Goal: Task Accomplishment & Management: Complete application form

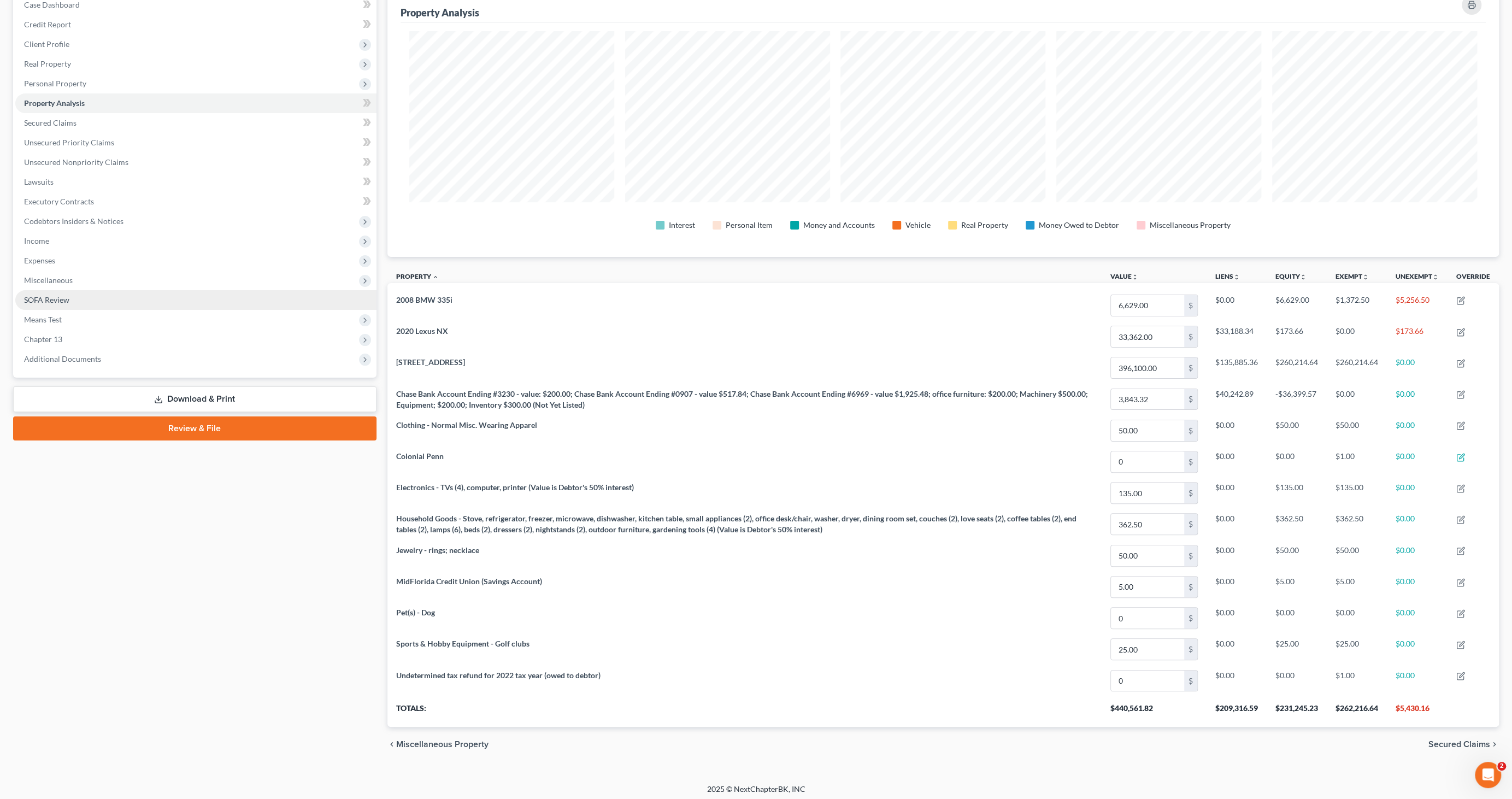
click at [59, 301] on span "SOFA Review" at bounding box center [47, 299] width 45 height 10
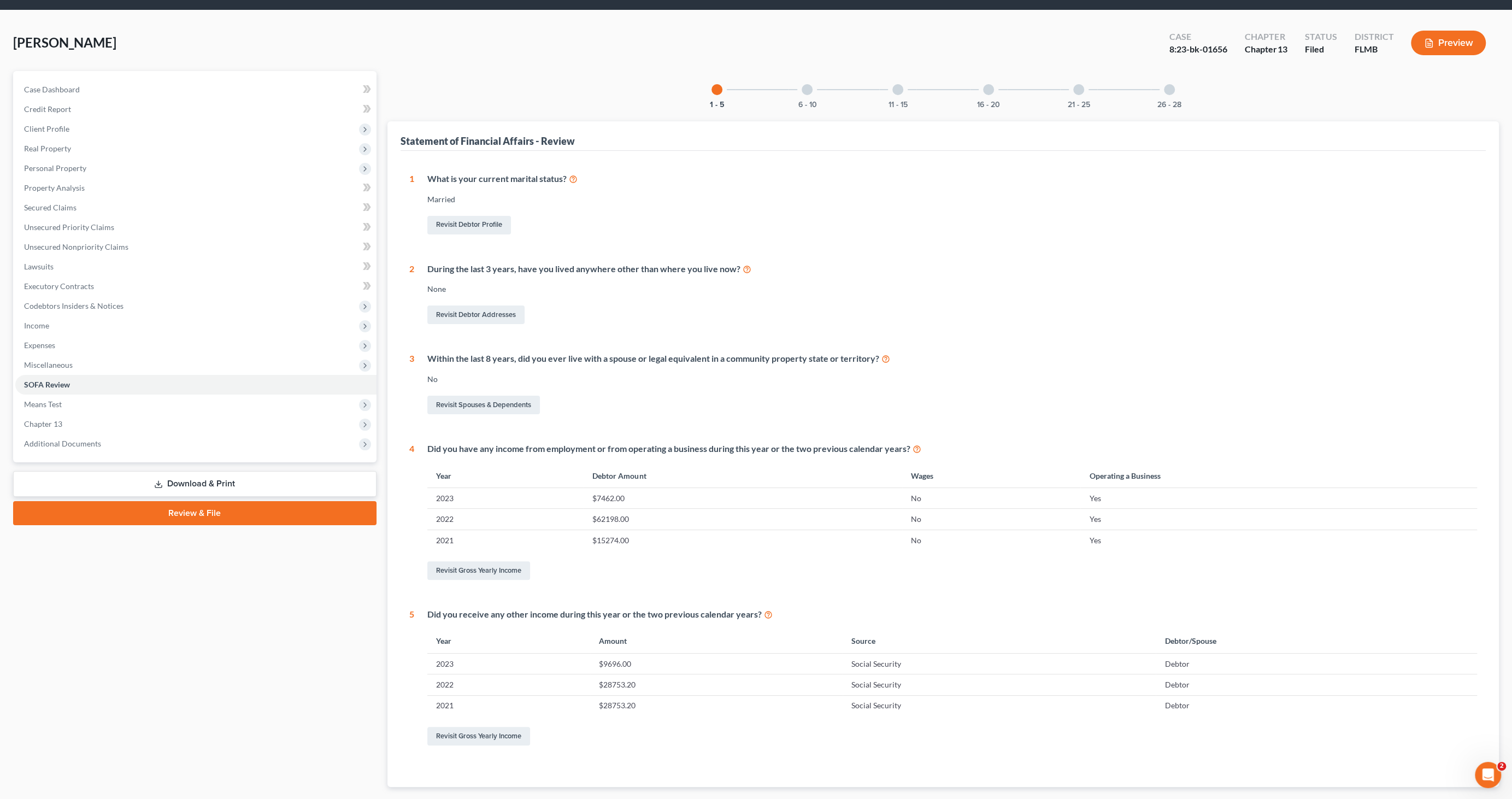
scroll to position [96, 0]
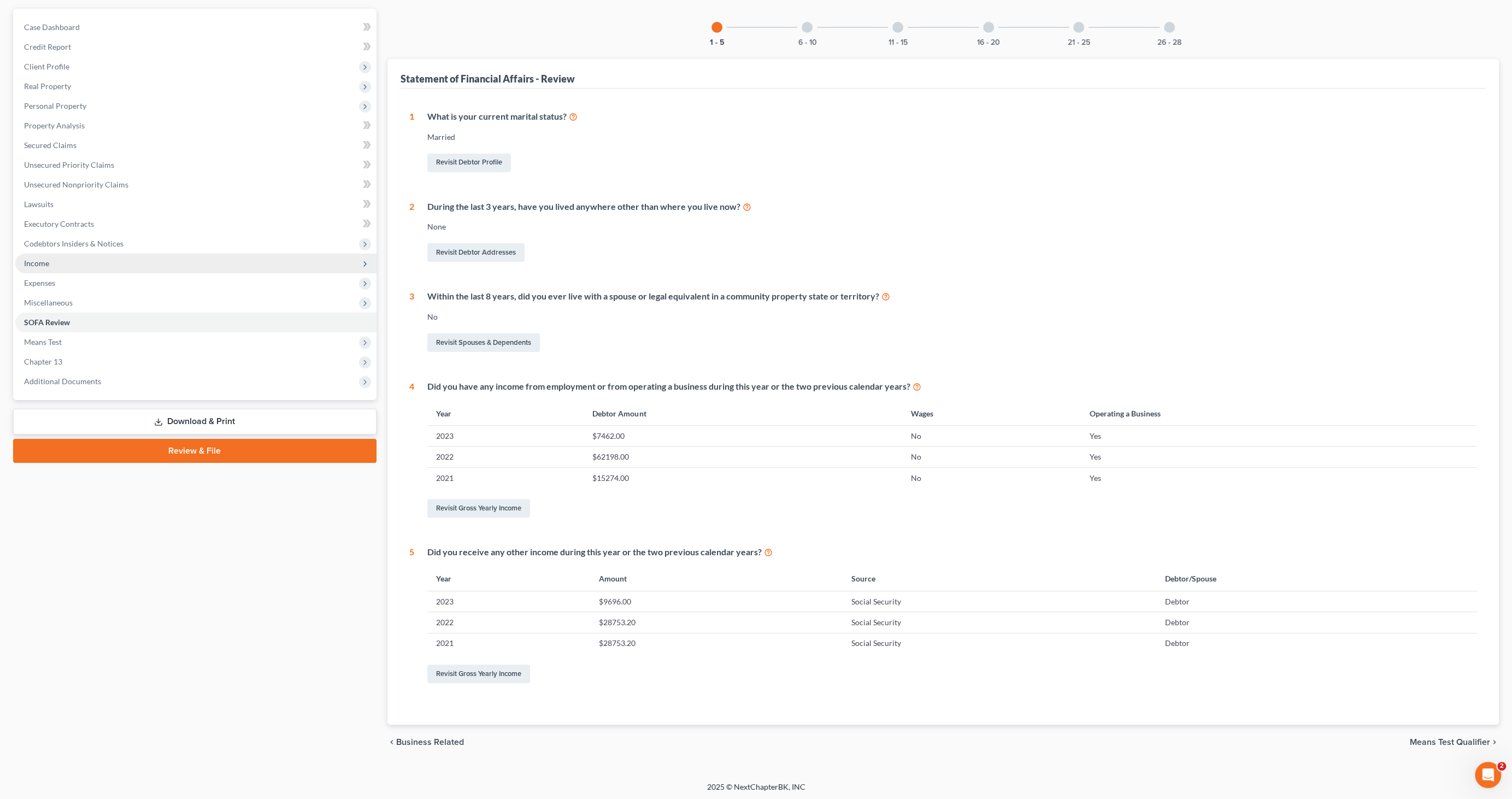
click at [39, 263] on span "Income" at bounding box center [37, 263] width 25 height 10
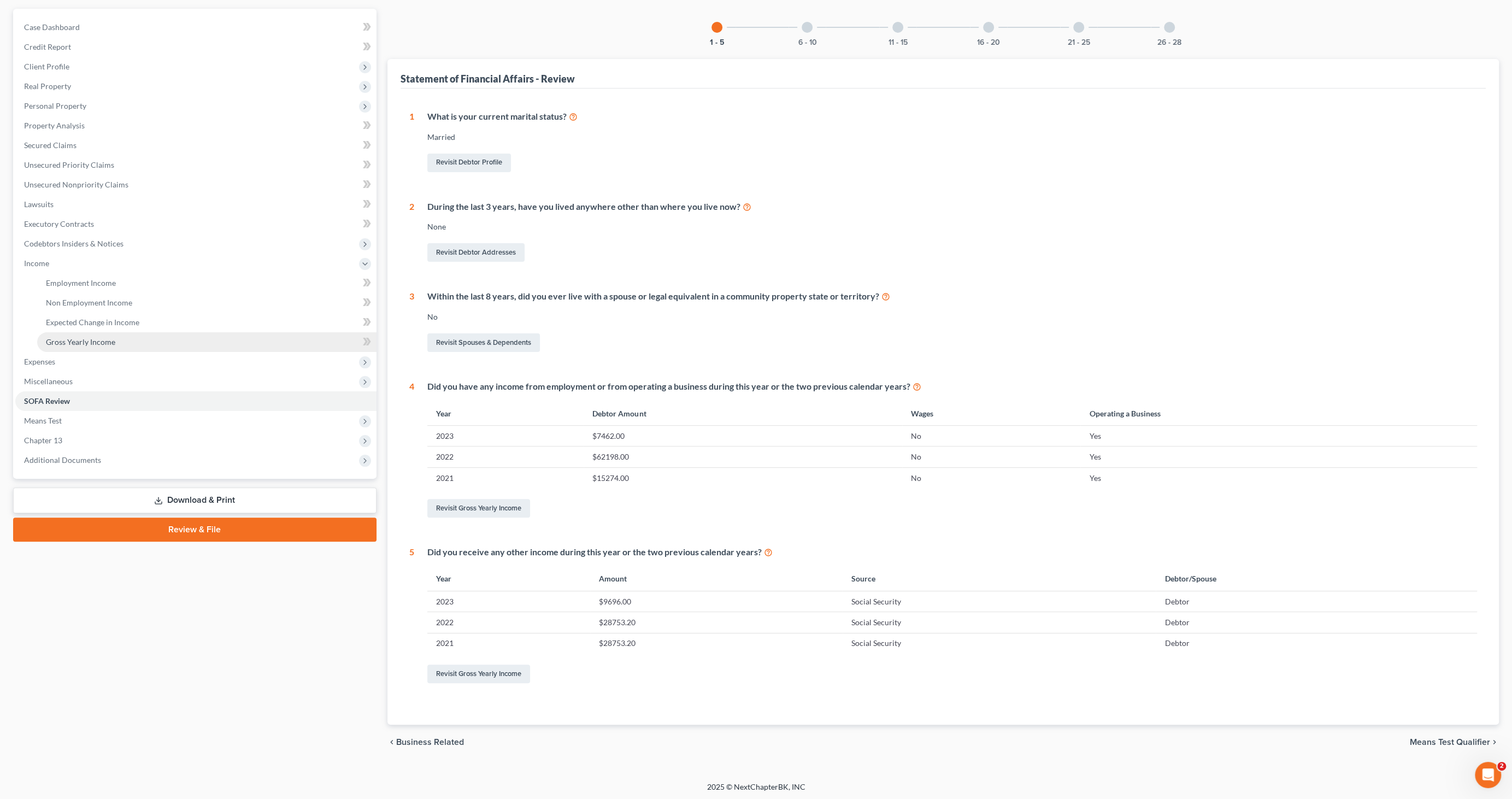
click at [56, 332] on link "Gross Yearly Income" at bounding box center [207, 342] width 339 height 20
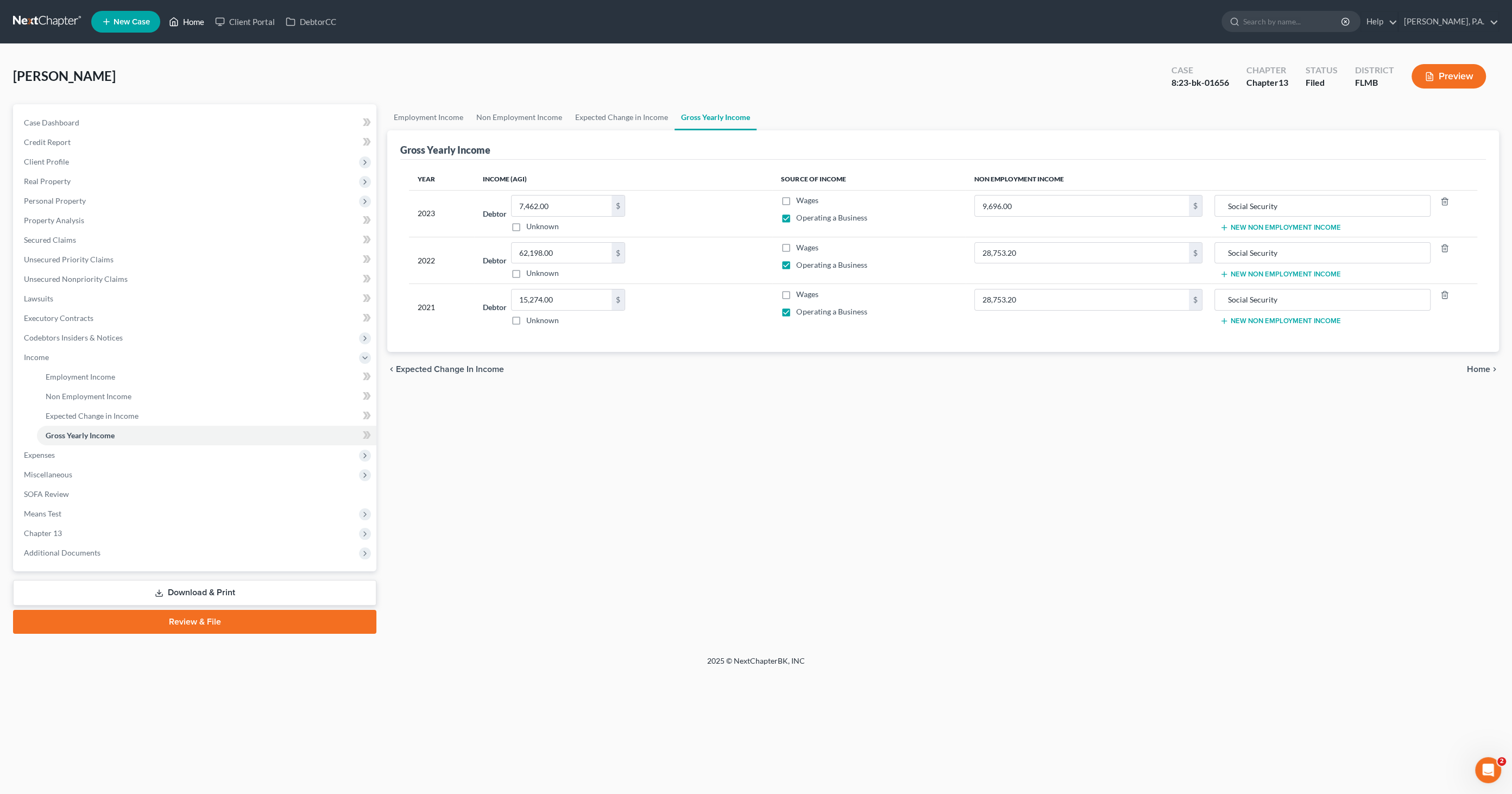
click at [194, 17] on link "Home" at bounding box center [186, 22] width 46 height 20
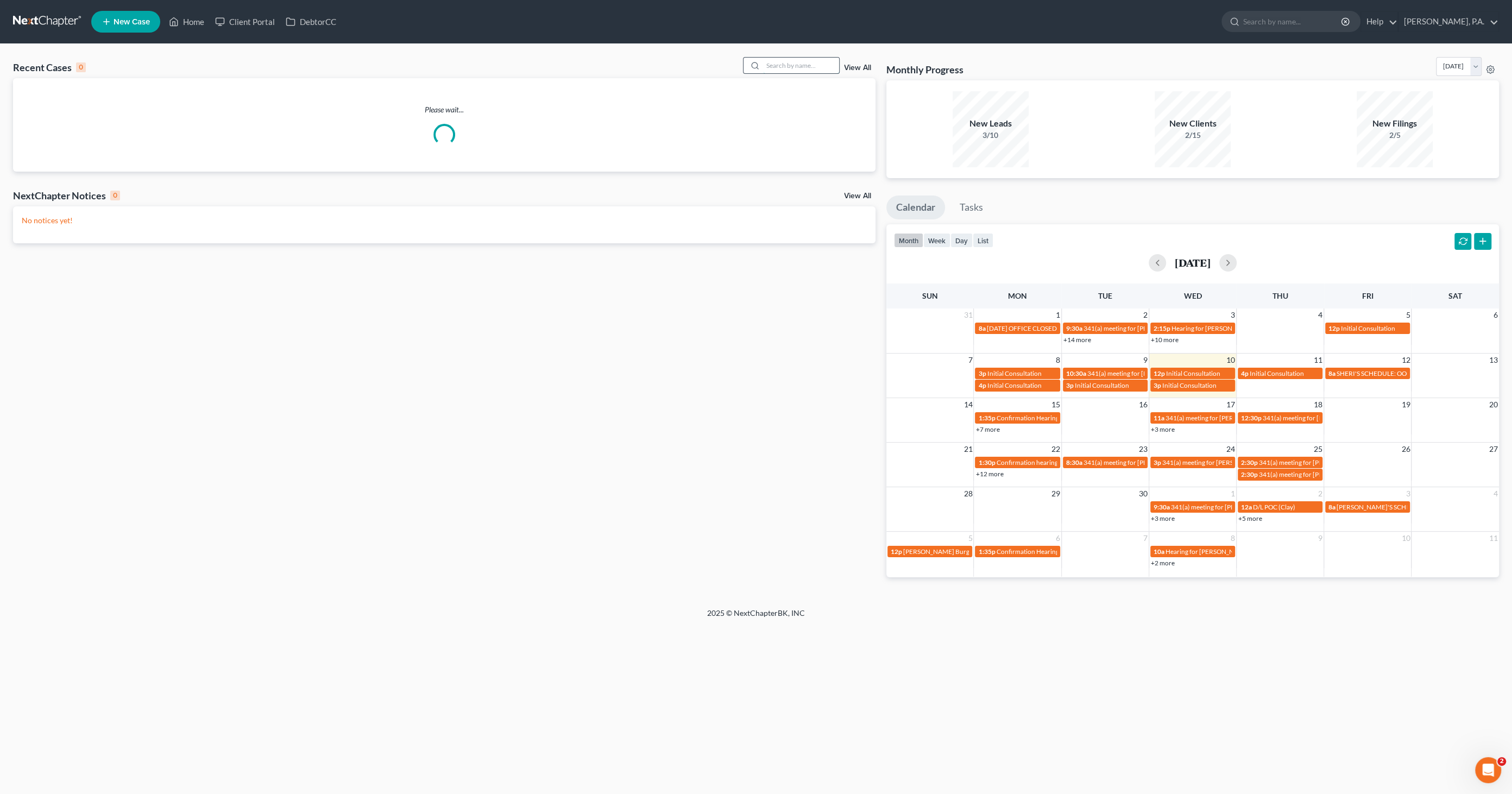
click at [775, 62] on input "search" at bounding box center [801, 65] width 76 height 16
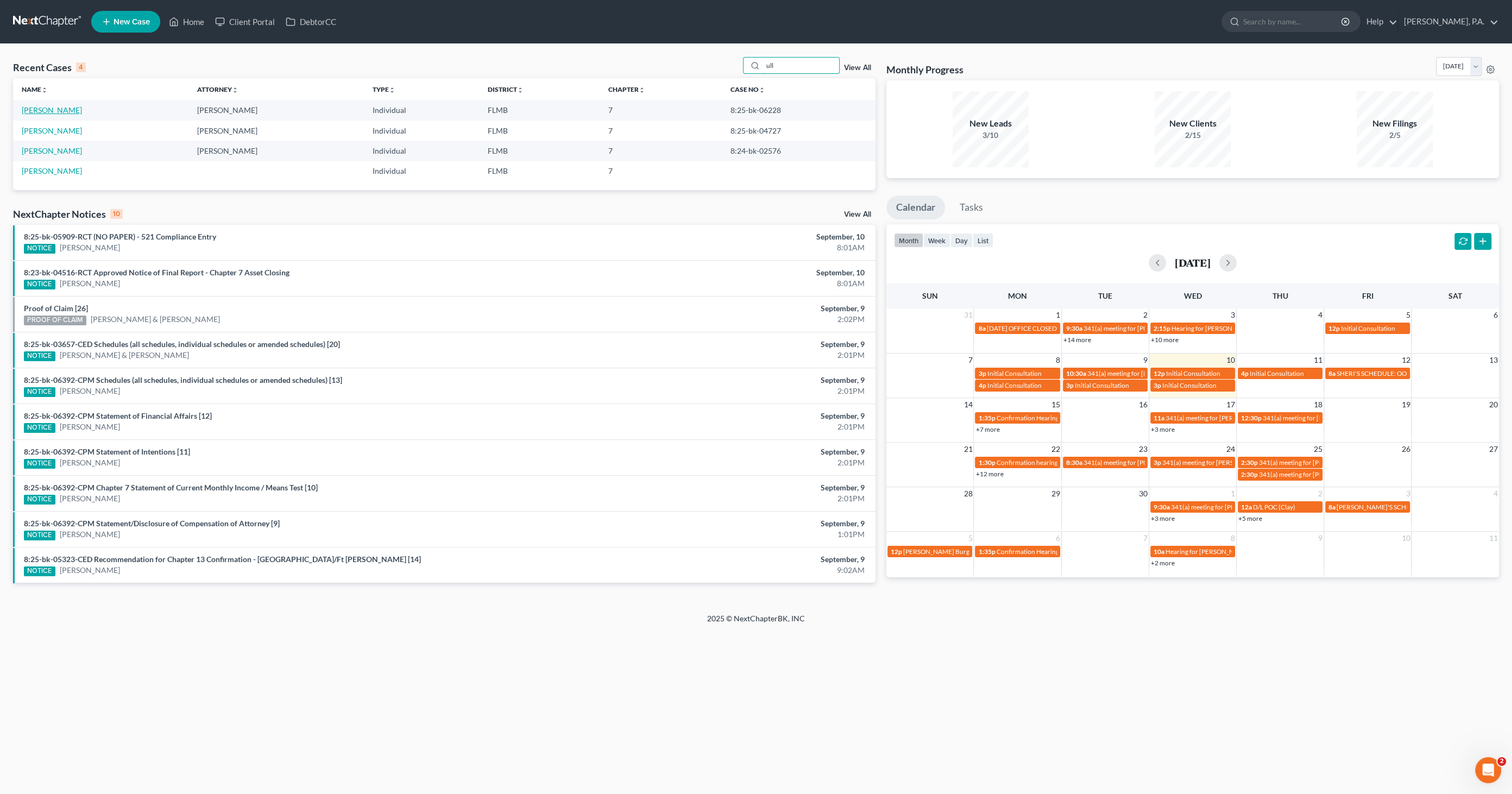
type input "ull"
click at [52, 111] on link "[PERSON_NAME]" at bounding box center [52, 110] width 61 height 10
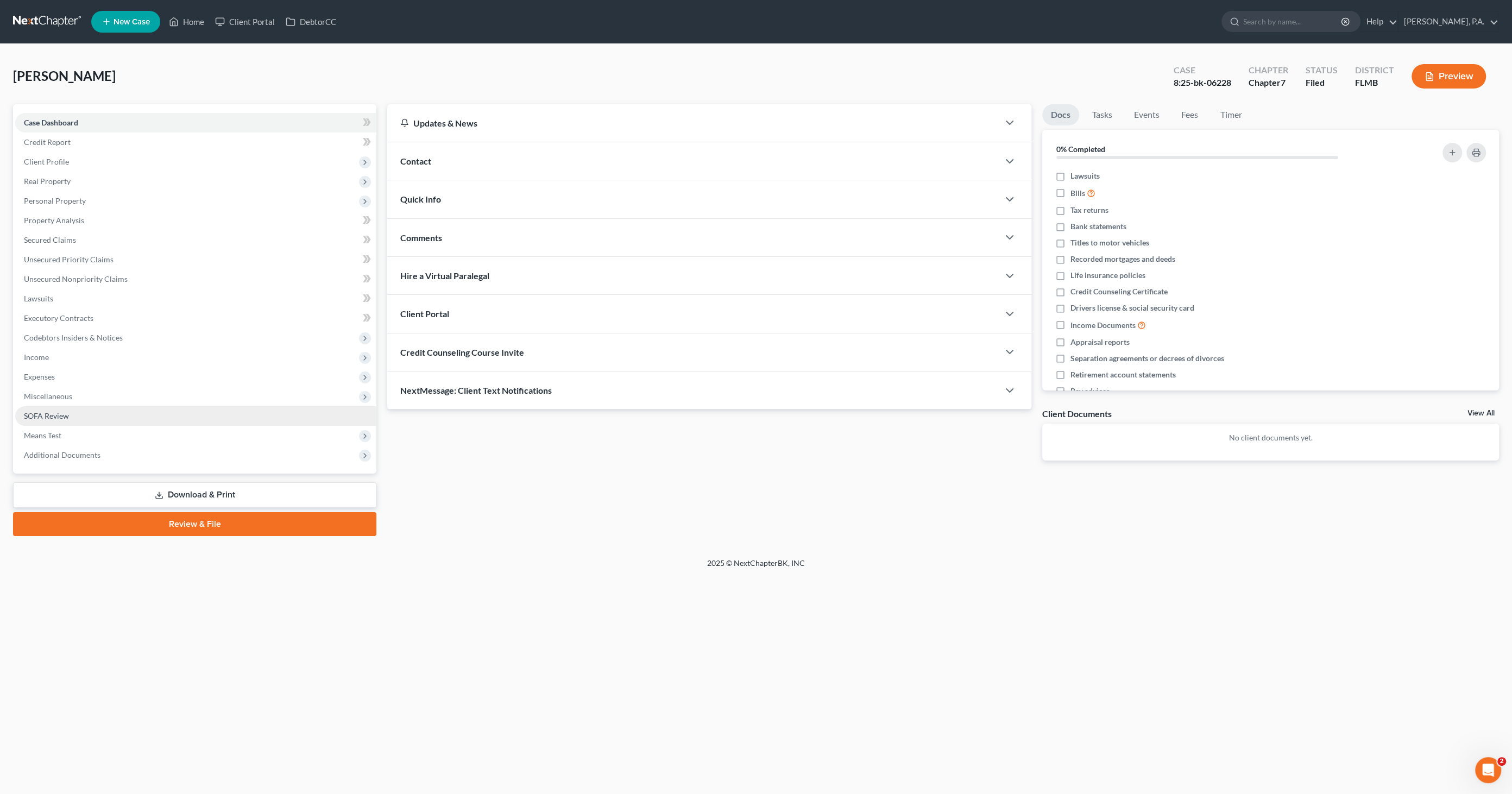
click at [63, 413] on span "SOFA Review" at bounding box center [47, 415] width 45 height 10
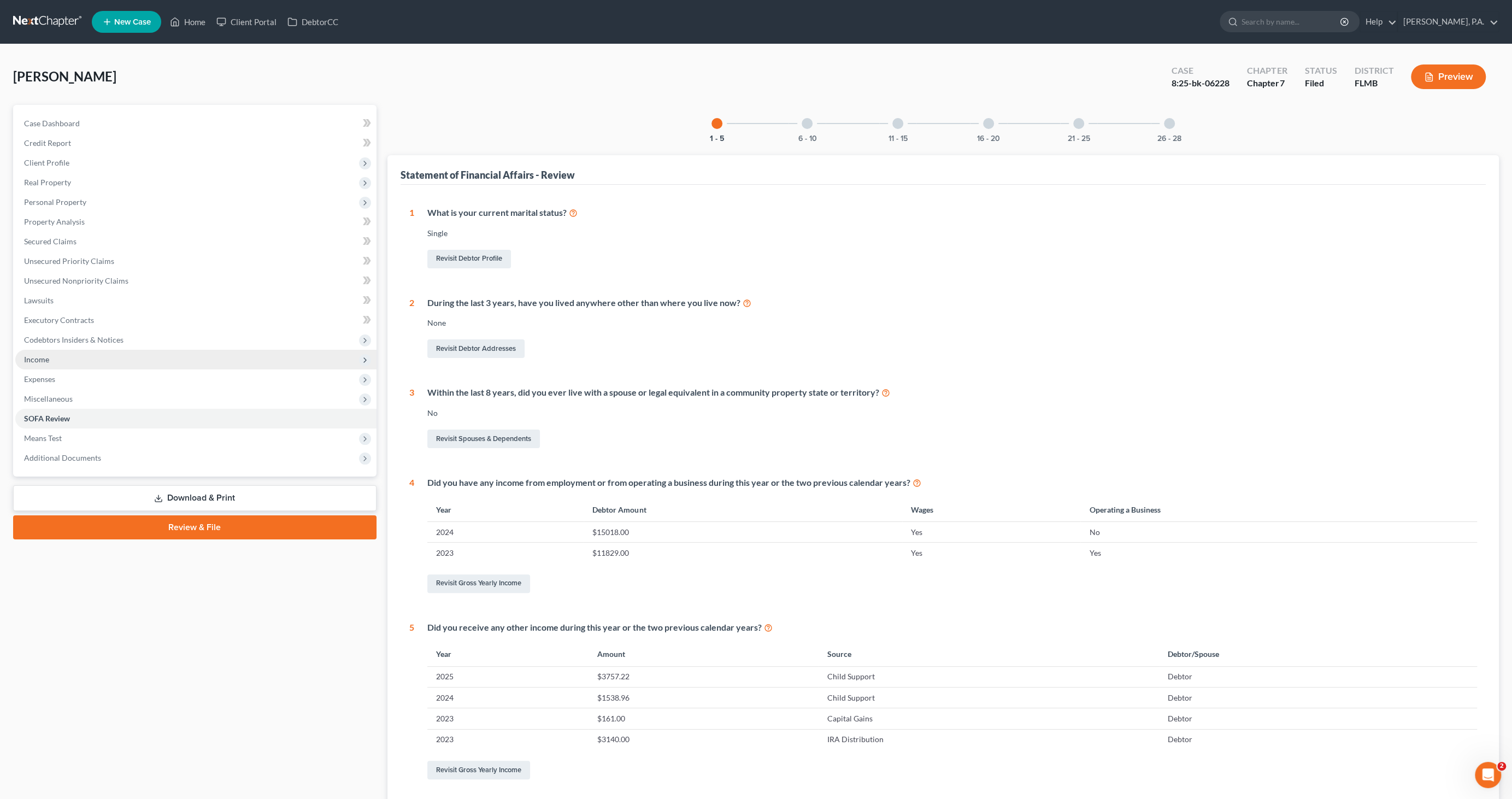
click at [43, 363] on span "Income" at bounding box center [37, 359] width 25 height 10
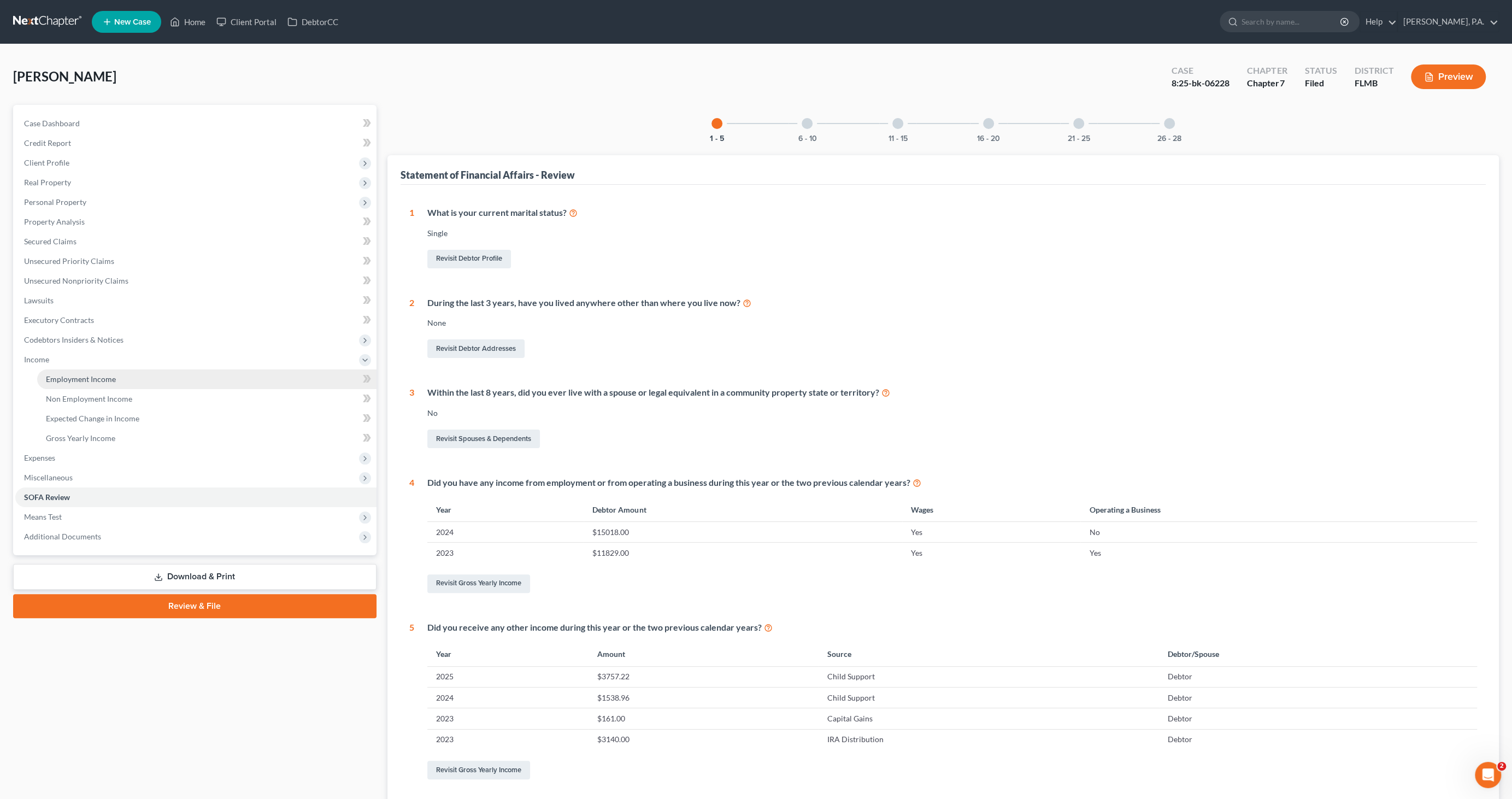
click at [47, 383] on link "Employment Income" at bounding box center [207, 379] width 339 height 20
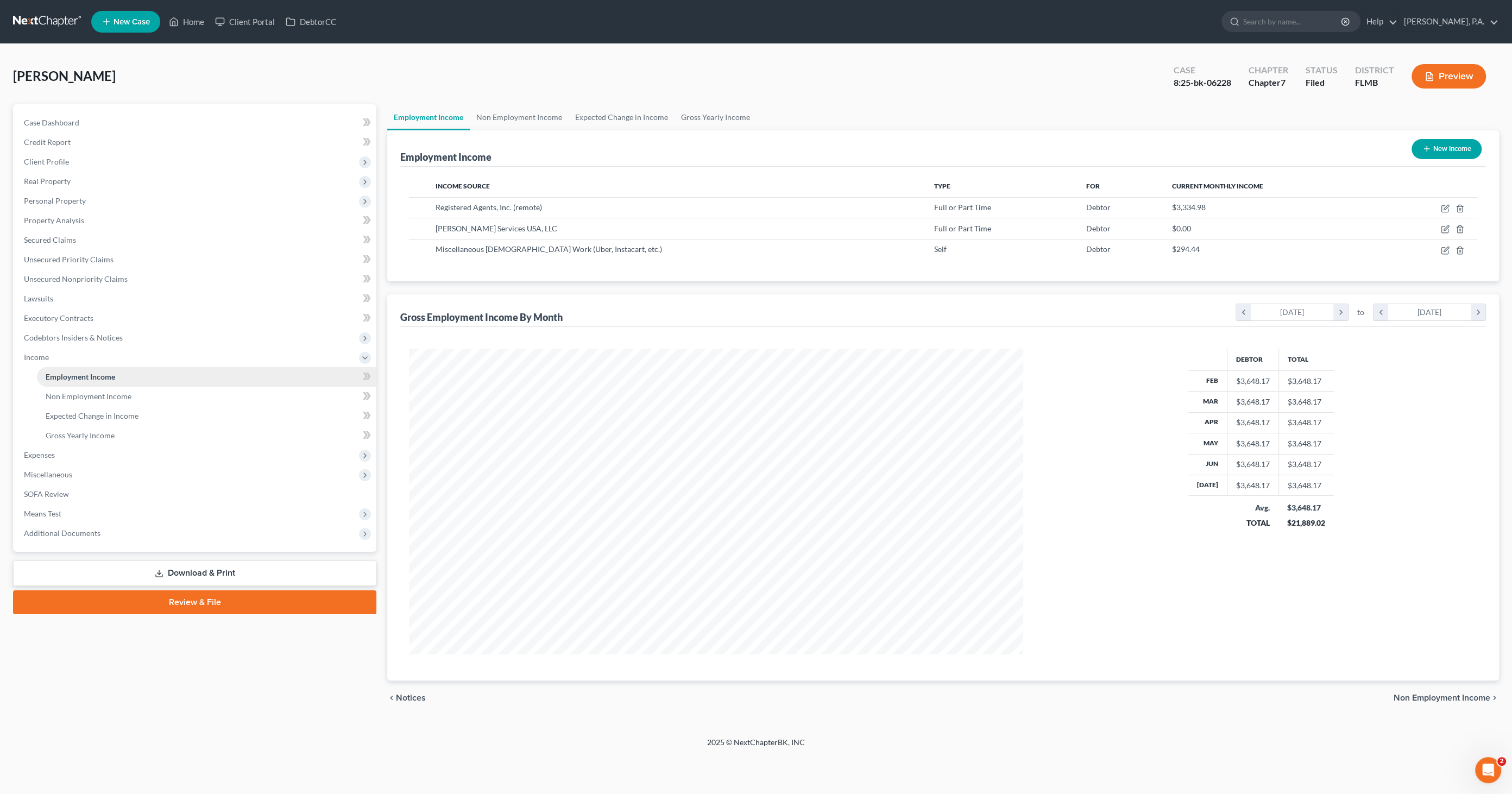
scroll to position [305, 636]
click at [73, 440] on link "Gross Yearly Income" at bounding box center [207, 435] width 340 height 20
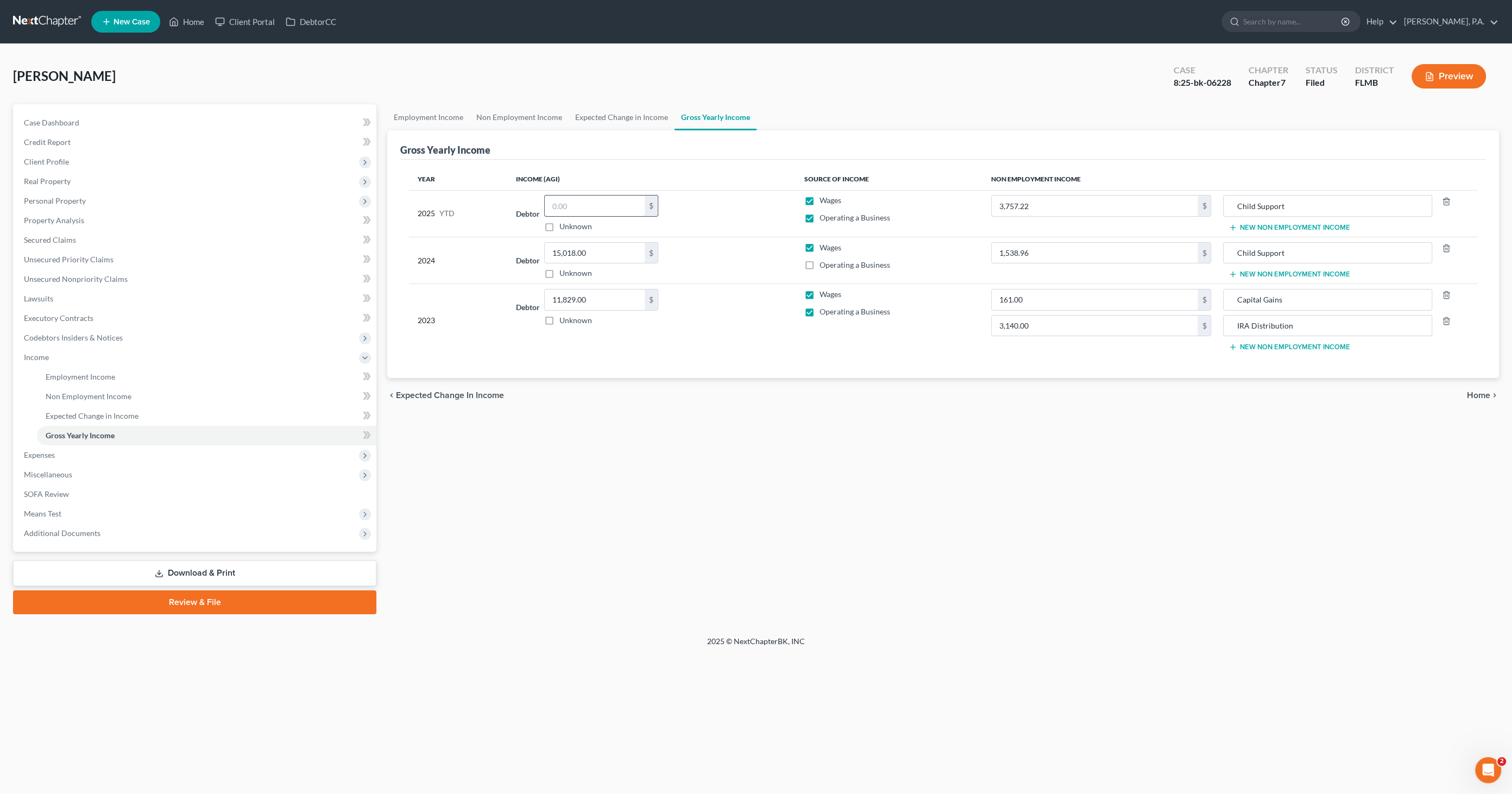
click at [590, 204] on input "text" at bounding box center [594, 206] width 100 height 21
type input "0.00"
click at [82, 710] on div "Home New Case Client Portal DebtorCC [PERSON_NAME], P.A. [EMAIL_ADDRESS][DOMAIN…" at bounding box center [756, 397] width 1512 height 794
click at [72, 375] on span "Employment Income" at bounding box center [81, 376] width 69 height 10
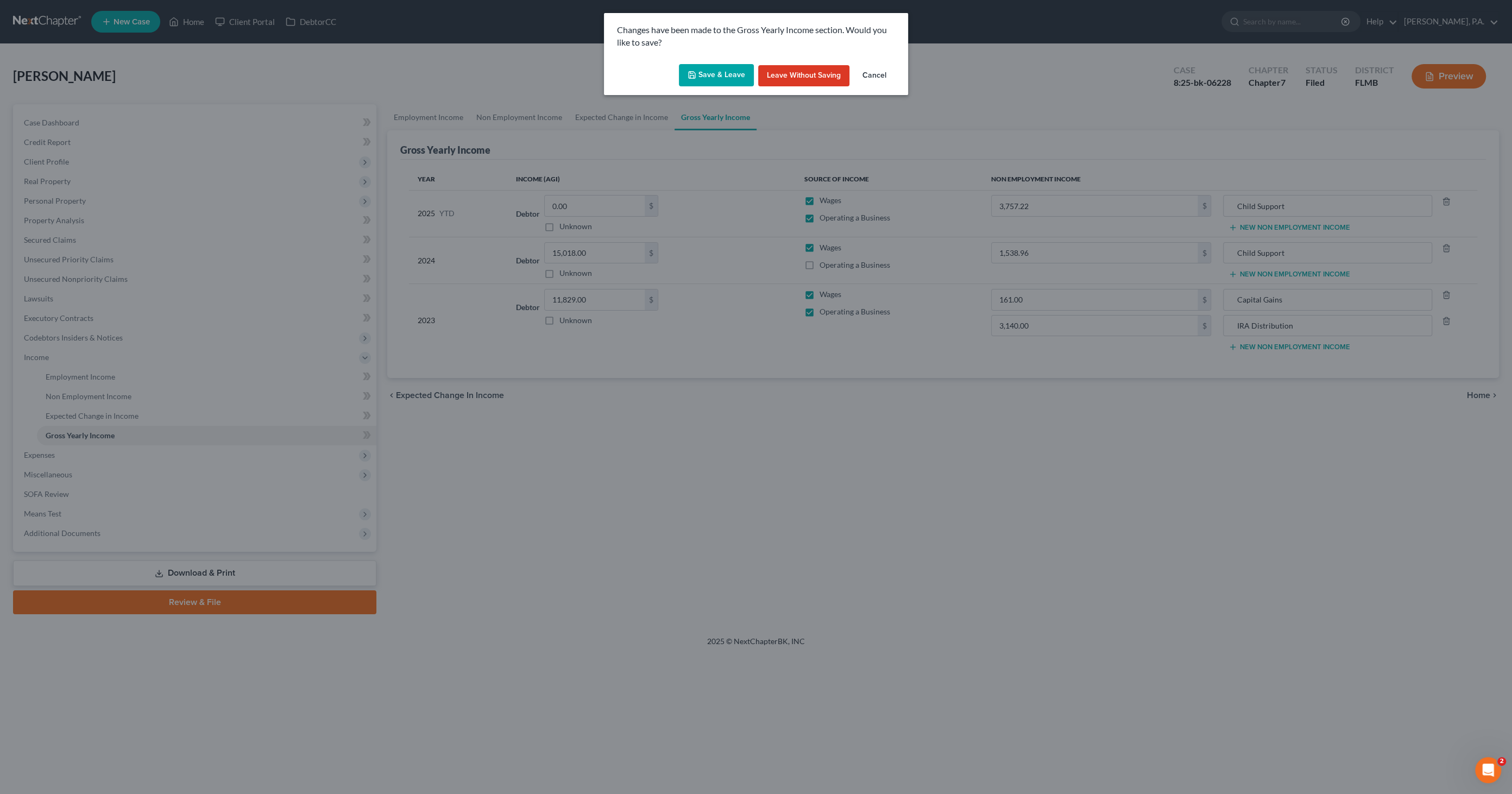
click at [724, 68] on button "Save & Leave" at bounding box center [716, 75] width 75 height 23
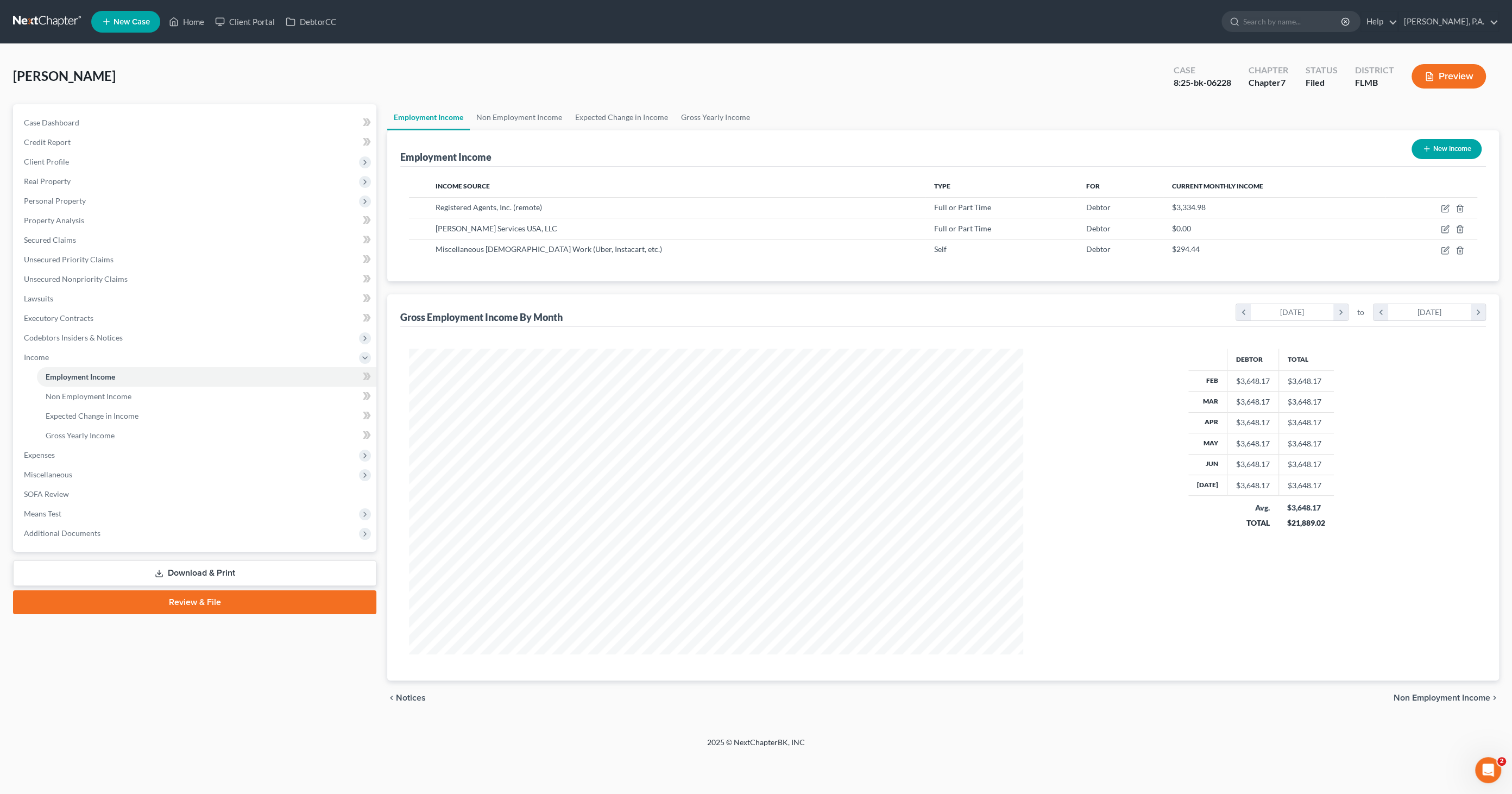
scroll to position [305, 636]
click at [1448, 205] on icon "button" at bounding box center [1446, 207] width 5 height 5
select select "0"
select select "53"
select select "0"
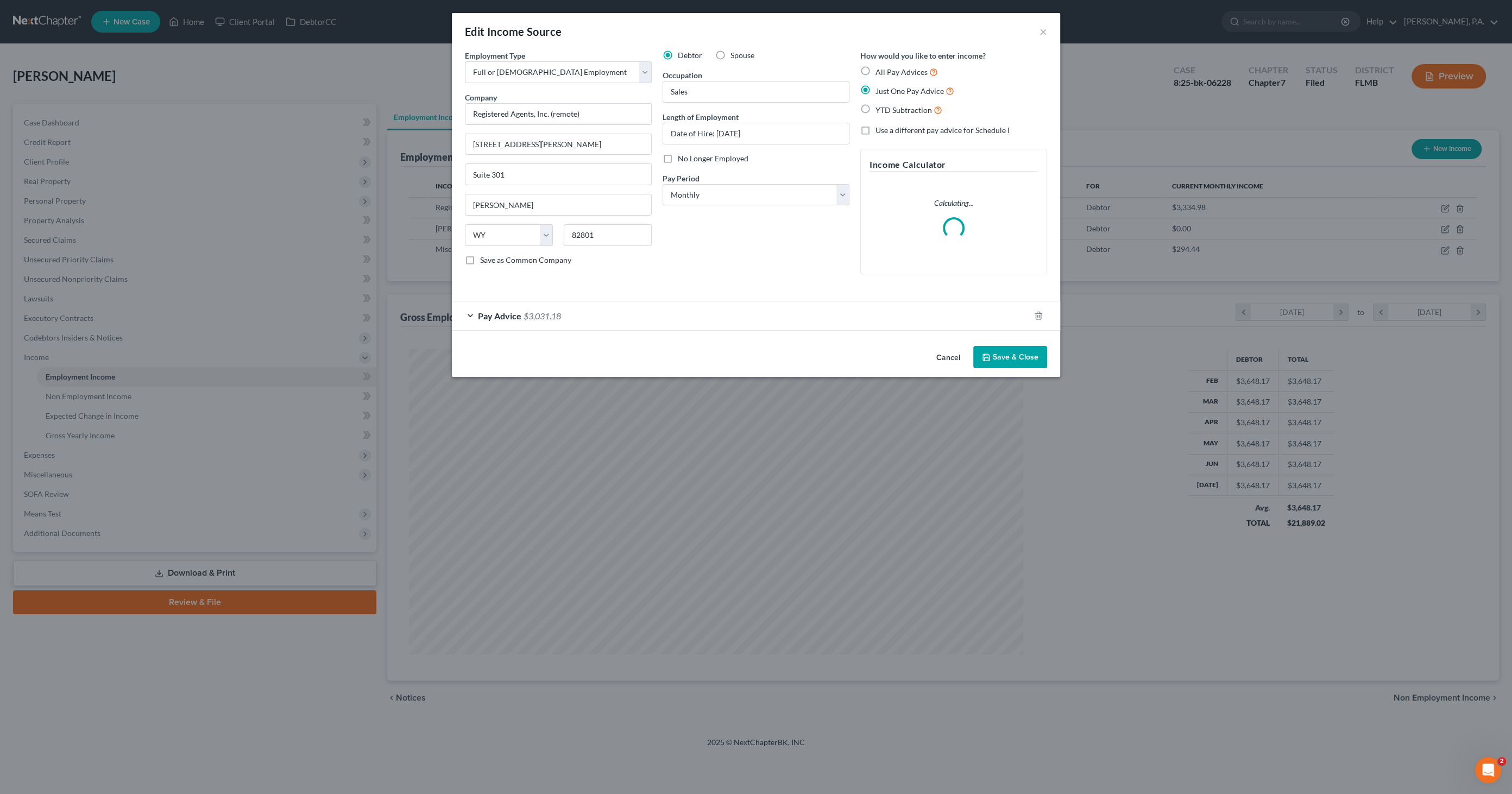
click at [515, 318] on span "Pay Advice" at bounding box center [500, 316] width 43 height 10
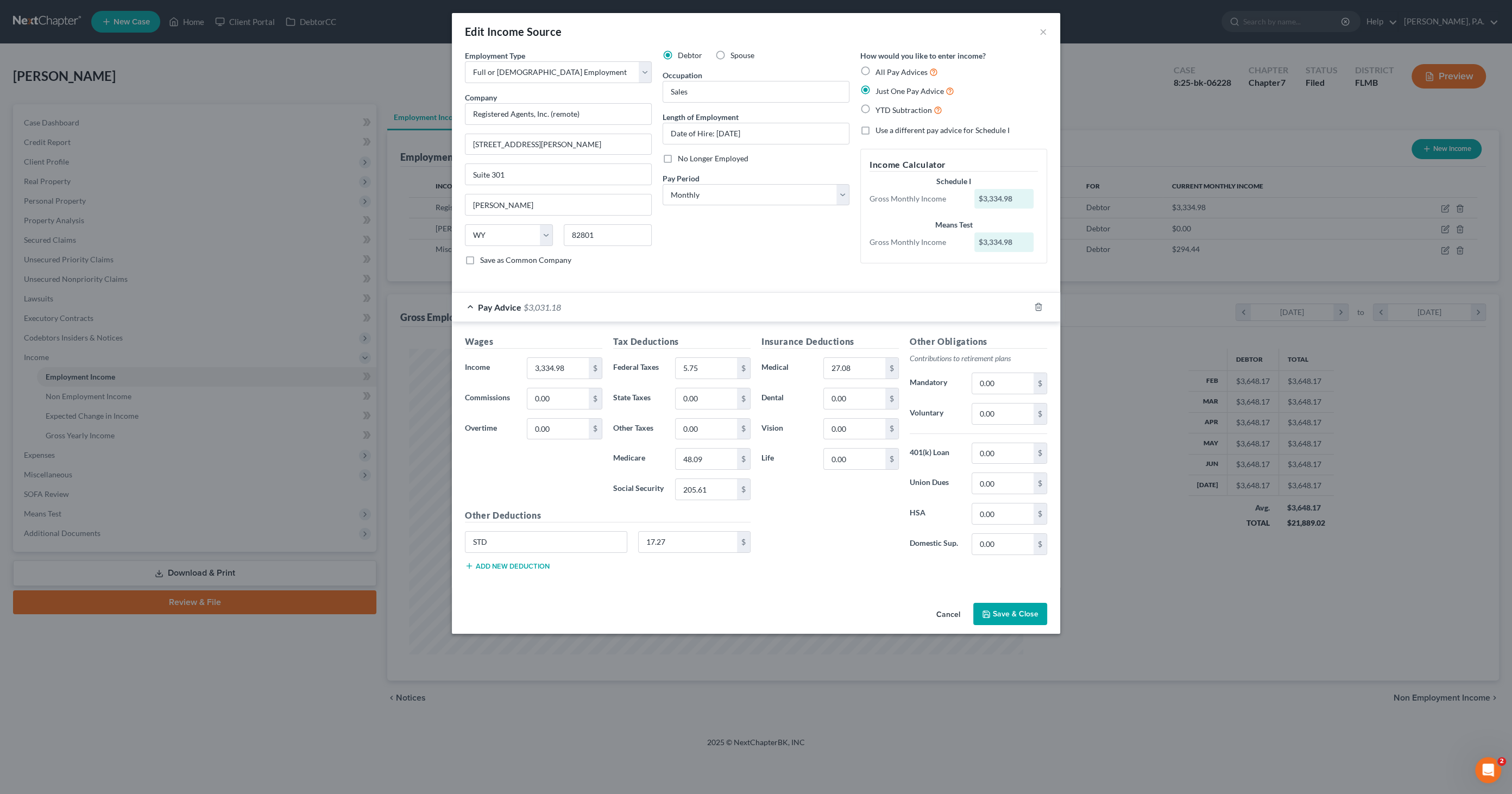
click at [882, 129] on span "Use a different pay advice for Schedule I" at bounding box center [942, 130] width 134 height 10
click at [882, 129] on input "Use a different pay advice for Schedule I" at bounding box center [883, 128] width 7 height 7
checkbox input "true"
click at [916, 611] on button "Add Schedule I Income" at bounding box center [914, 615] width 108 height 23
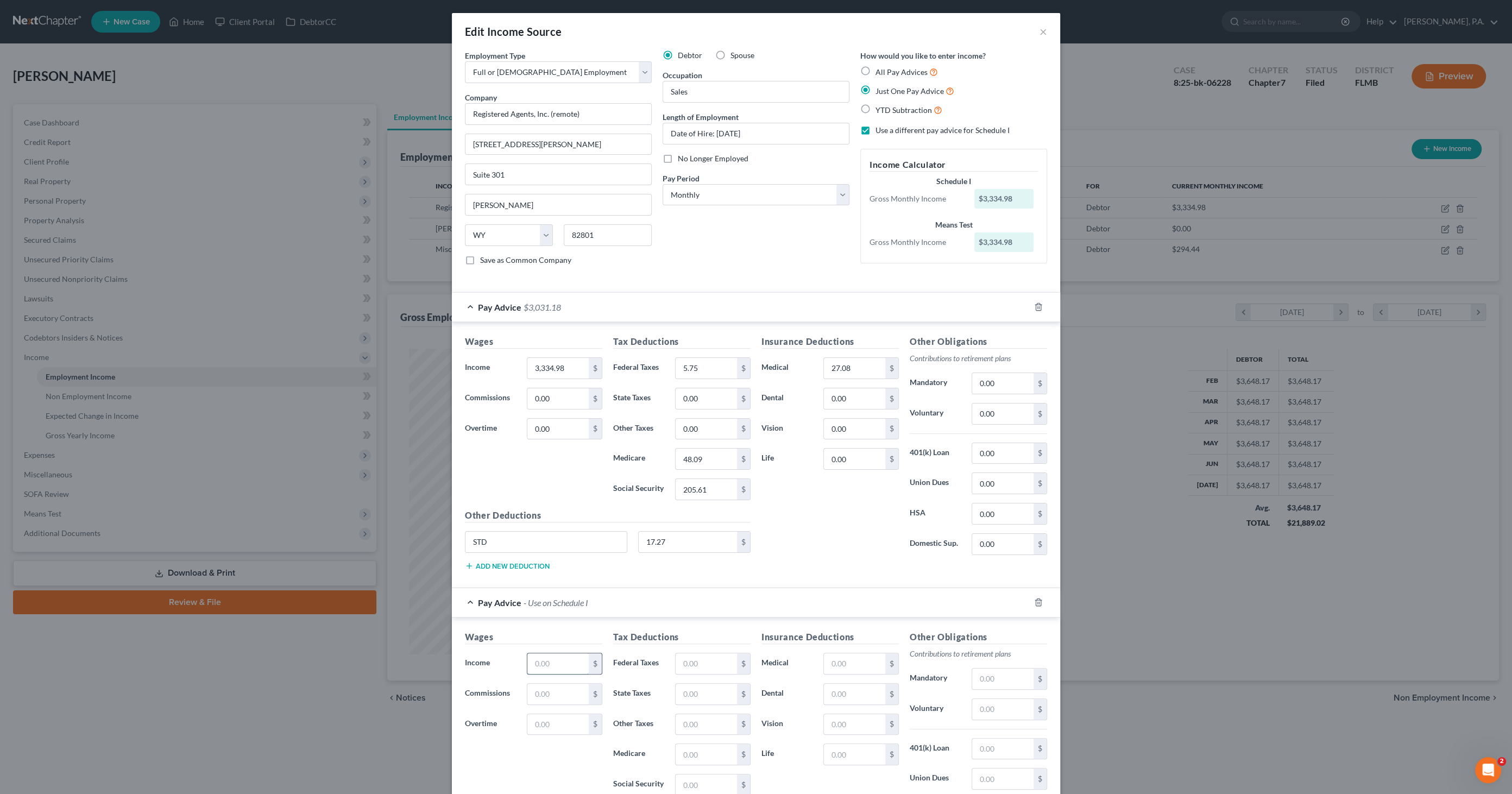
click at [555, 660] on input "text" at bounding box center [558, 664] width 62 height 21
type input "3,334.98"
drag, startPoint x: 686, startPoint y: 660, endPoint x: 700, endPoint y: 661, distance: 14.0
click at [686, 660] on input "text" at bounding box center [706, 664] width 62 height 21
type input "5.75"
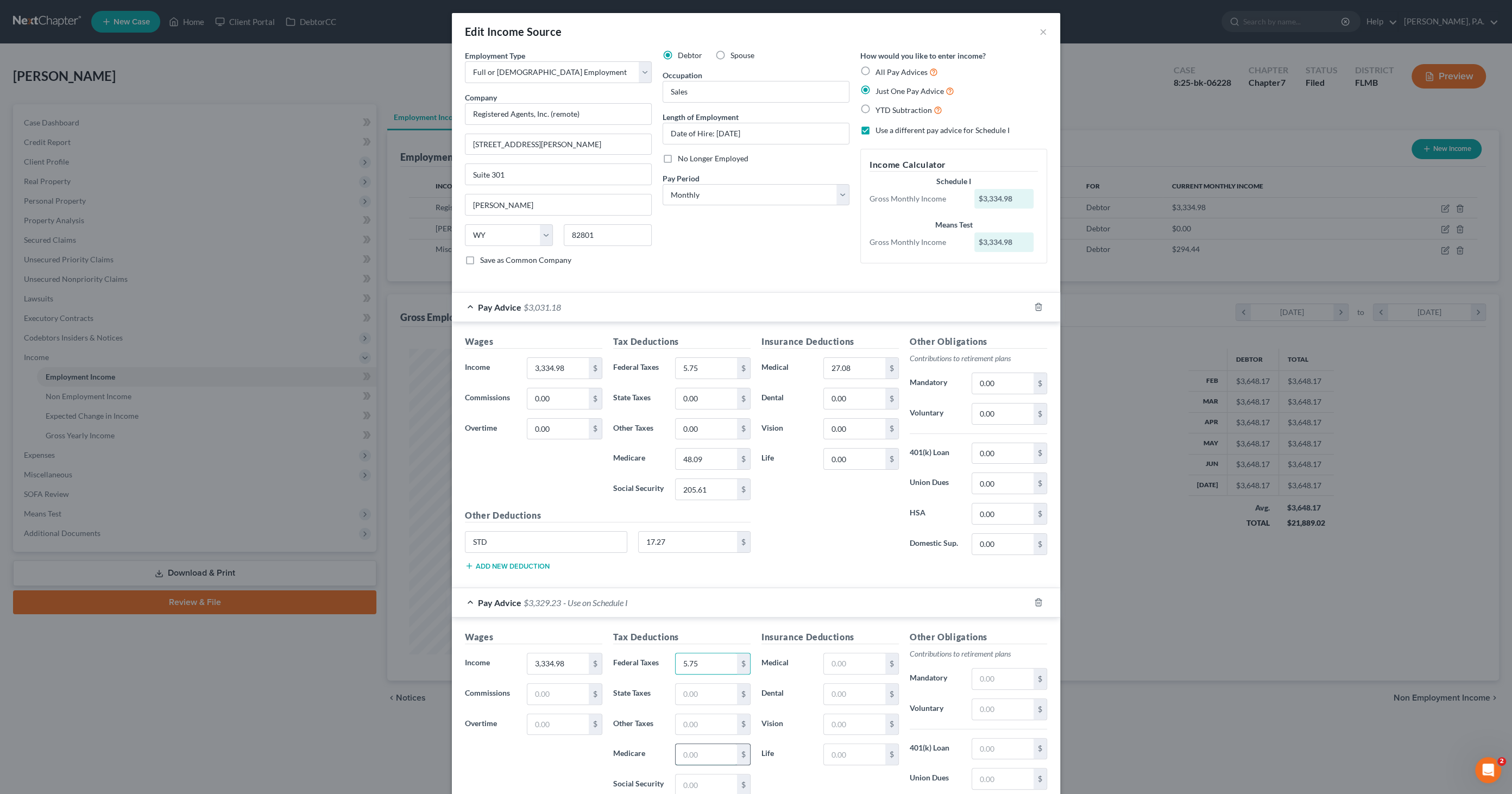
click at [685, 756] on input "text" at bounding box center [706, 755] width 62 height 21
type input "48.09"
click at [698, 780] on input "text" at bounding box center [706, 785] width 62 height 21
type input "205.61"
click at [852, 661] on input "text" at bounding box center [854, 664] width 62 height 21
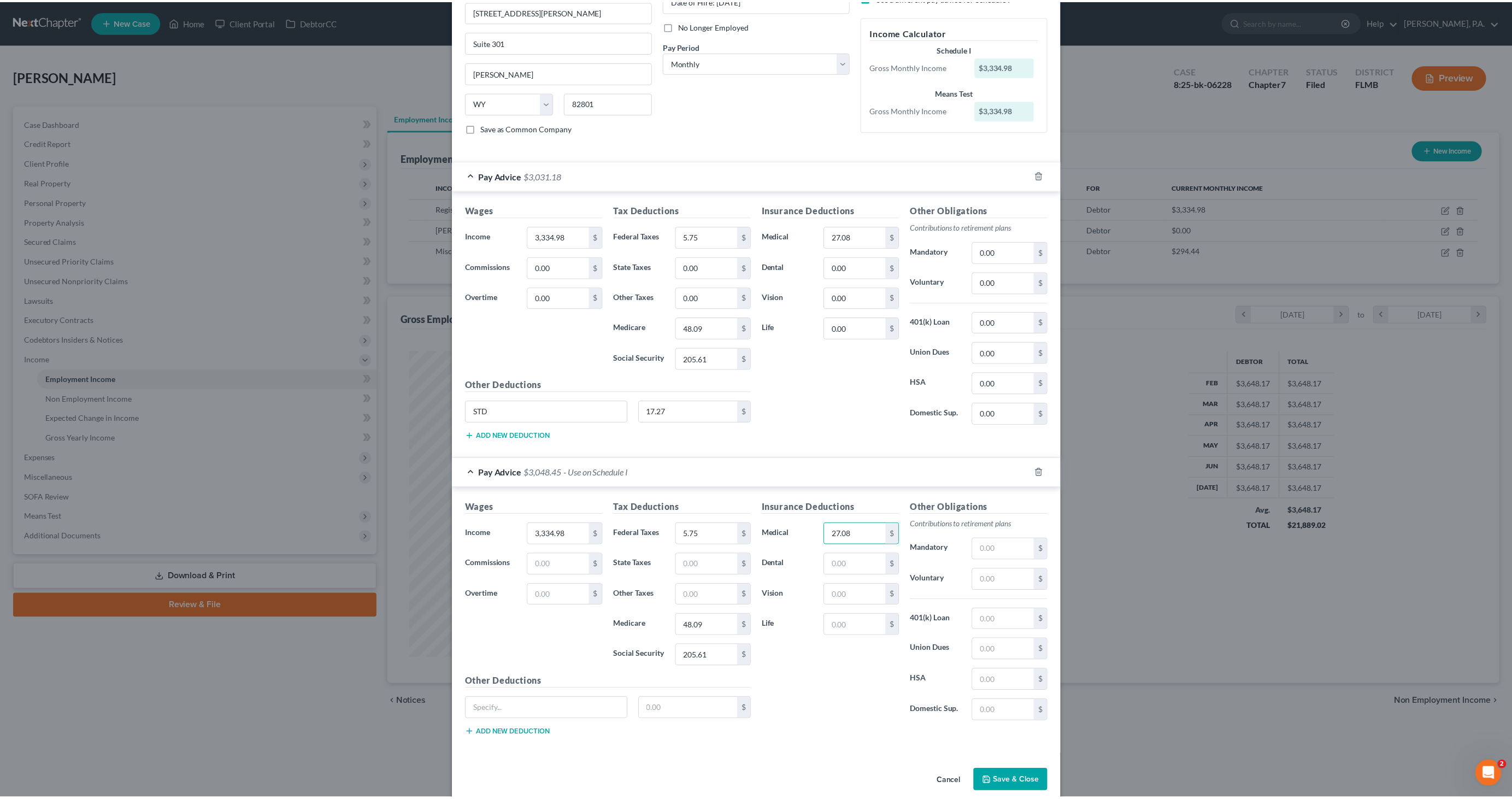
scroll to position [143, 0]
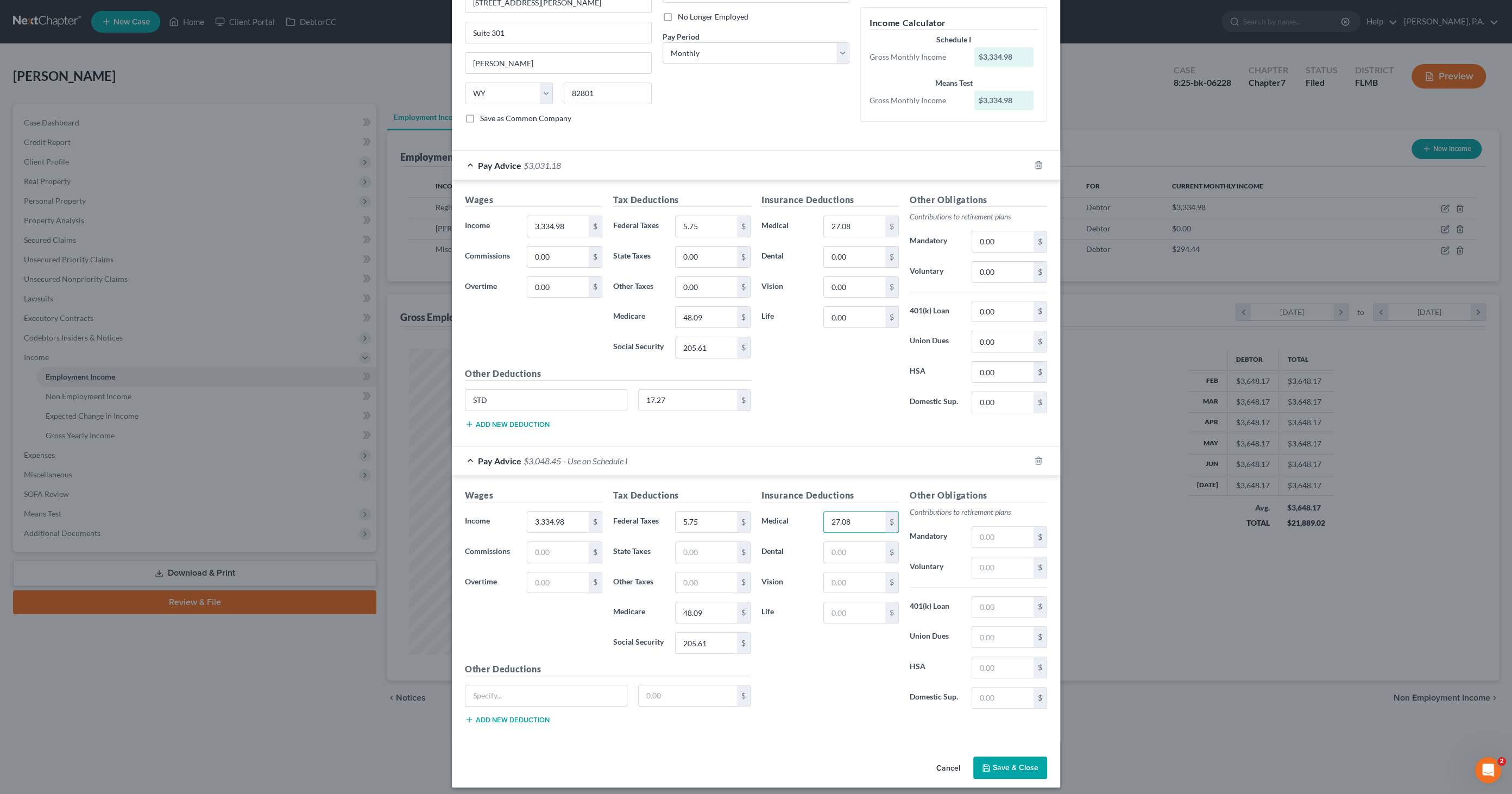
type input "27.08"
click at [547, 218] on input "3,334.98" at bounding box center [558, 226] width 62 height 21
type input "2,223.32"
type input "3.83"
type input "32.06"
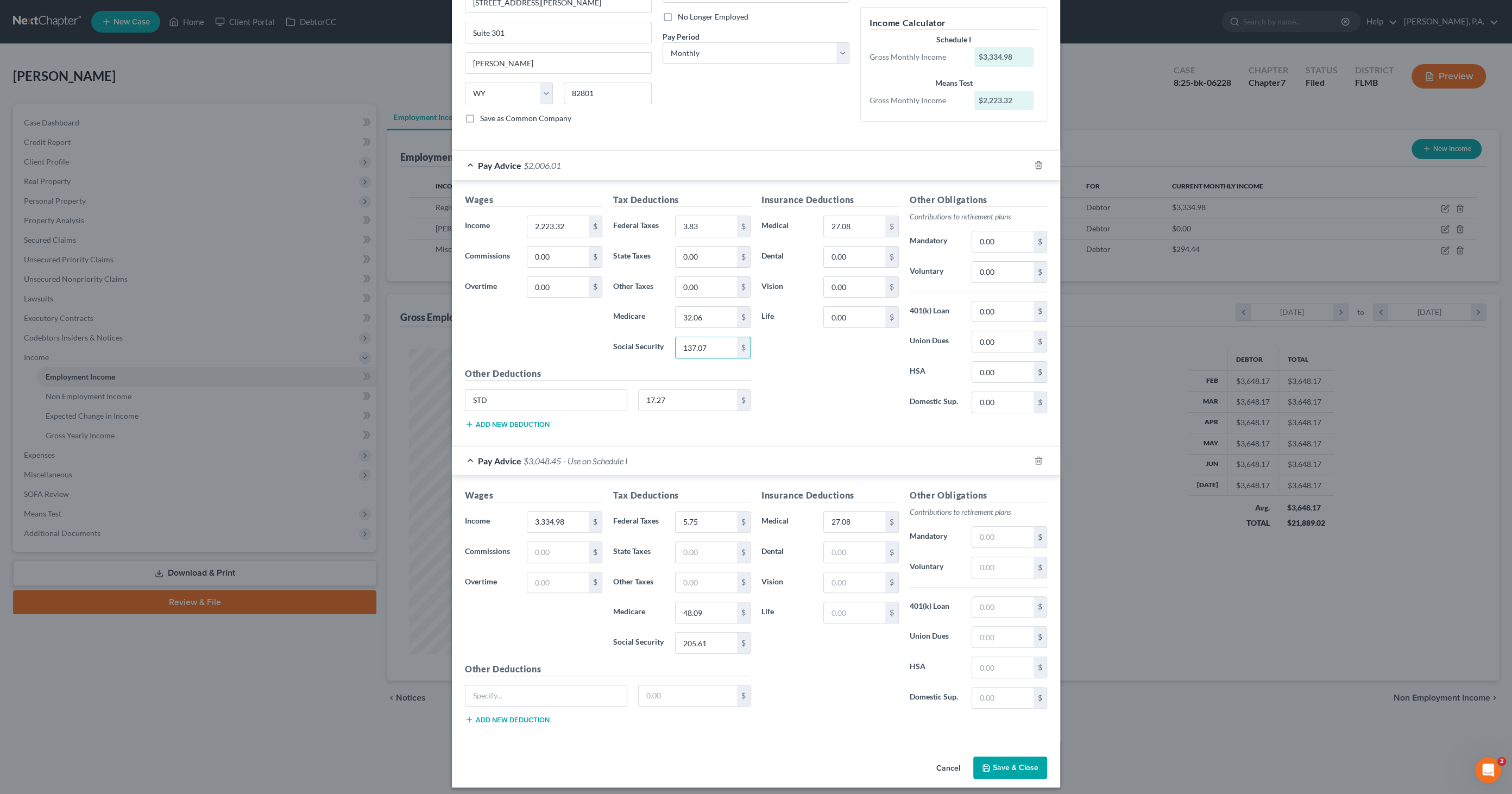
type input "137.07"
click at [994, 760] on button "Save & Close" at bounding box center [1009, 768] width 74 height 23
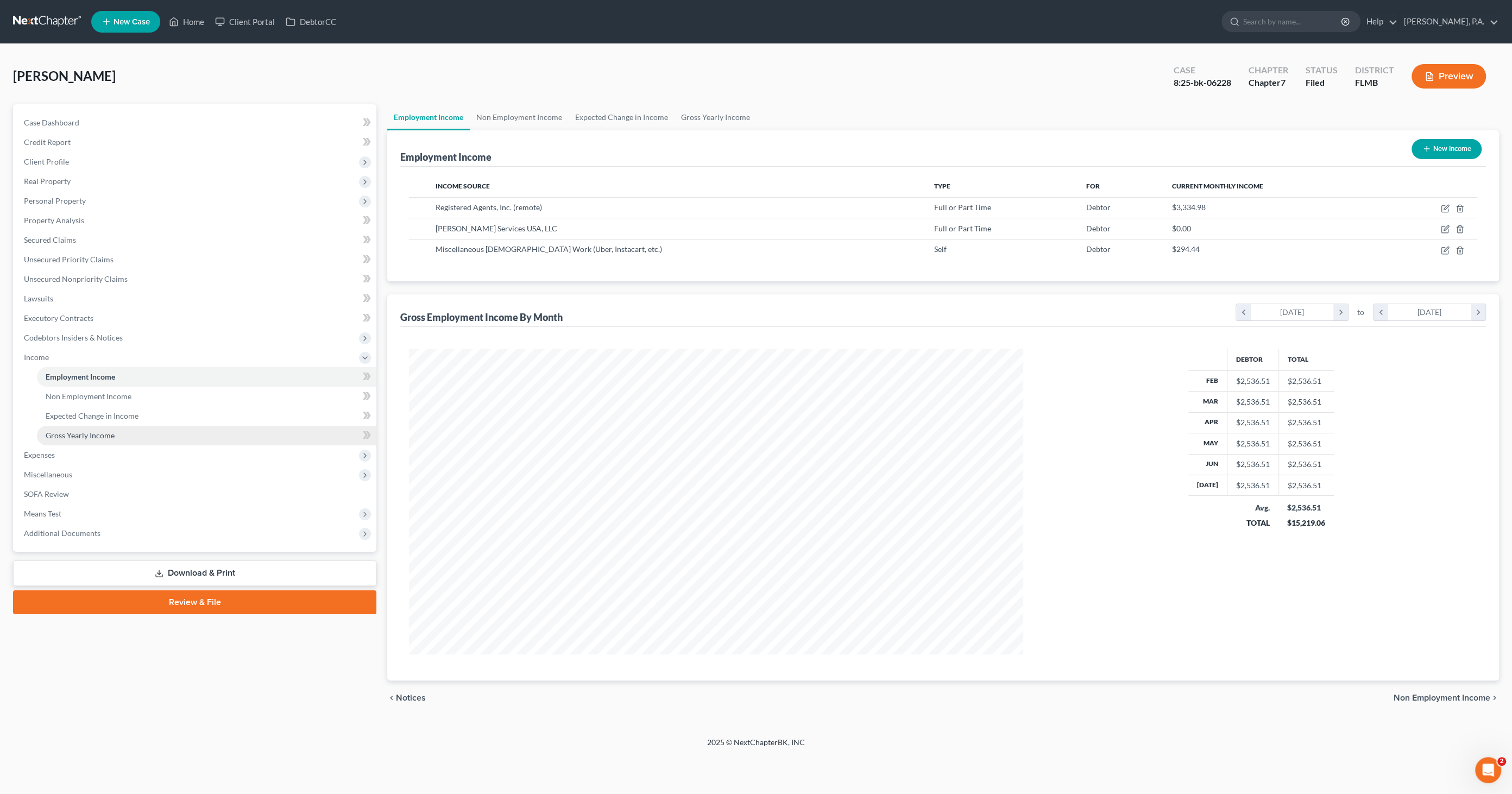
click at [78, 433] on span "Gross Yearly Income" at bounding box center [81, 435] width 69 height 10
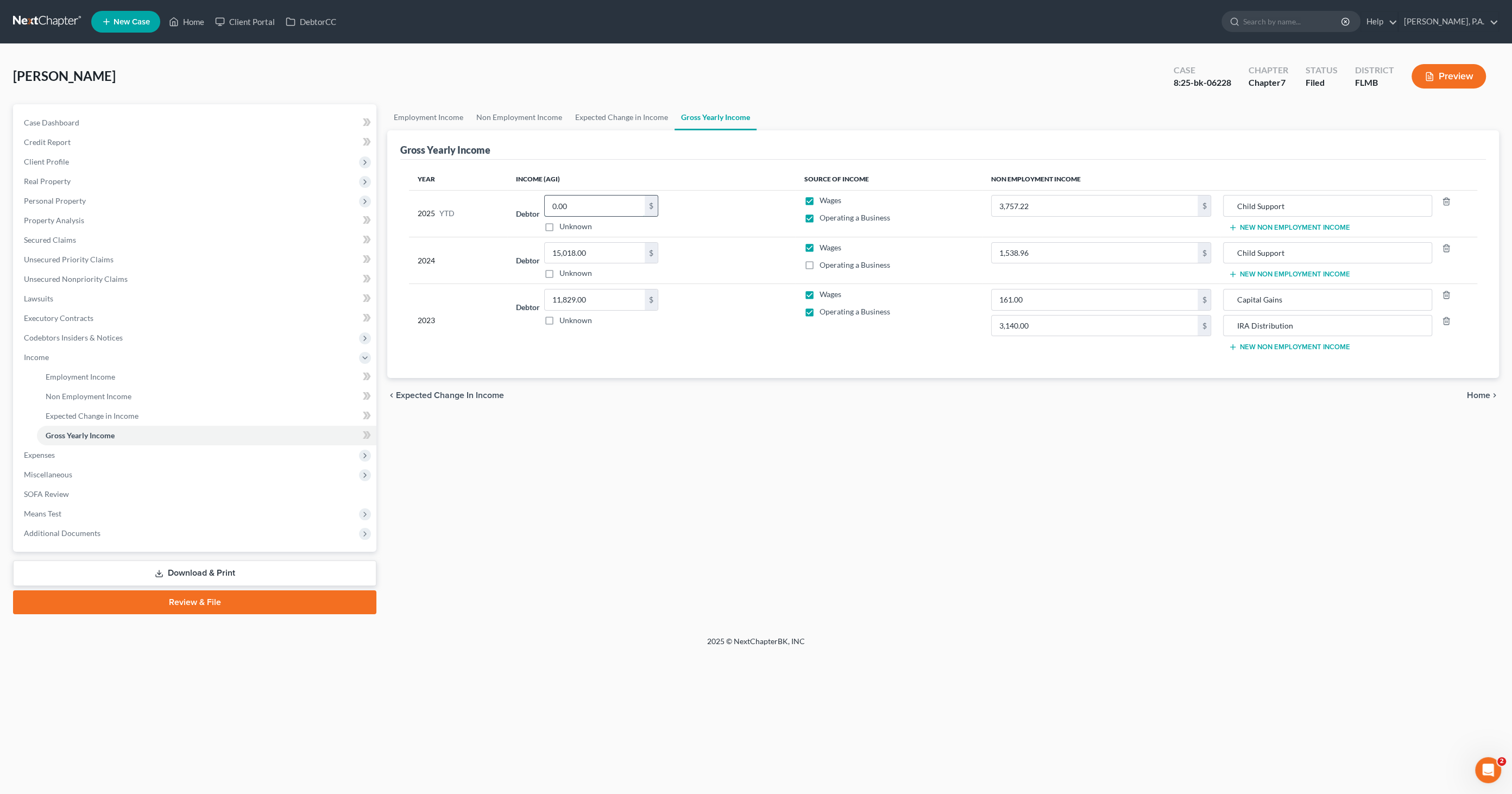
click at [587, 206] on input "0.00" at bounding box center [594, 206] width 100 height 21
type input "15,106.54"
click at [59, 453] on span "Expenses" at bounding box center [196, 455] width 361 height 20
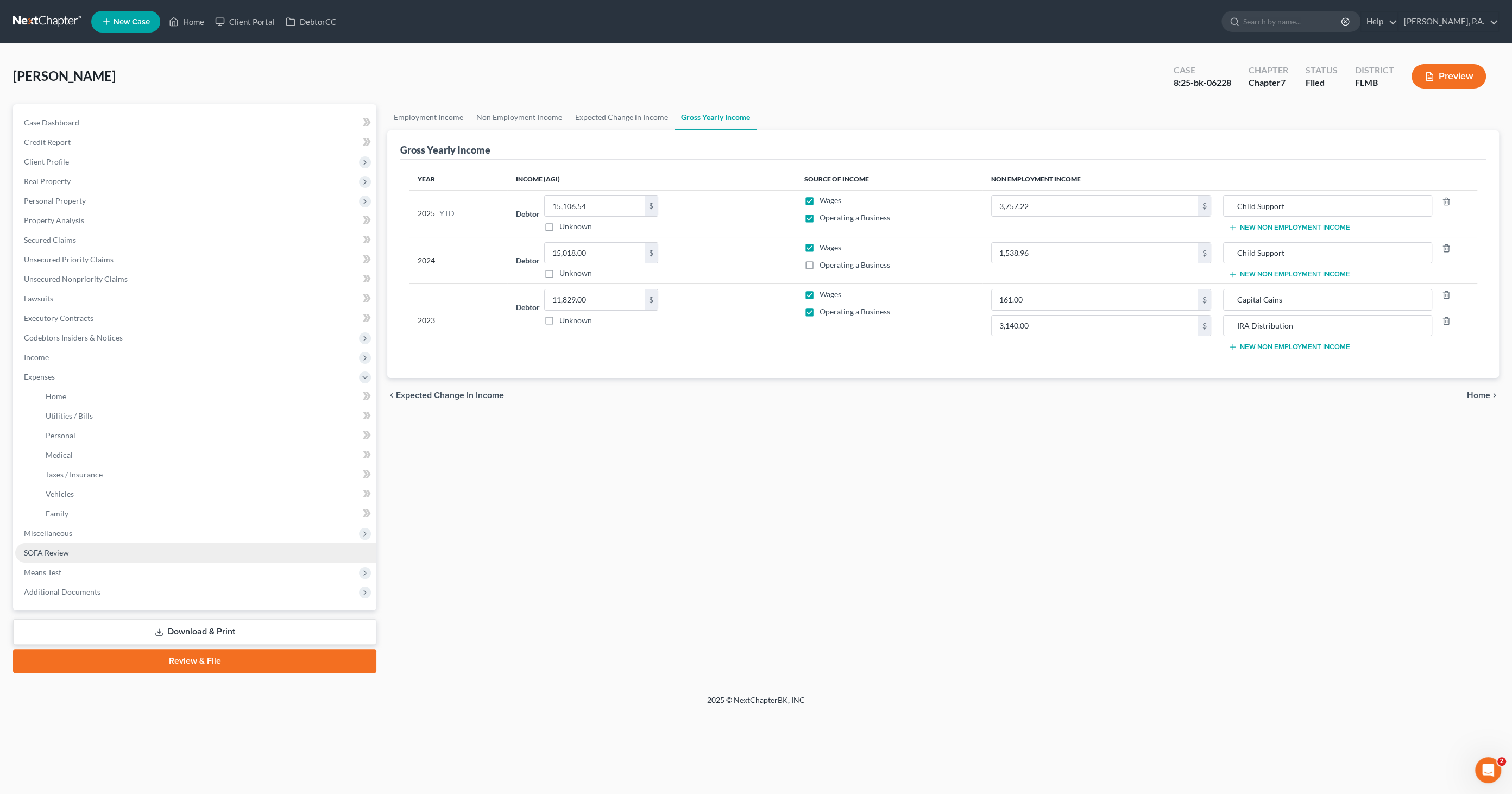
click at [63, 547] on link "SOFA Review" at bounding box center [196, 553] width 361 height 20
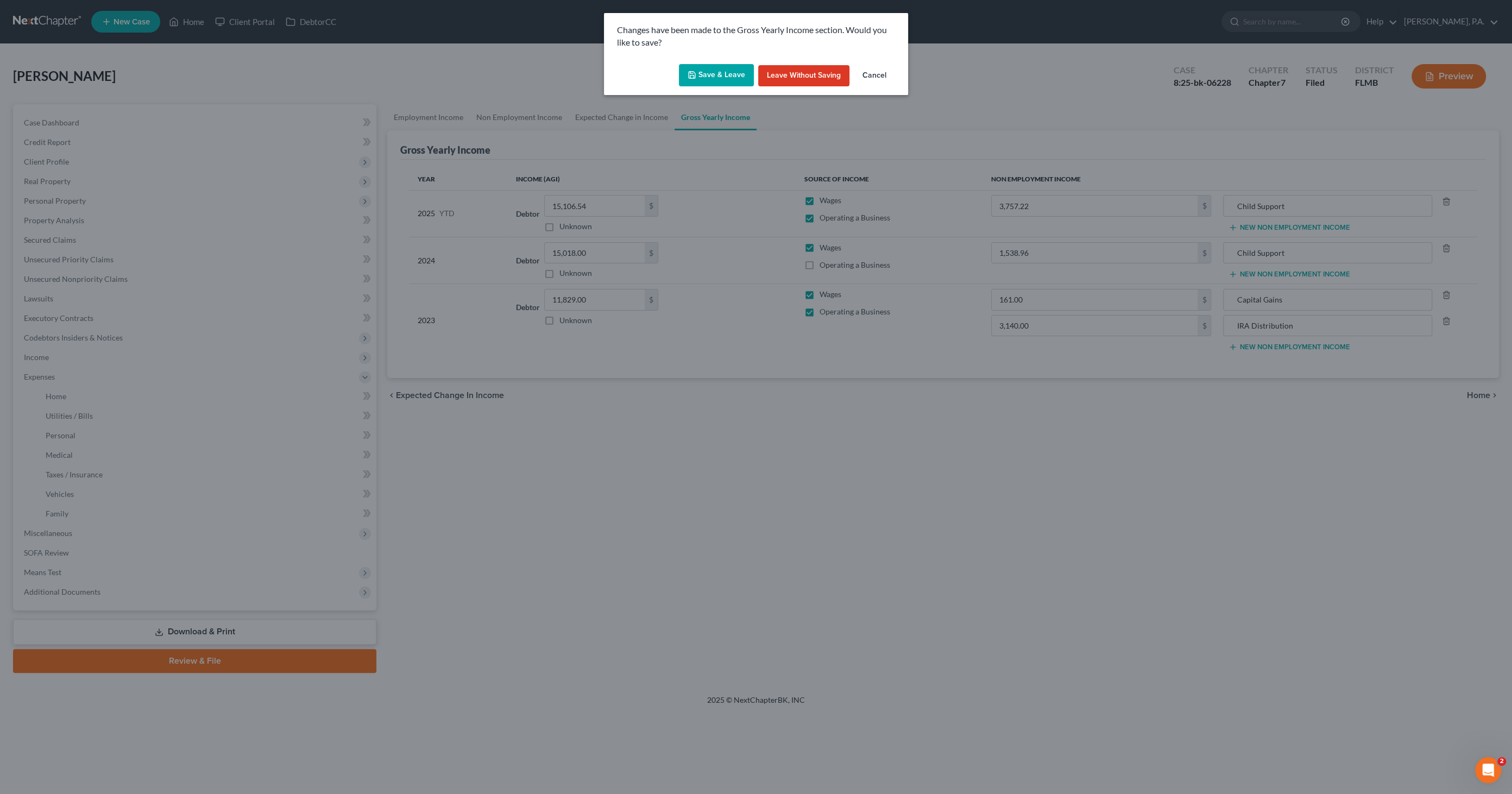
click at [727, 76] on button "Save & Leave" at bounding box center [716, 75] width 75 height 23
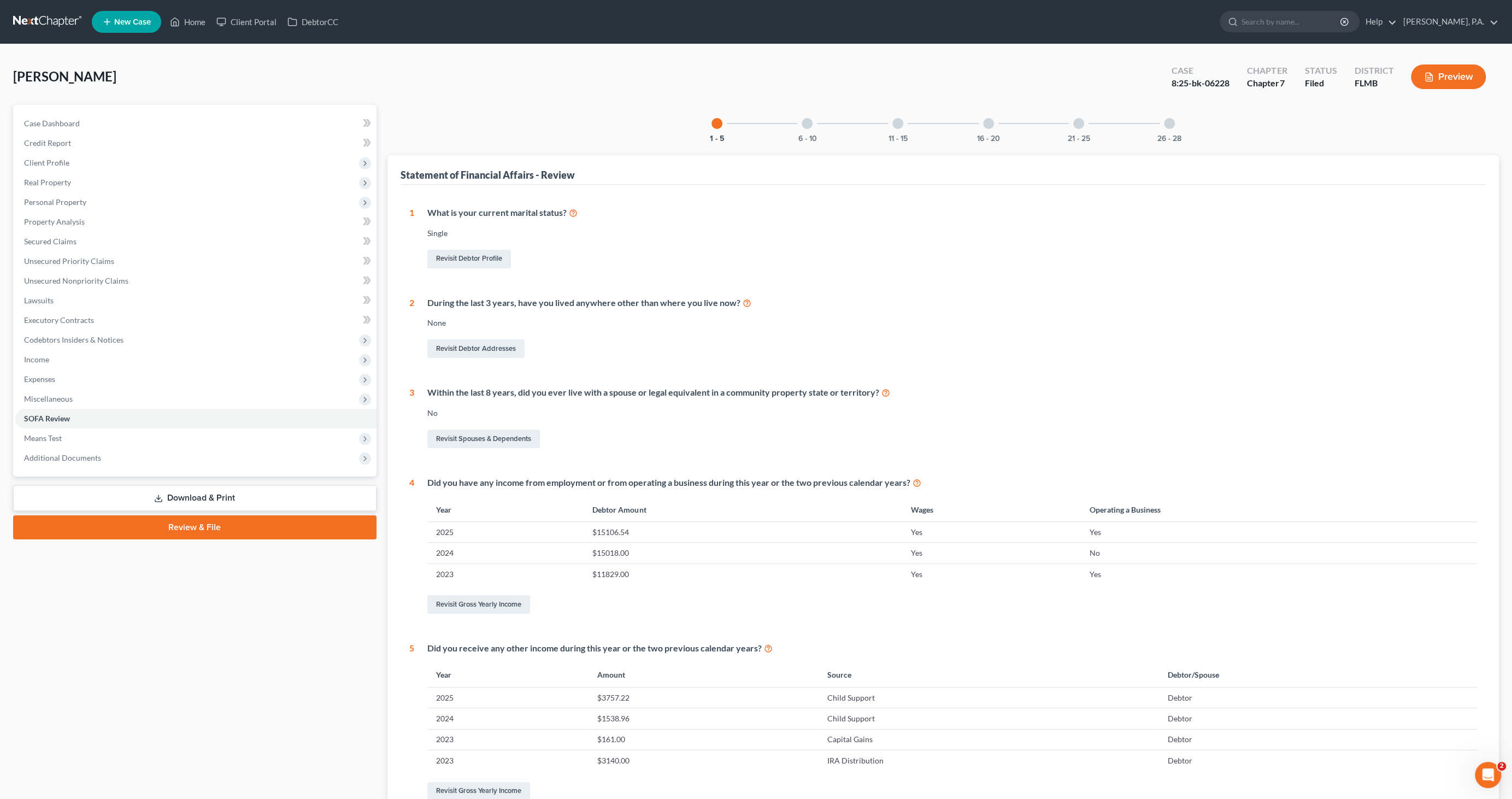
click at [1173, 123] on div at bounding box center [1169, 123] width 11 height 11
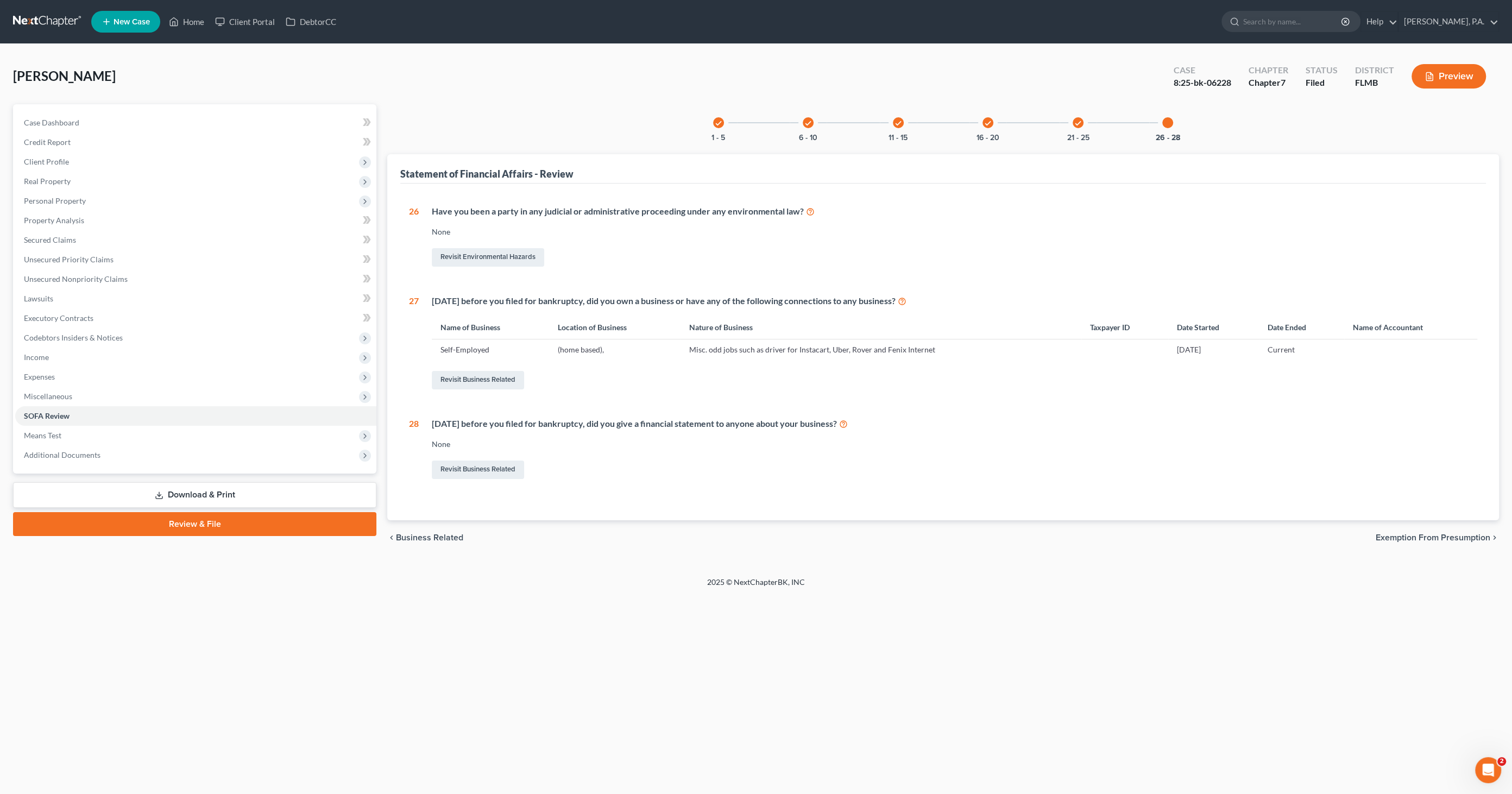
click at [715, 117] on div "check" at bounding box center [718, 122] width 11 height 11
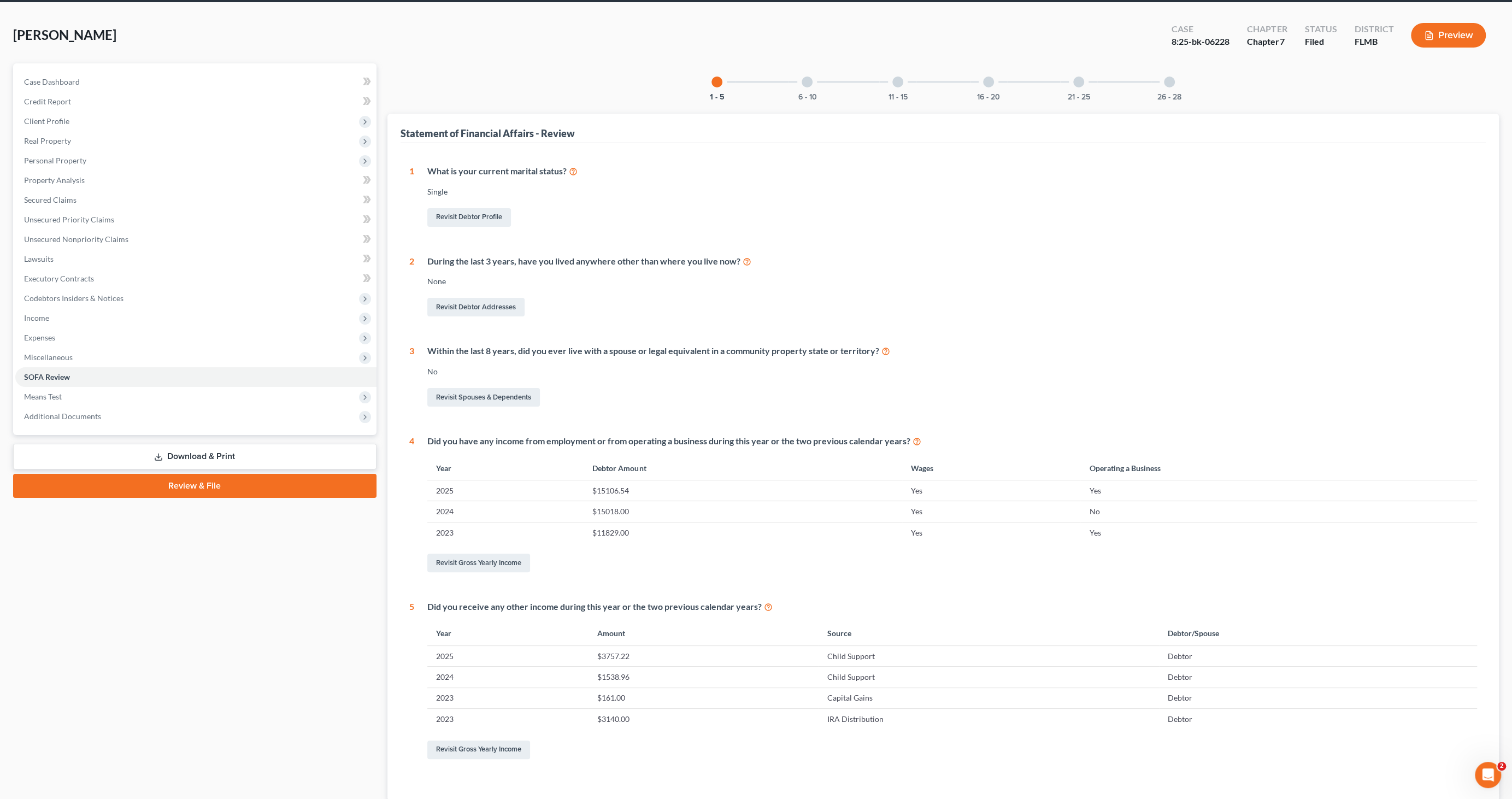
scroll to position [117, 0]
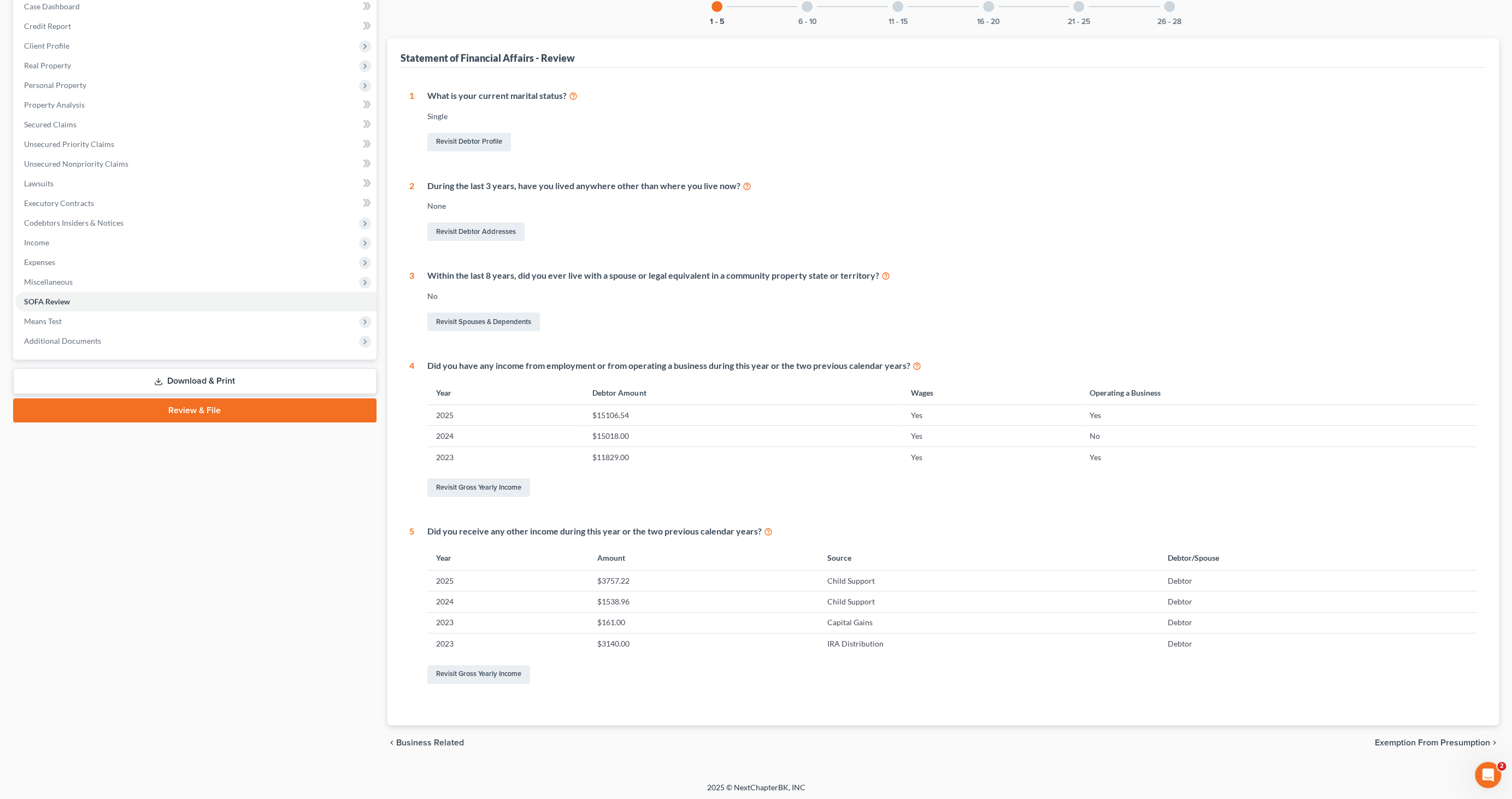
click at [805, 3] on div at bounding box center [807, 6] width 11 height 11
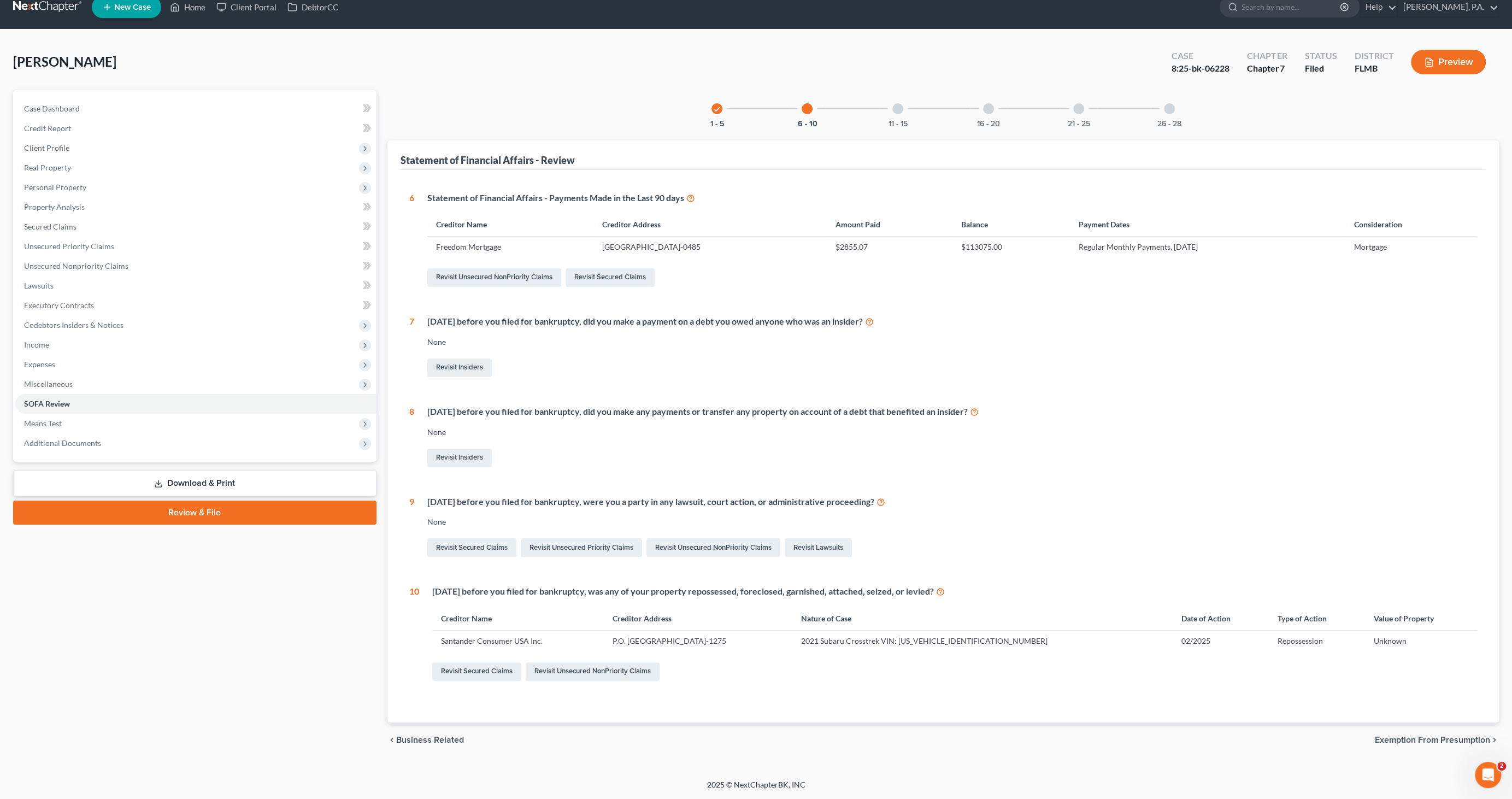
scroll to position [12, 0]
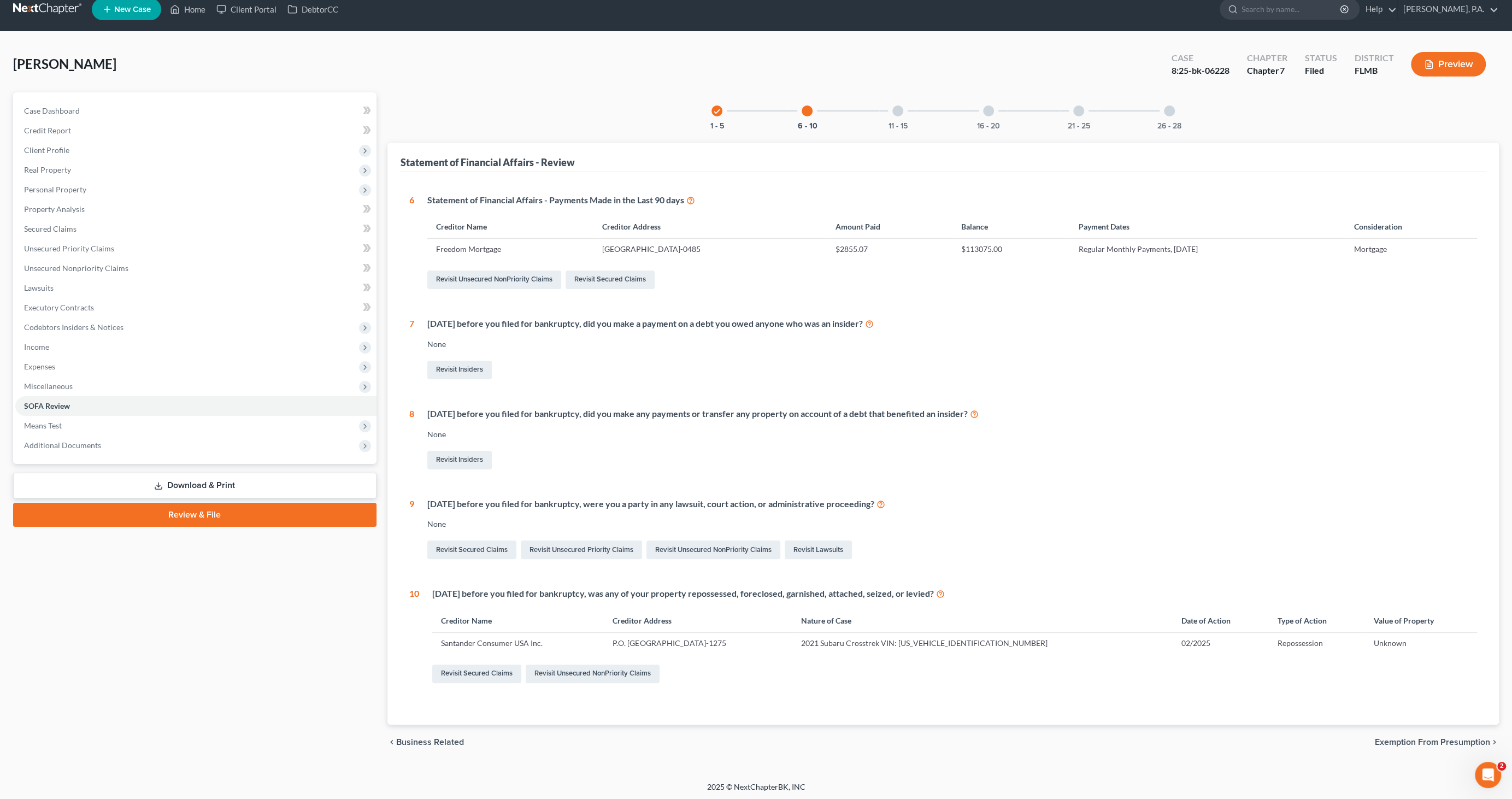
click at [895, 110] on div at bounding box center [898, 111] width 11 height 11
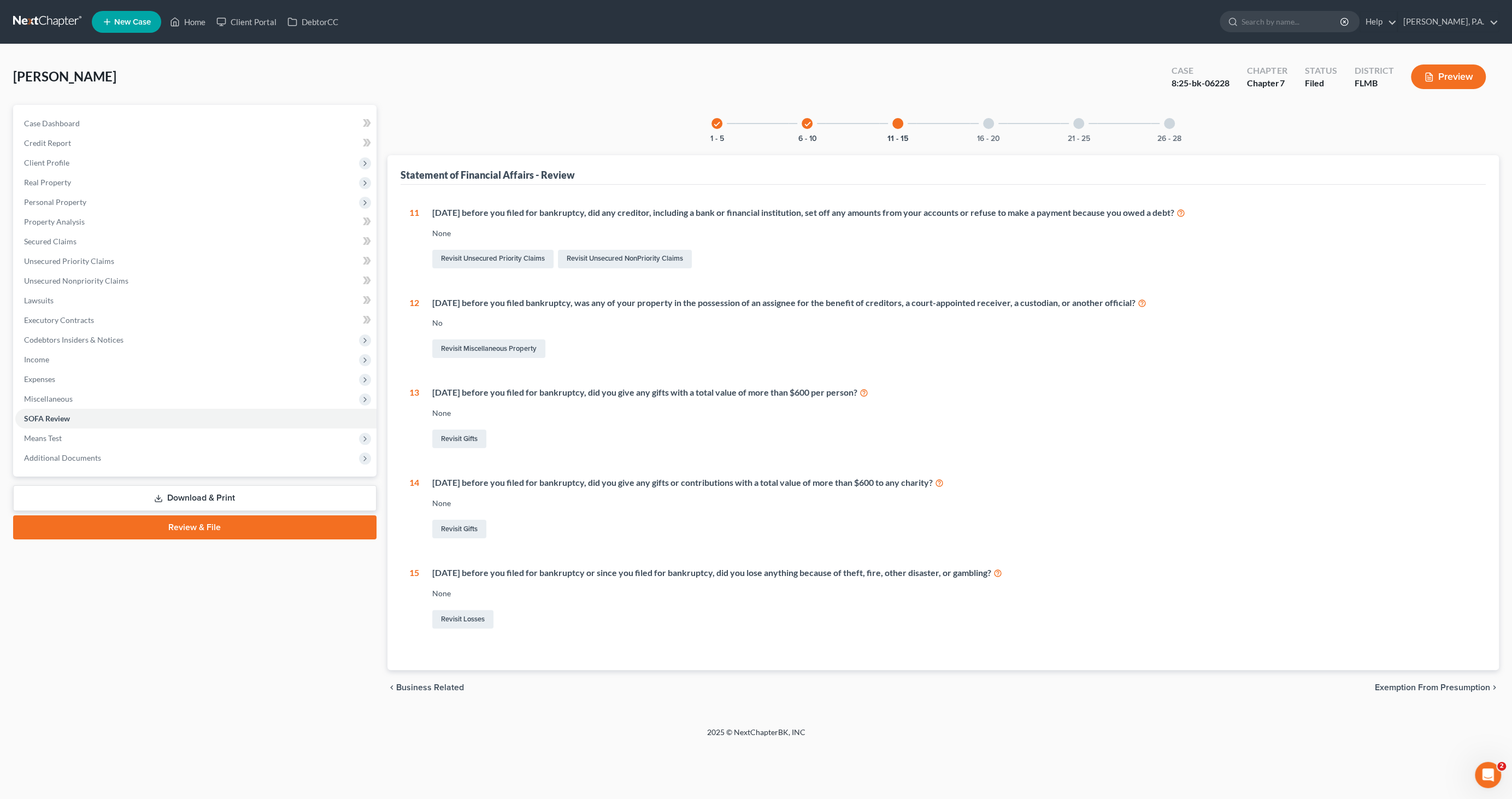
scroll to position [0, 0]
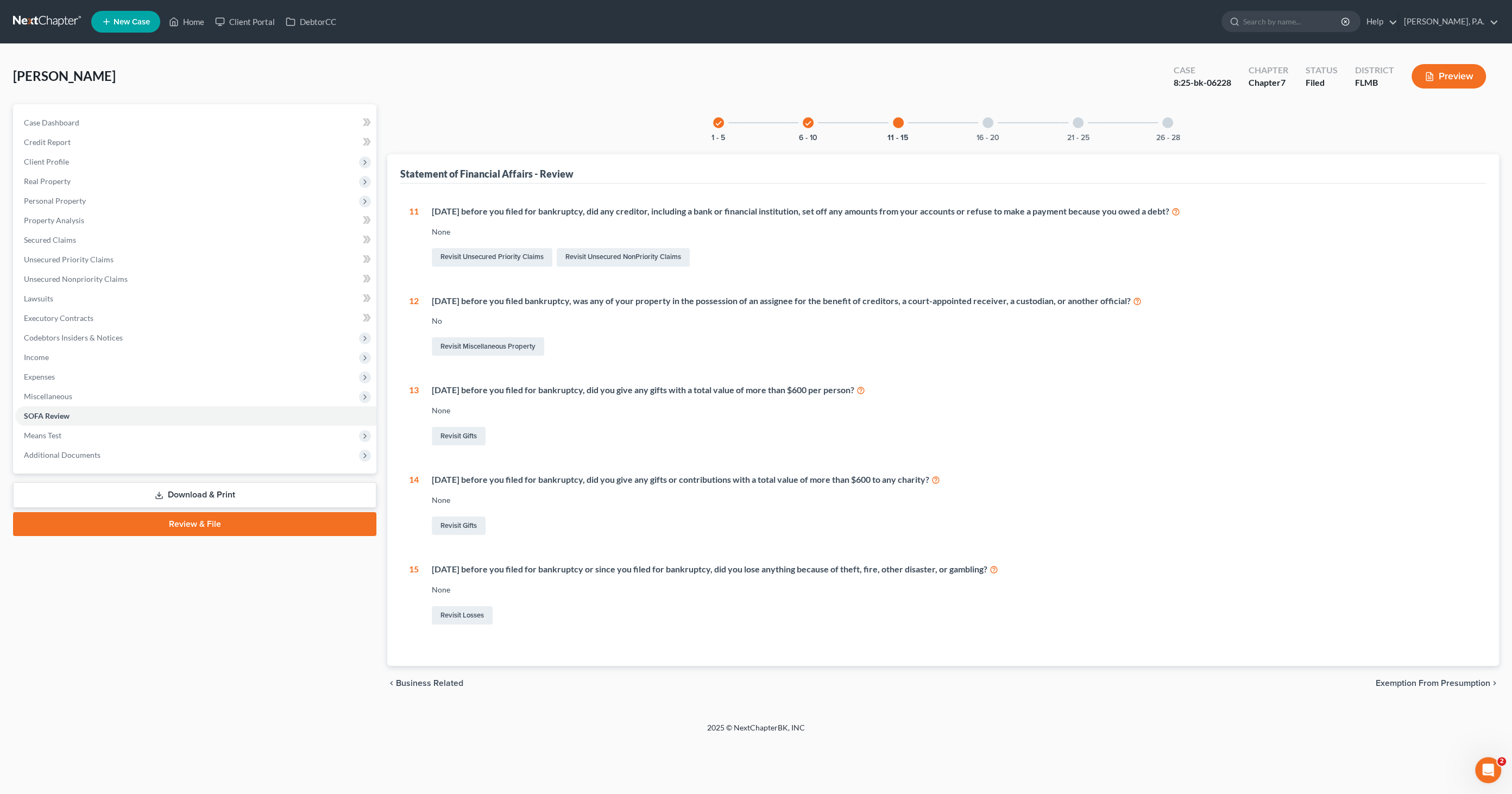
click at [981, 126] on div "16 - 20" at bounding box center [988, 122] width 37 height 37
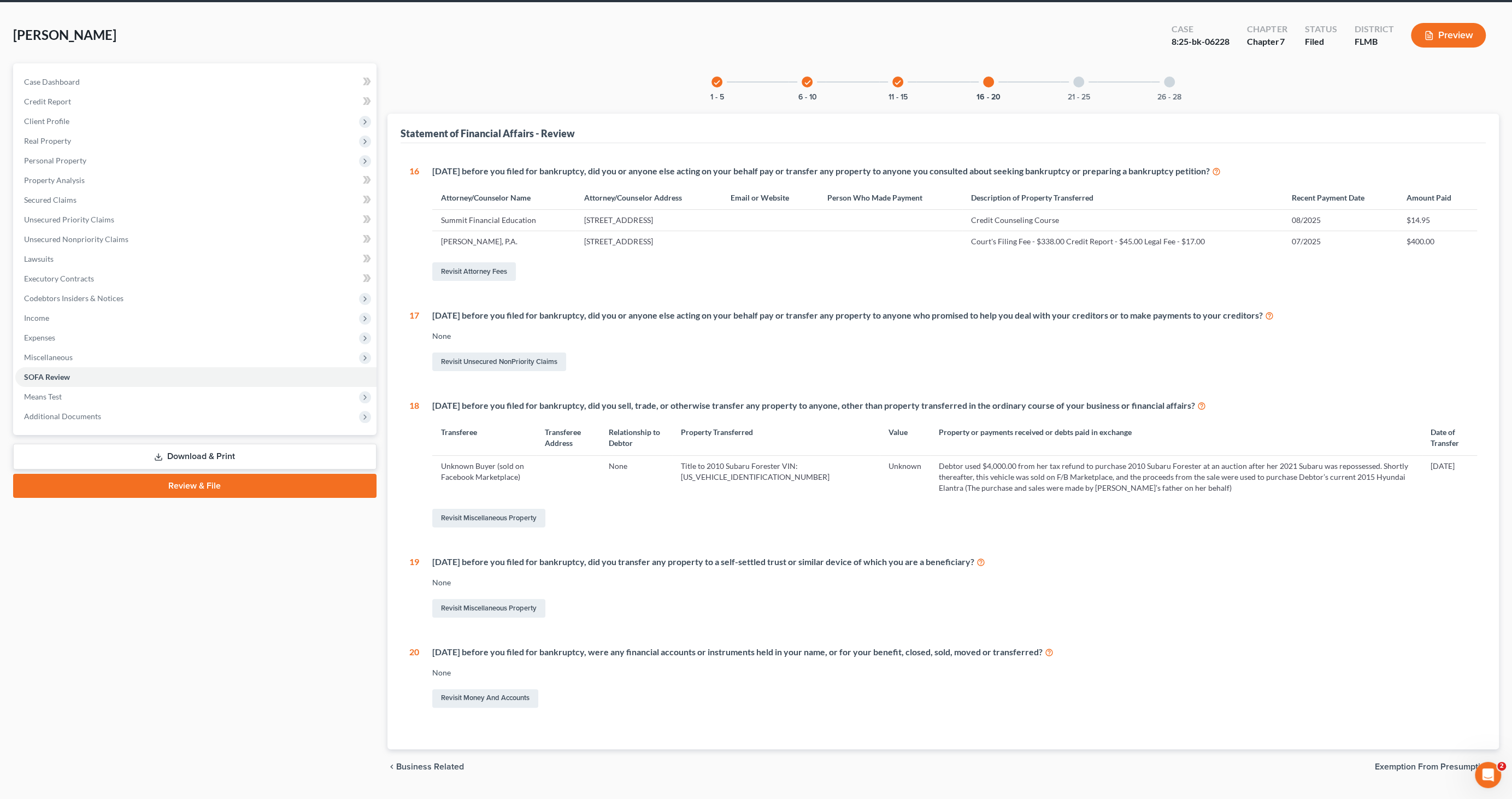
scroll to position [66, 0]
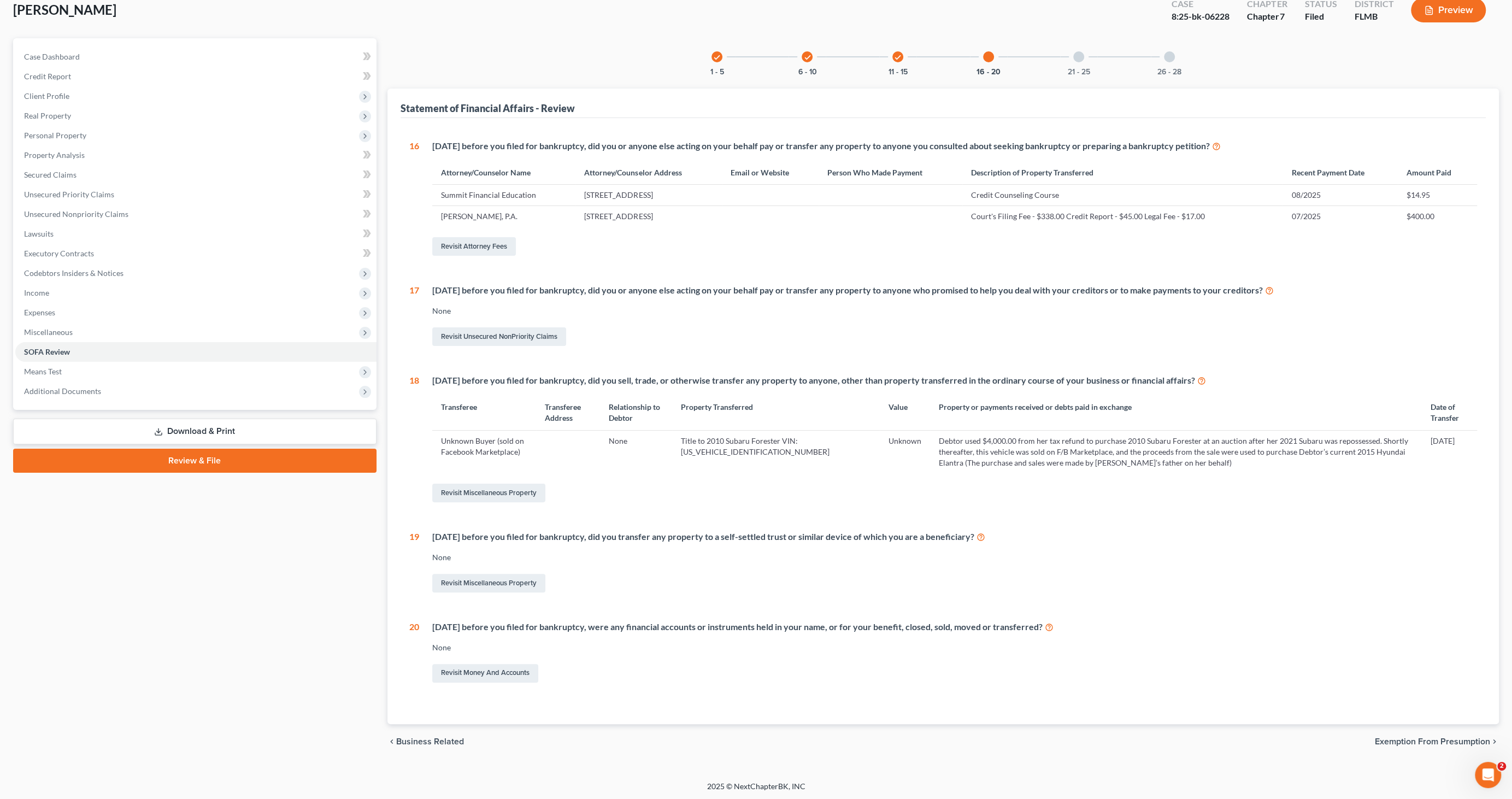
click at [180, 427] on link "Download & Print" at bounding box center [194, 431] width 364 height 25
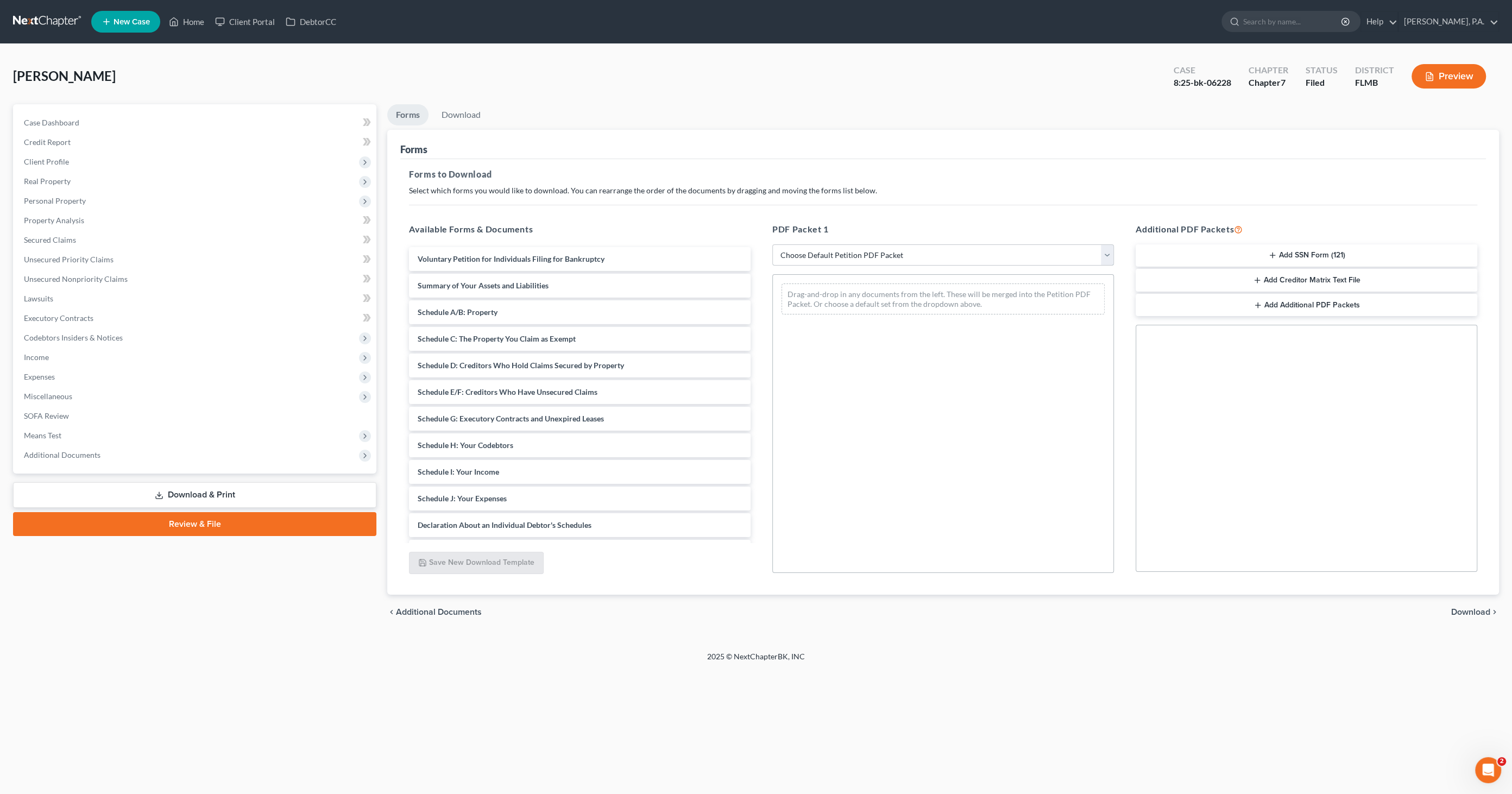
click at [827, 247] on select "Choose Default Petition PDF Packet Complete Bankruptcy Petition (all forms and …" at bounding box center [943, 255] width 341 height 22
select select "0"
click at [772, 244] on select "Choose Default Petition PDF Packet Complete Bankruptcy Petition (all forms and …" at bounding box center [943, 255] width 341 height 22
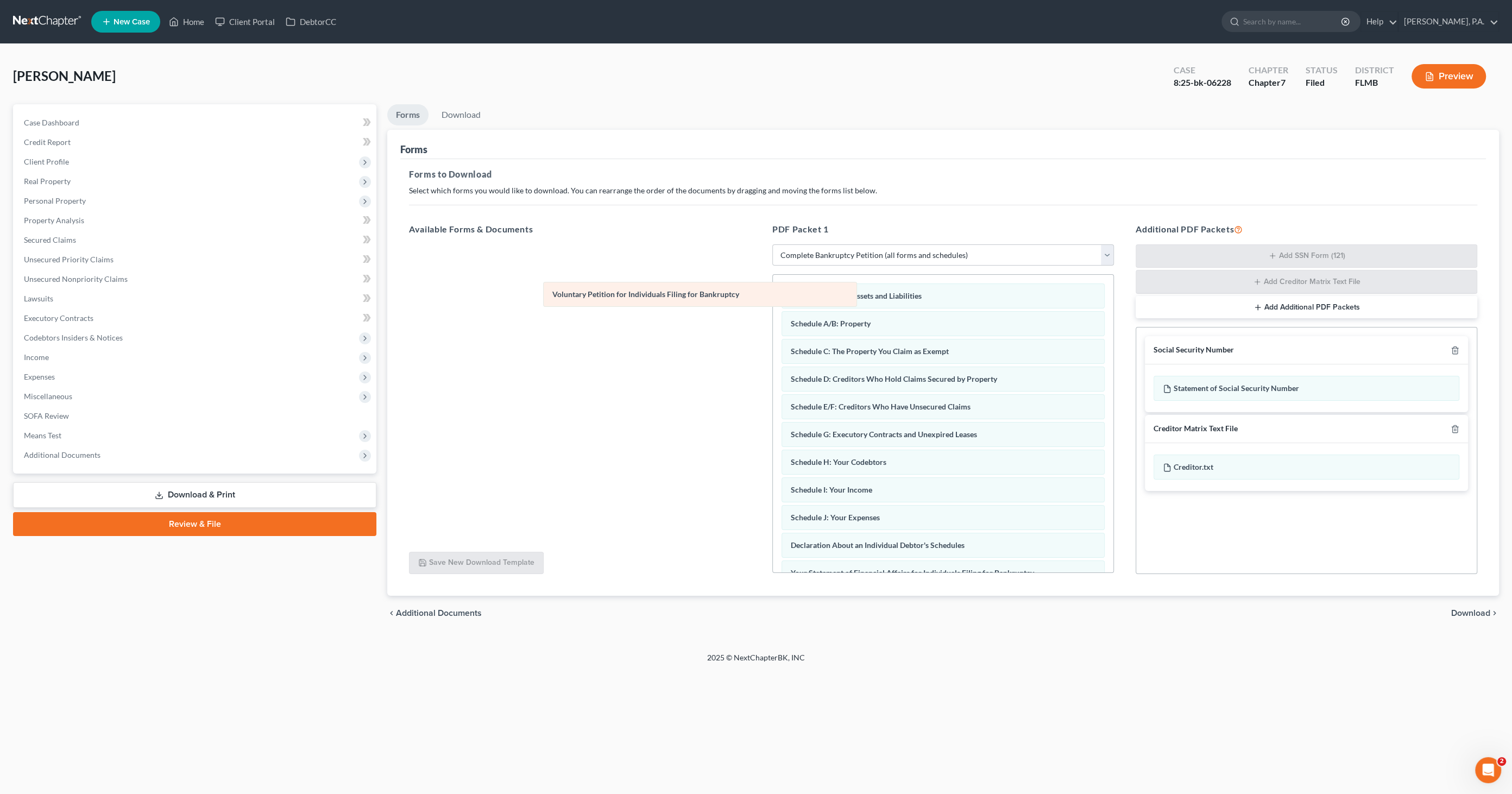
drag, startPoint x: 821, startPoint y: 295, endPoint x: 582, endPoint y: 294, distance: 239.0
click at [773, 294] on div "Voluntary Petition for Individuals Filing for Bankruptcy Voluntary Petition for…" at bounding box center [943, 534] width 341 height 519
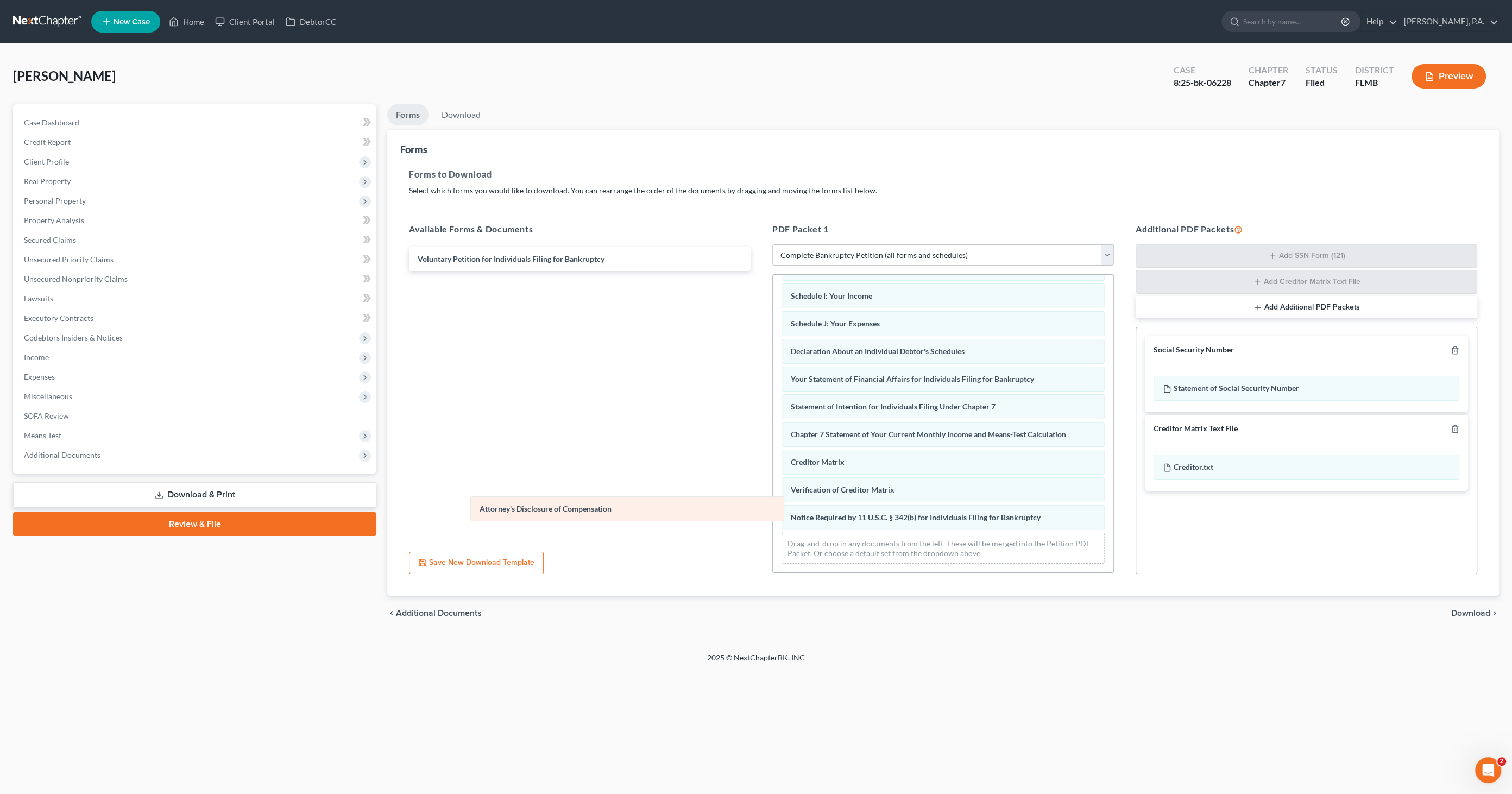
scroll to position [188, 0]
drag, startPoint x: 834, startPoint y: 517, endPoint x: 527, endPoint y: 506, distance: 307.2
click at [773, 509] on div "Attorney's Disclosure of Compensation Summary of Your Assets and Liabilities Sc…" at bounding box center [943, 332] width 341 height 491
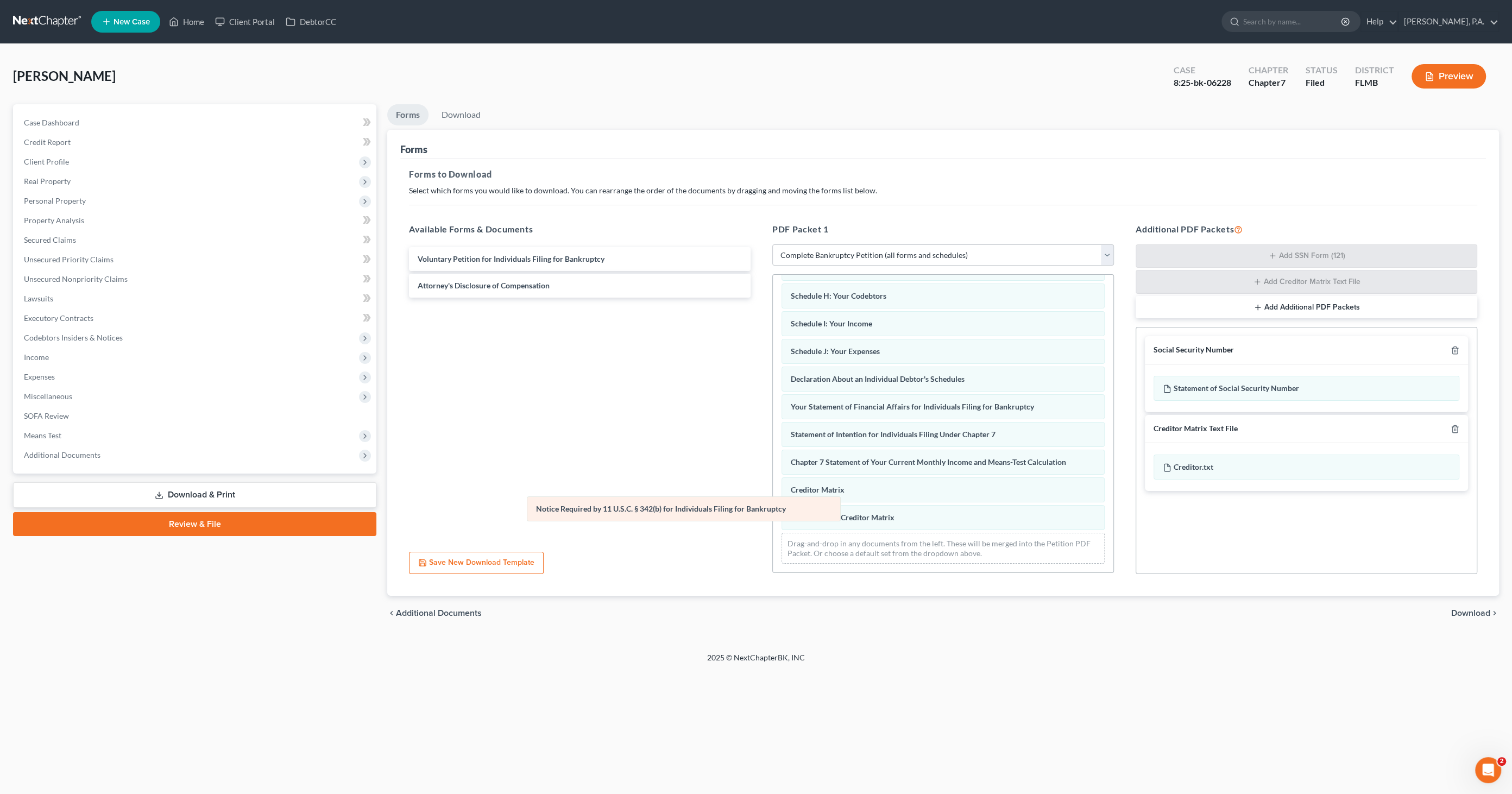
scroll to position [161, 0]
drag, startPoint x: 839, startPoint y: 524, endPoint x: 584, endPoint y: 515, distance: 255.2
click at [773, 517] on div "Notice Required by 11 U.S.C. § 342(b) for Individuals Filing for Bankruptcy Sum…" at bounding box center [943, 345] width 341 height 464
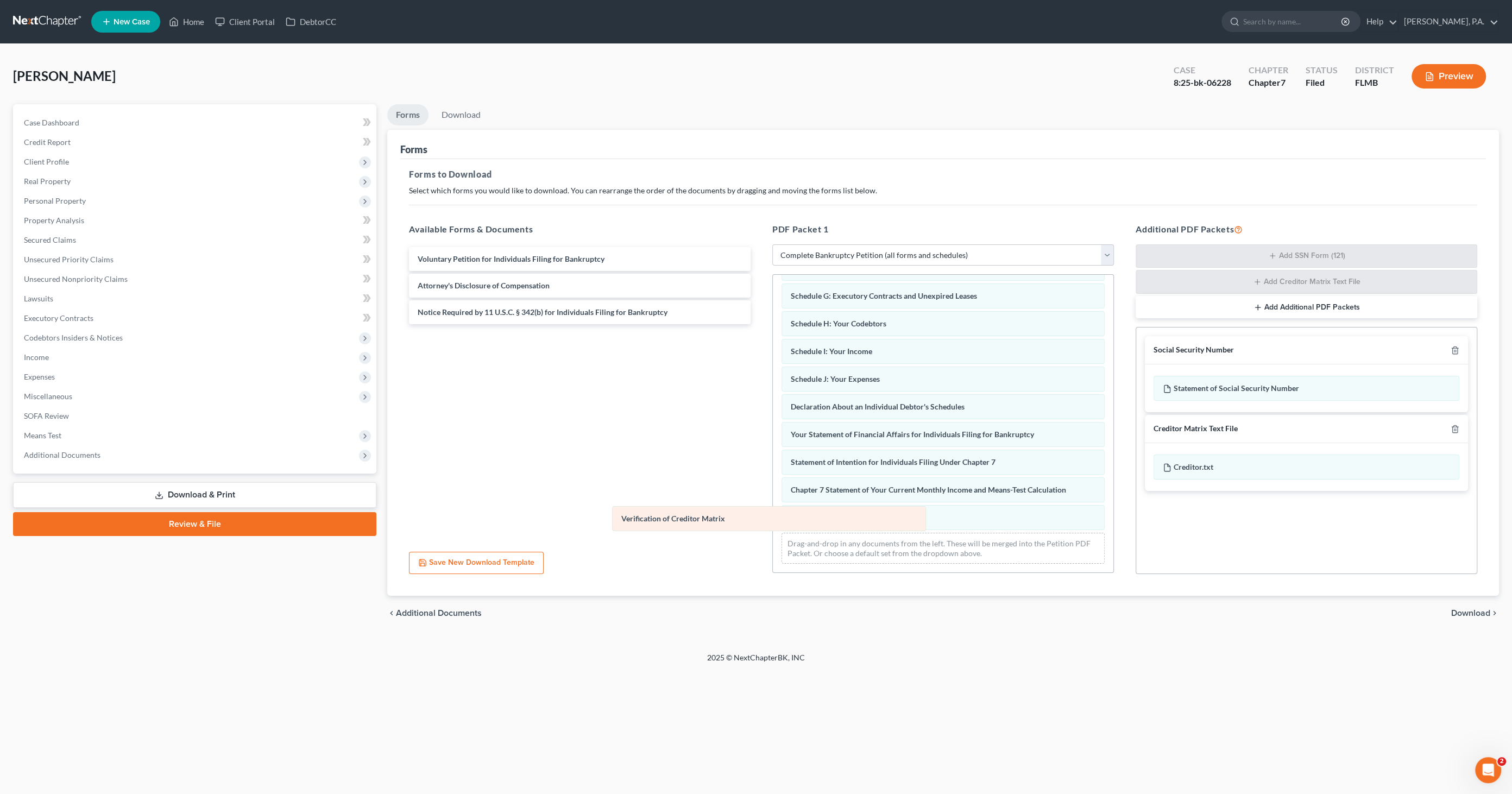
scroll to position [133, 0]
drag, startPoint x: 810, startPoint y: 518, endPoint x: 737, endPoint y: 511, distance: 73.3
click at [773, 517] on div "Verification of Creditor Matrix Summary of Your Assets and Liabilities Schedule…" at bounding box center [943, 359] width 341 height 436
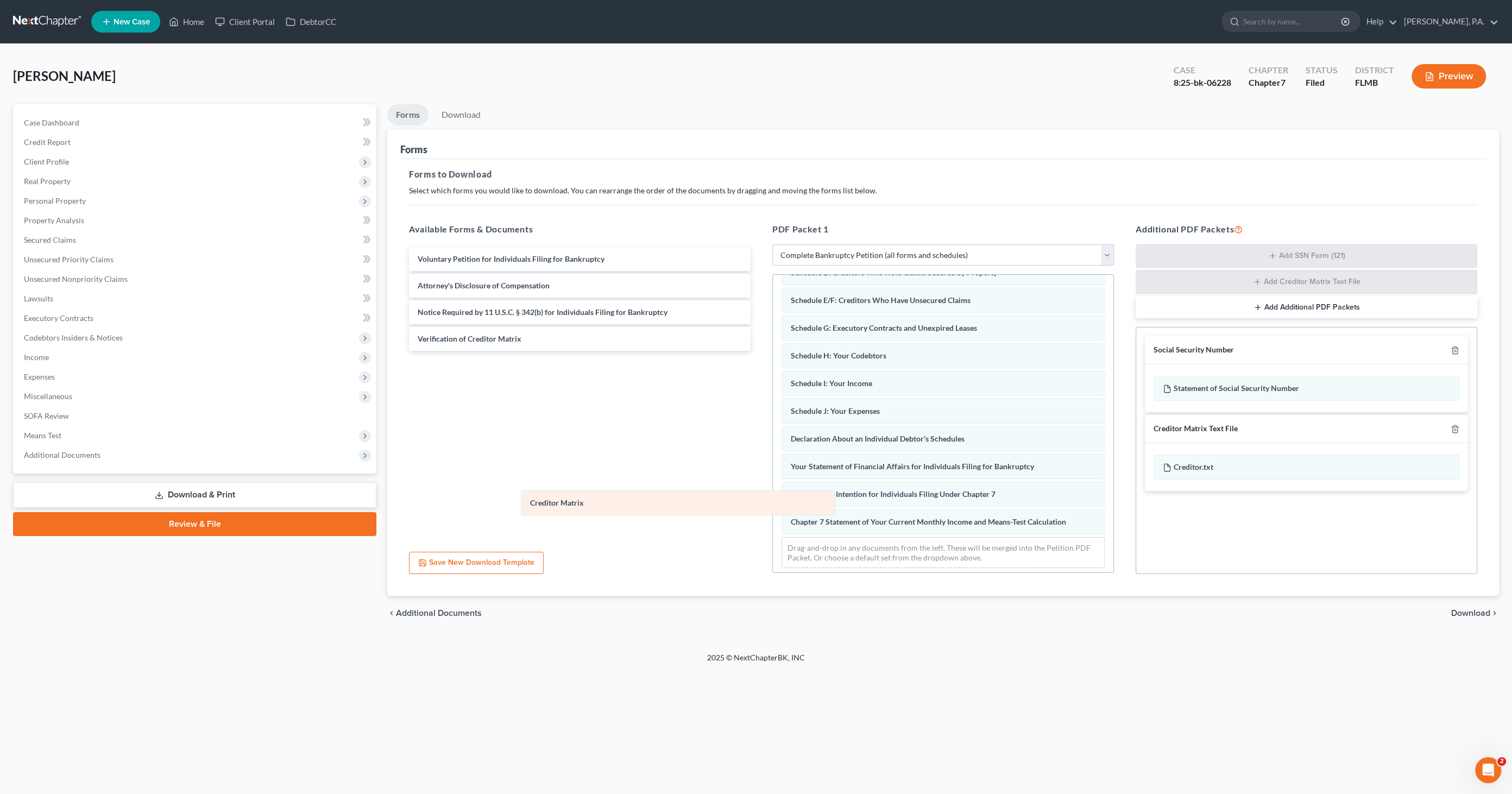
drag, startPoint x: 802, startPoint y: 522, endPoint x: 542, endPoint y: 507, distance: 260.4
click at [773, 507] on div "Creditor Matrix Summary of Your Assets and Liabilities Schedule A/B: Property S…" at bounding box center [943, 372] width 341 height 408
click at [1462, 609] on span "Download" at bounding box center [1470, 614] width 39 height 9
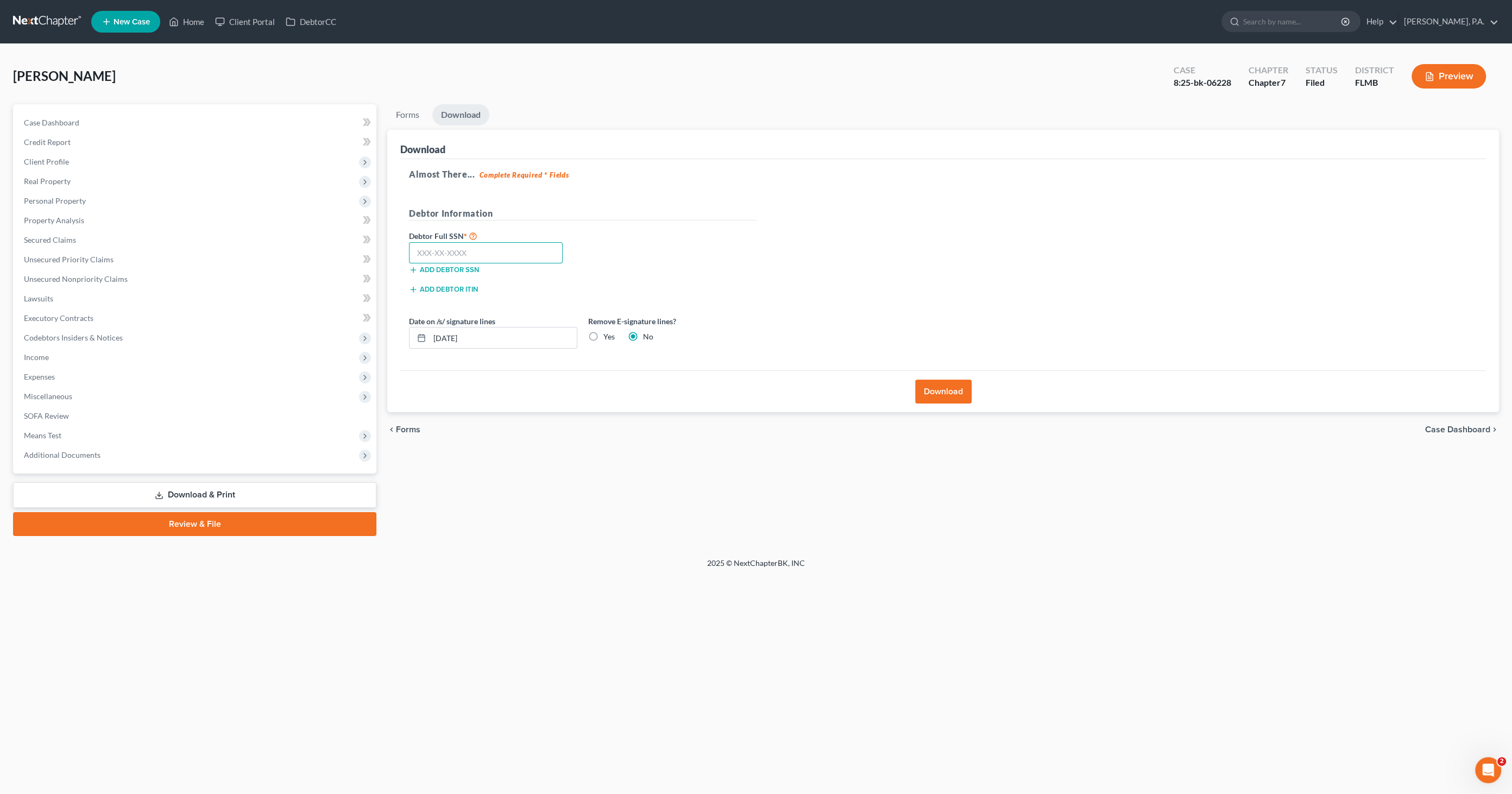
click at [472, 252] on input "text" at bounding box center [485, 253] width 153 height 22
type input "072-90-5212"
click at [603, 338] on label "Yes" at bounding box center [608, 336] width 11 height 11
click at [607, 338] on input "Yes" at bounding box center [611, 335] width 7 height 7
radio input "true"
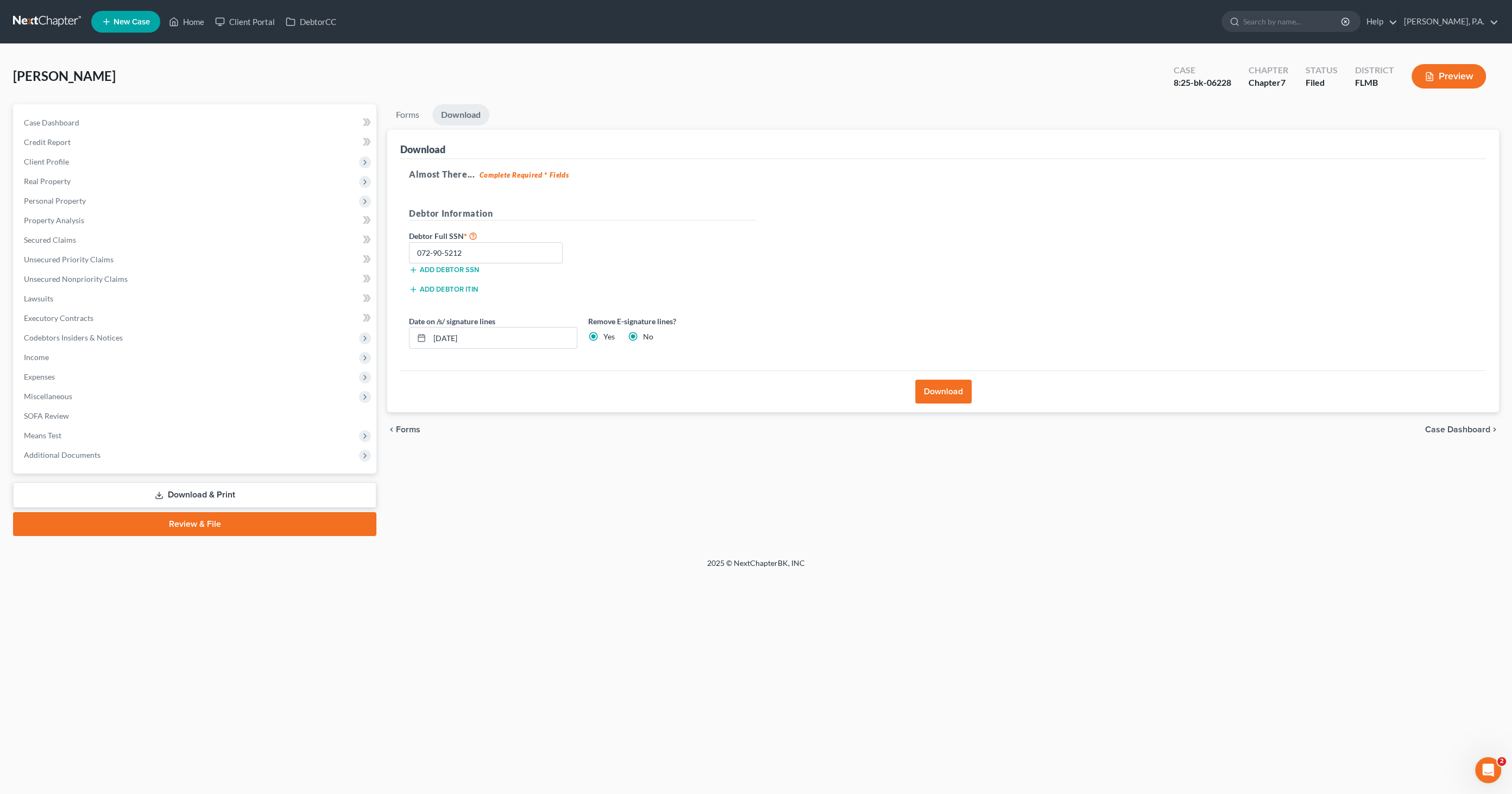
radio input "false"
click at [938, 387] on button "Download" at bounding box center [943, 392] width 56 height 24
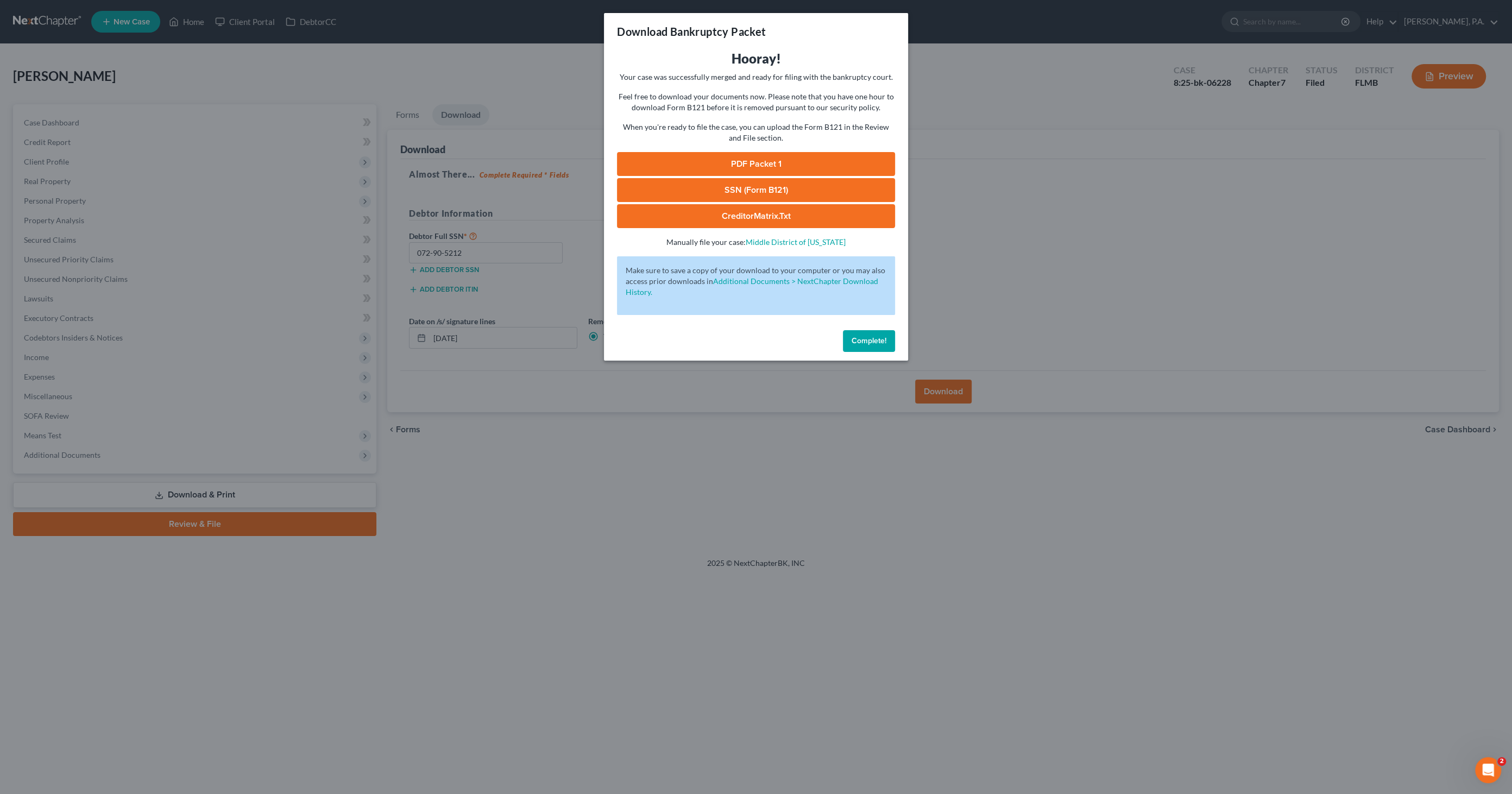
click at [741, 162] on link "PDF Packet 1" at bounding box center [756, 164] width 278 height 24
click at [882, 342] on span "Complete!" at bounding box center [869, 341] width 35 height 10
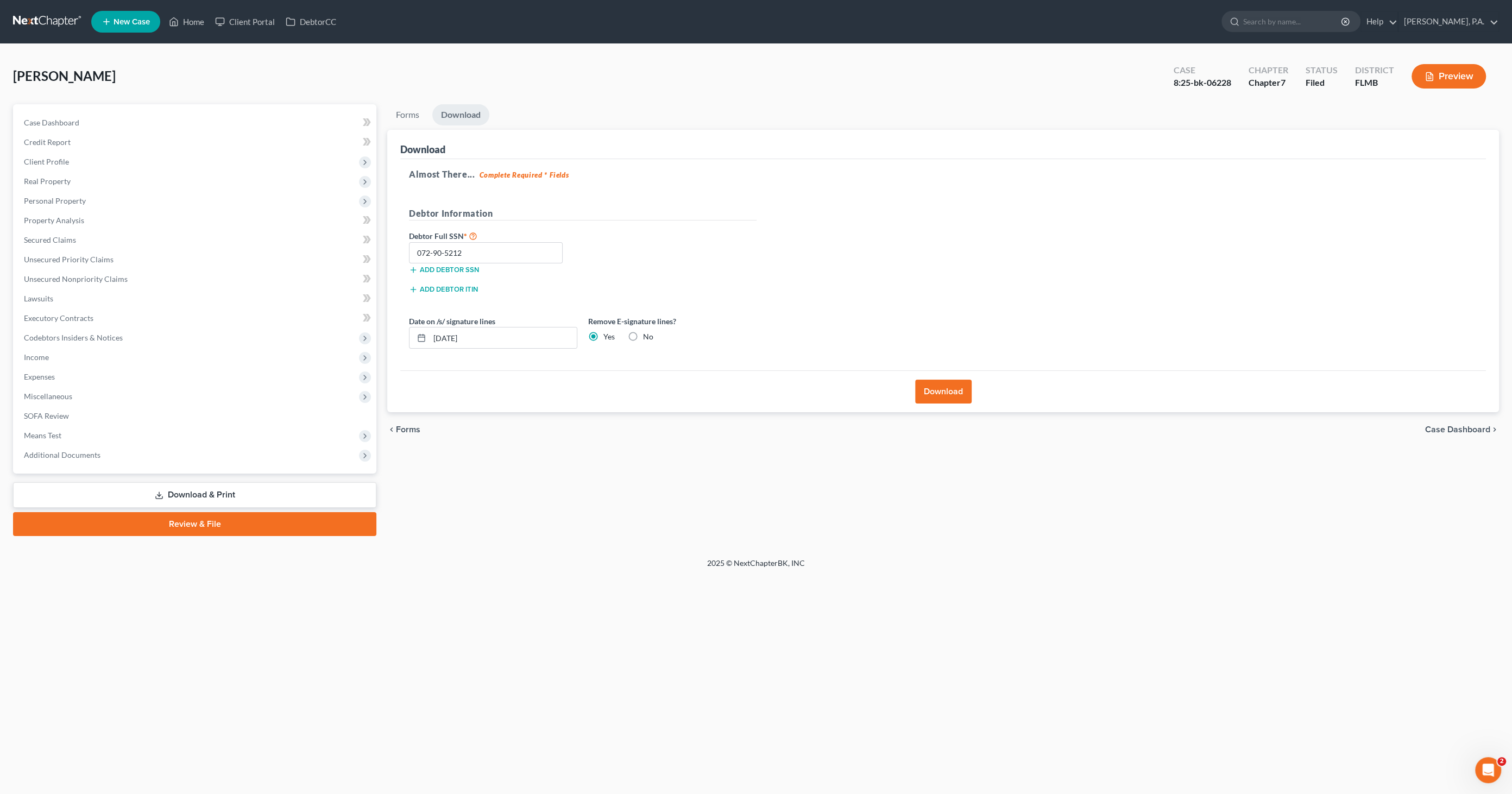
click at [1466, 426] on span "Case Dashboard" at bounding box center [1457, 430] width 65 height 9
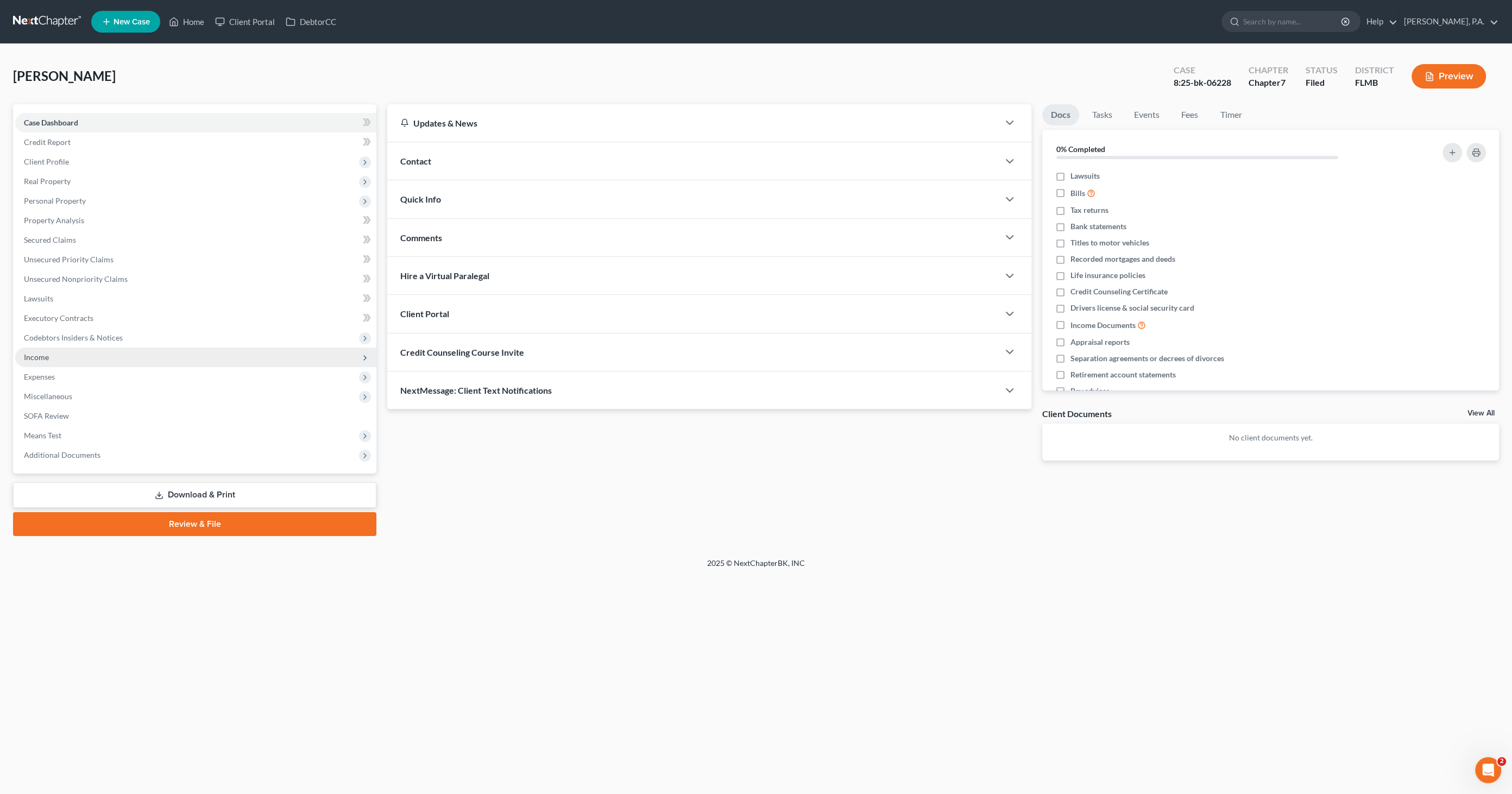
click at [40, 353] on span "Income" at bounding box center [36, 357] width 25 height 10
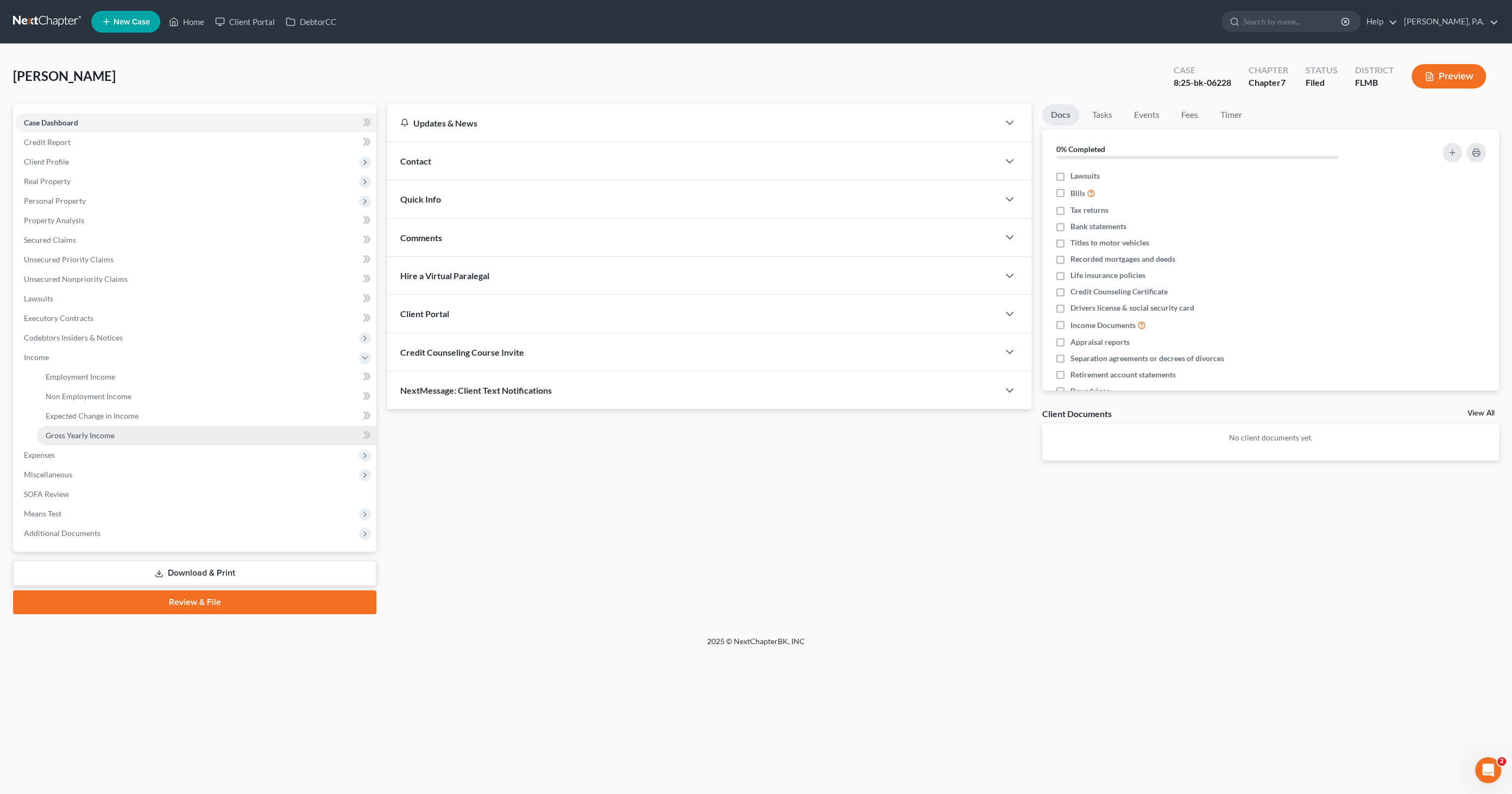
click at [96, 441] on link "Gross Yearly Income" at bounding box center [207, 435] width 340 height 20
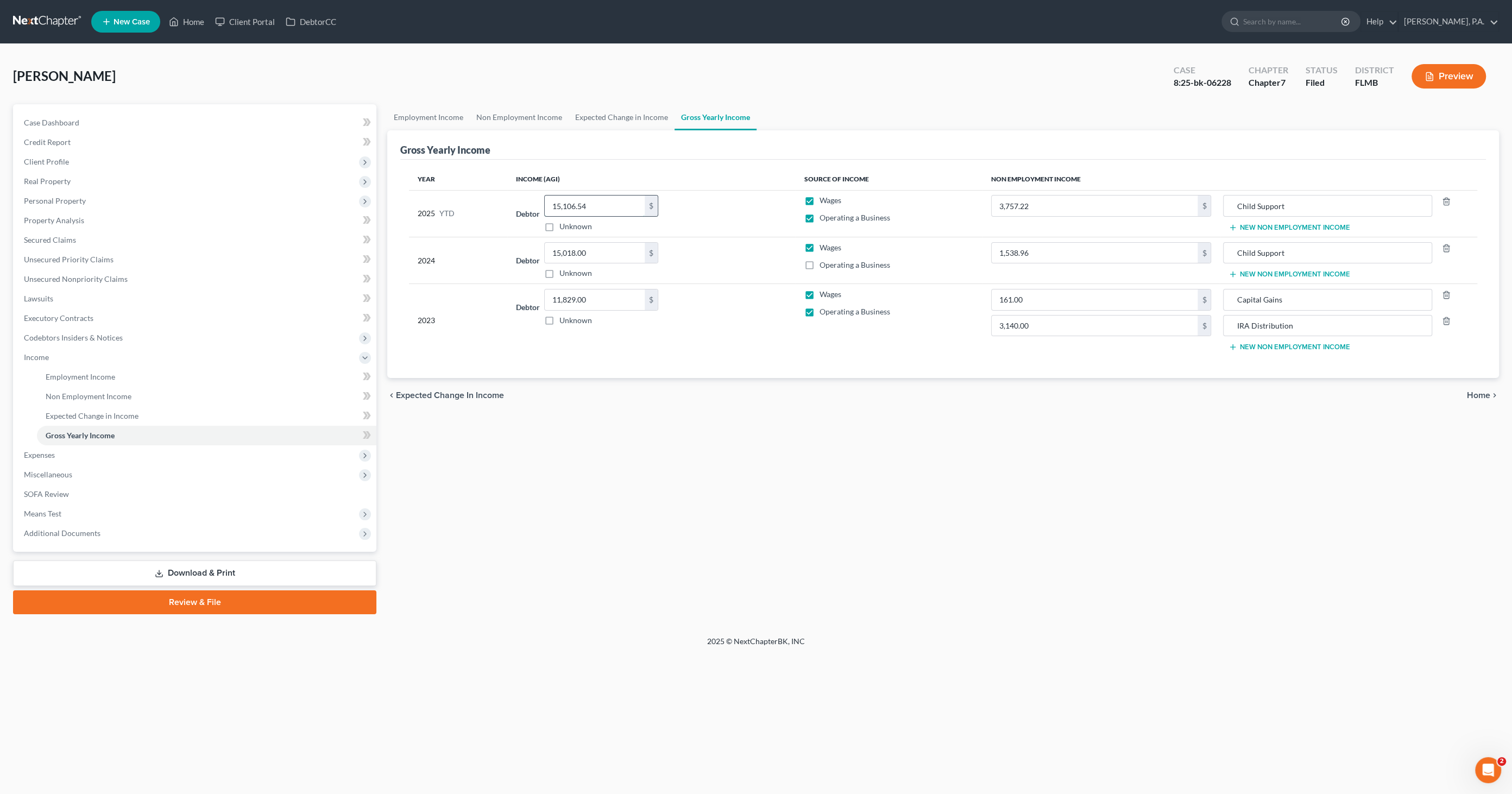
click at [608, 198] on input "15,106.54" at bounding box center [594, 206] width 100 height 21
type input "15,291.11"
click at [1248, 228] on button "New Non Employment Income" at bounding box center [1289, 228] width 121 height 9
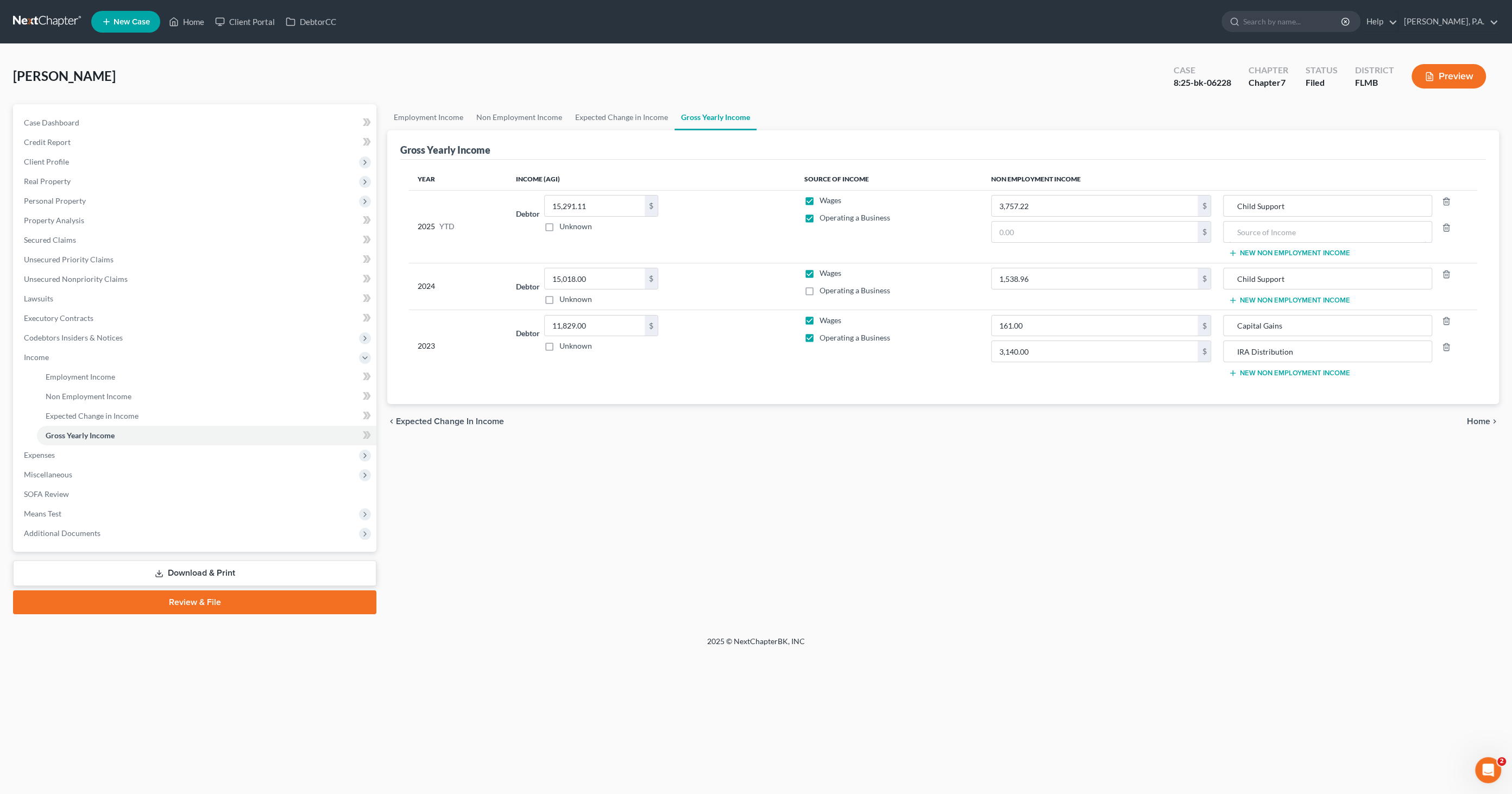
click at [1248, 228] on input "text" at bounding box center [1327, 232] width 198 height 21
type input "Food Stamps"
click at [1142, 234] on input "text" at bounding box center [1094, 232] width 206 height 21
type input "2,568.00"
click at [1248, 298] on button "New Non Employment Income" at bounding box center [1289, 301] width 121 height 9
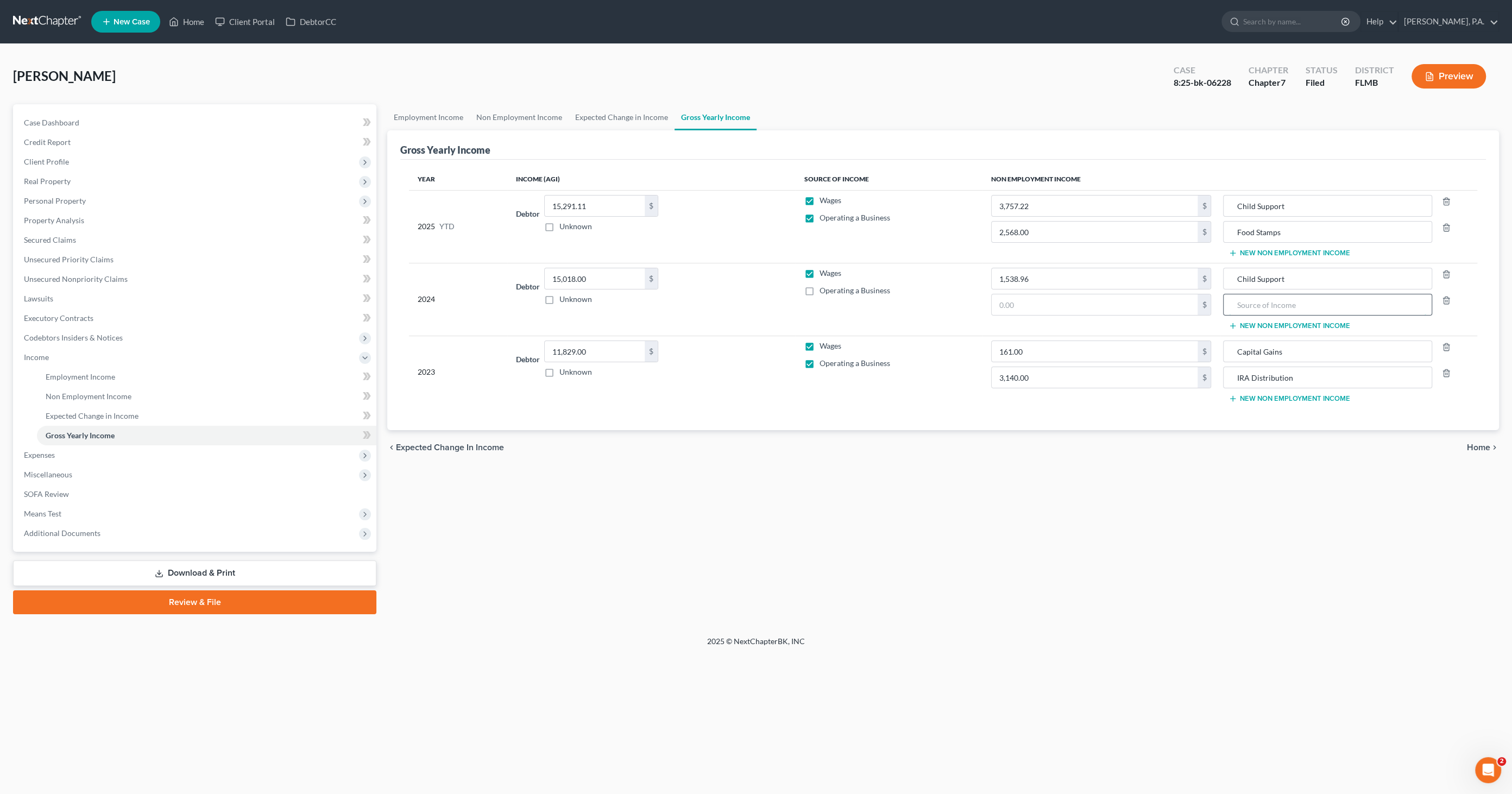
click at [1243, 309] on input "text" at bounding box center [1327, 305] width 198 height 21
type input "Food Stamps"
click at [1085, 303] on input "text" at bounding box center [1094, 305] width 206 height 21
type input "2,171.00"
click at [1068, 419] on div "Year Income (AGI) Source of Income Non Employment Income 2025 YTD Debtor 15,291…" at bounding box center [943, 295] width 1086 height 270
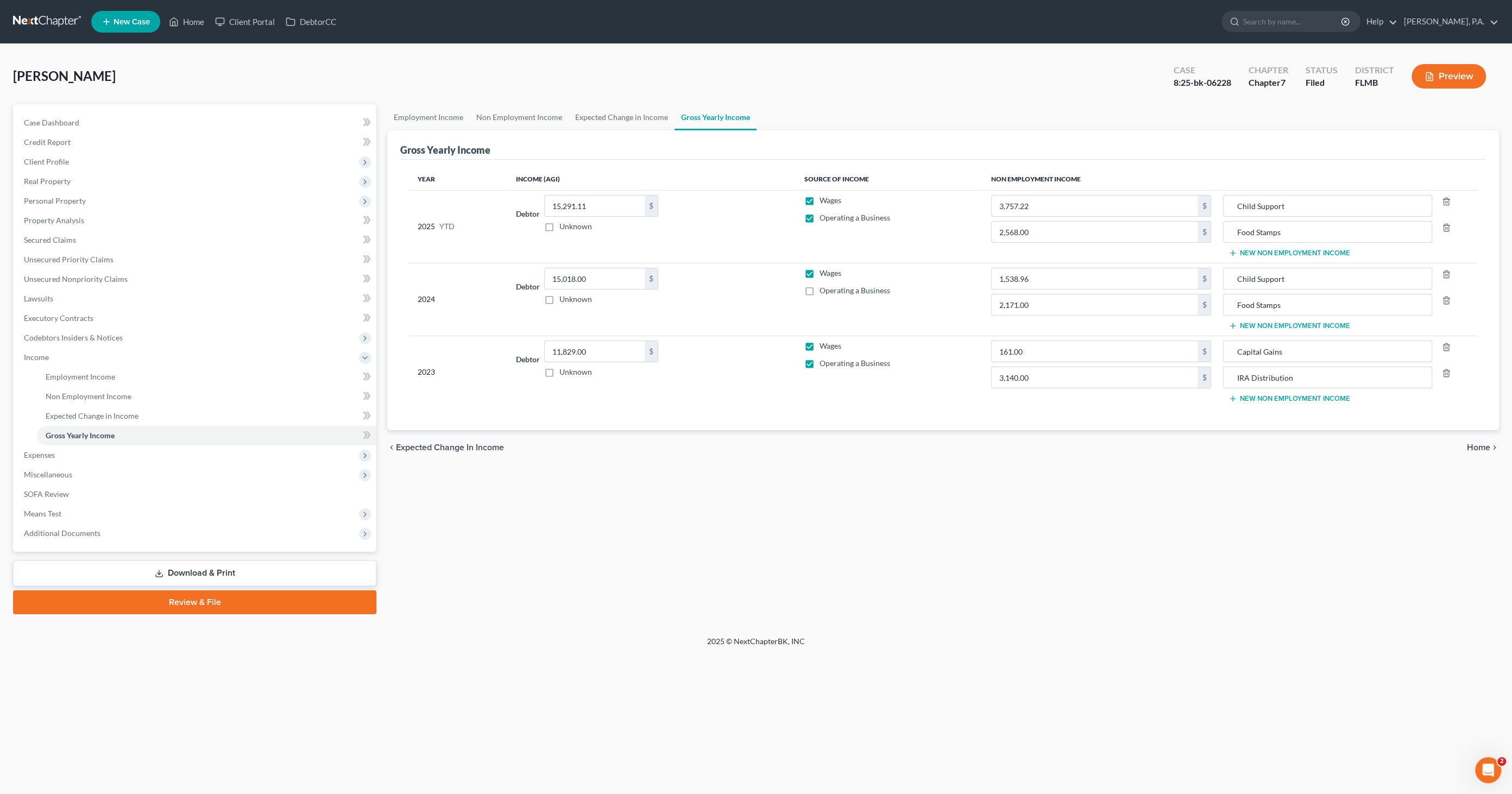
click at [224, 574] on link "Download & Print" at bounding box center [194, 573] width 363 height 25
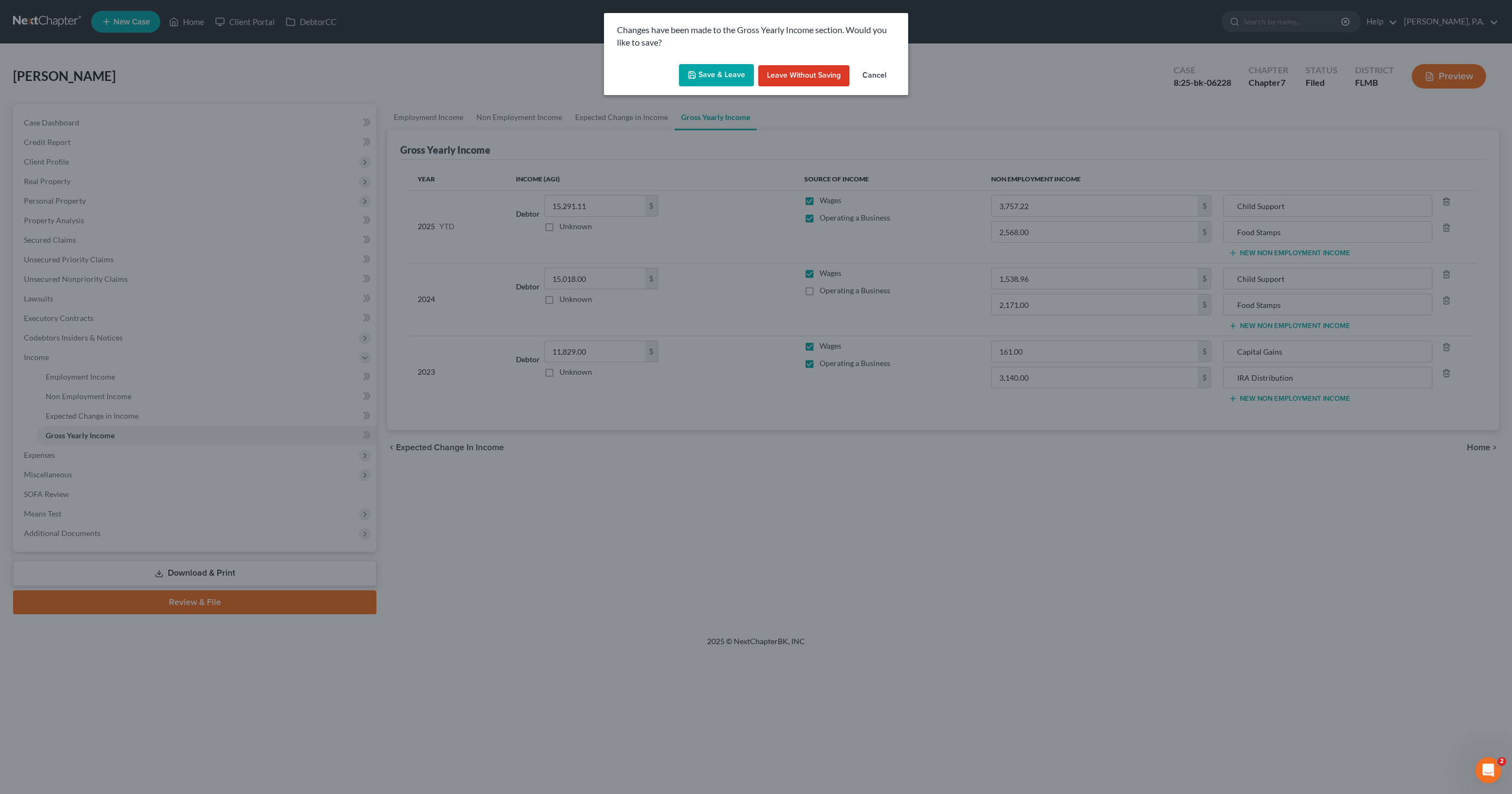
click at [702, 84] on button "Save & Leave" at bounding box center [716, 75] width 75 height 23
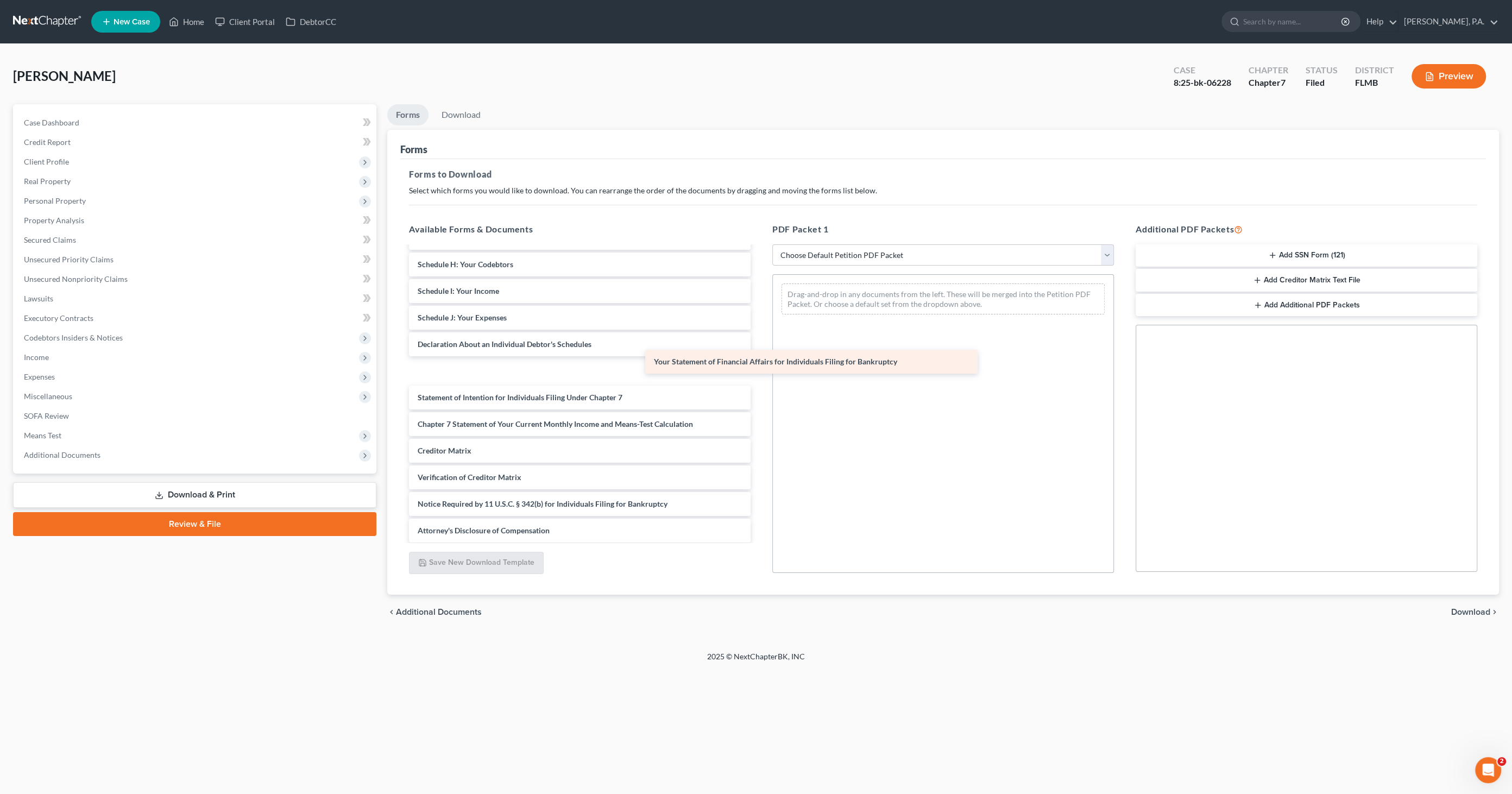
scroll to position [157, 0]
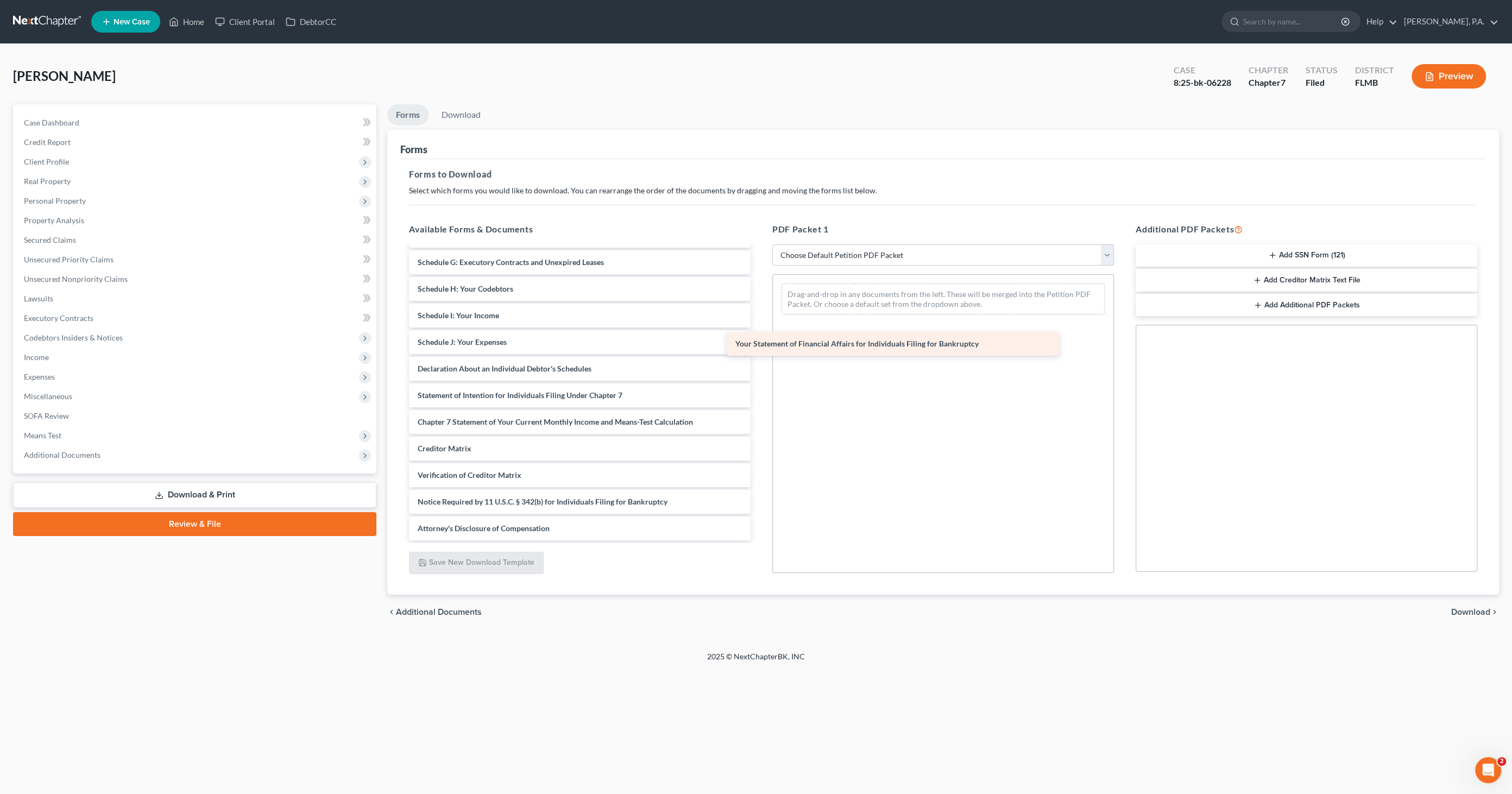
drag, startPoint x: 477, startPoint y: 368, endPoint x: 795, endPoint y: 342, distance: 319.1
click at [759, 342] on div "Your Statement of Financial Affairs for Individuals Filing for Bankruptcy Volun…" at bounding box center [580, 316] width 359 height 450
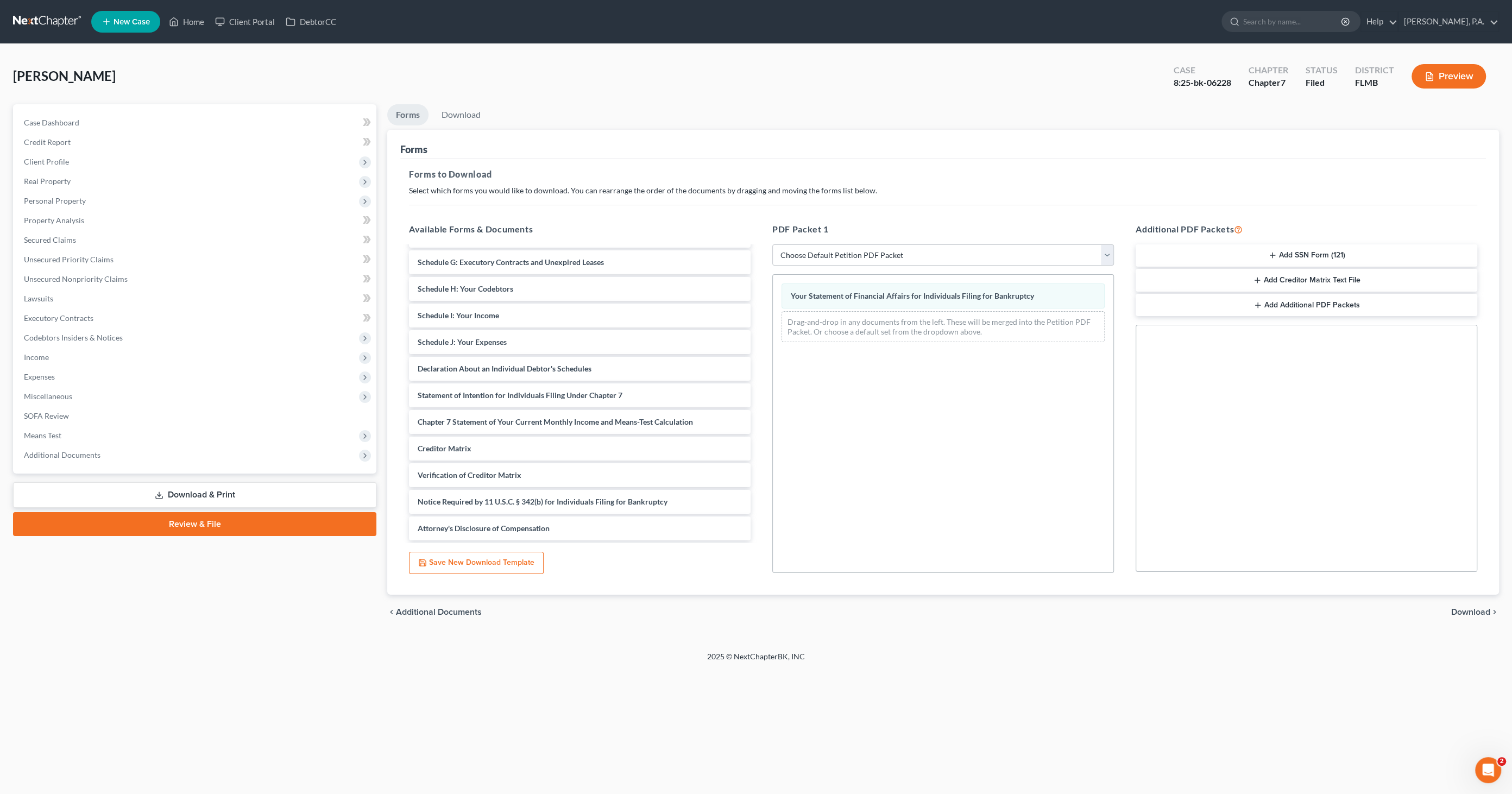
click at [1460, 609] on span "Download" at bounding box center [1470, 612] width 39 height 9
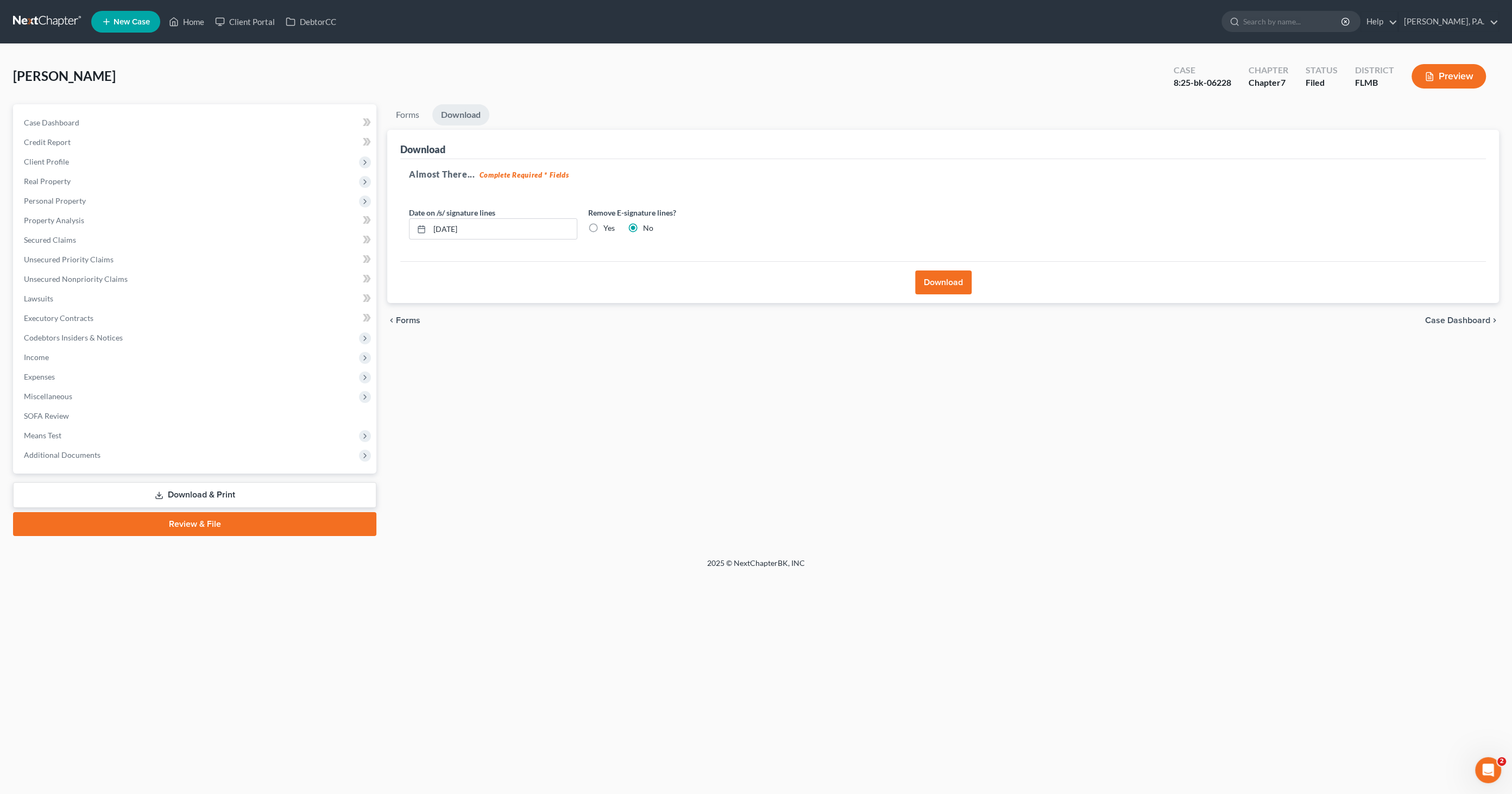
click at [606, 229] on label "Yes" at bounding box center [608, 228] width 11 height 11
click at [607, 229] on input "Yes" at bounding box center [611, 226] width 7 height 7
radio input "true"
radio input "false"
click at [941, 278] on button "Download" at bounding box center [943, 283] width 56 height 24
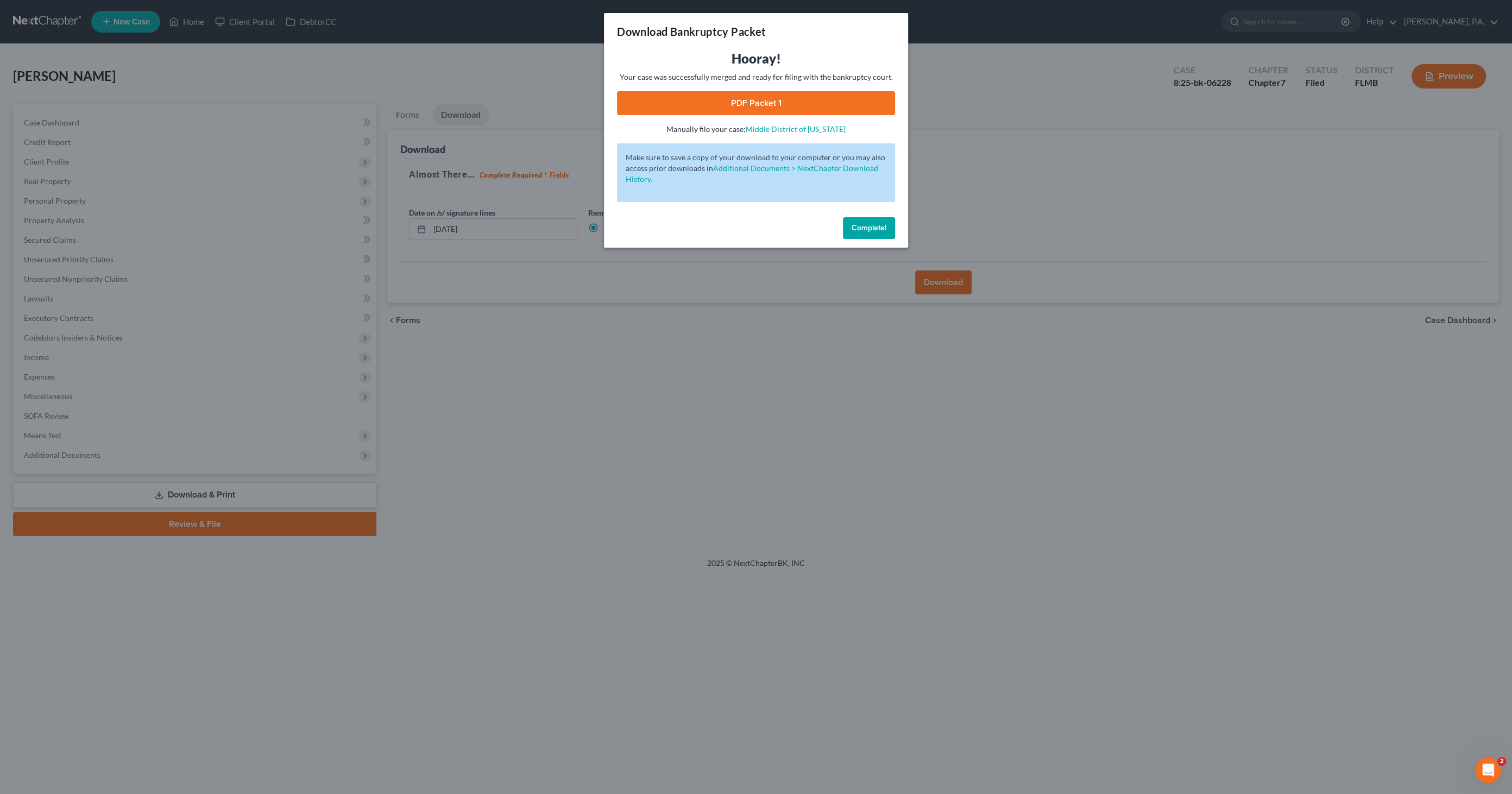
click at [726, 102] on link "PDF Packet 1" at bounding box center [756, 103] width 278 height 24
click at [888, 225] on button "Complete!" at bounding box center [869, 228] width 52 height 22
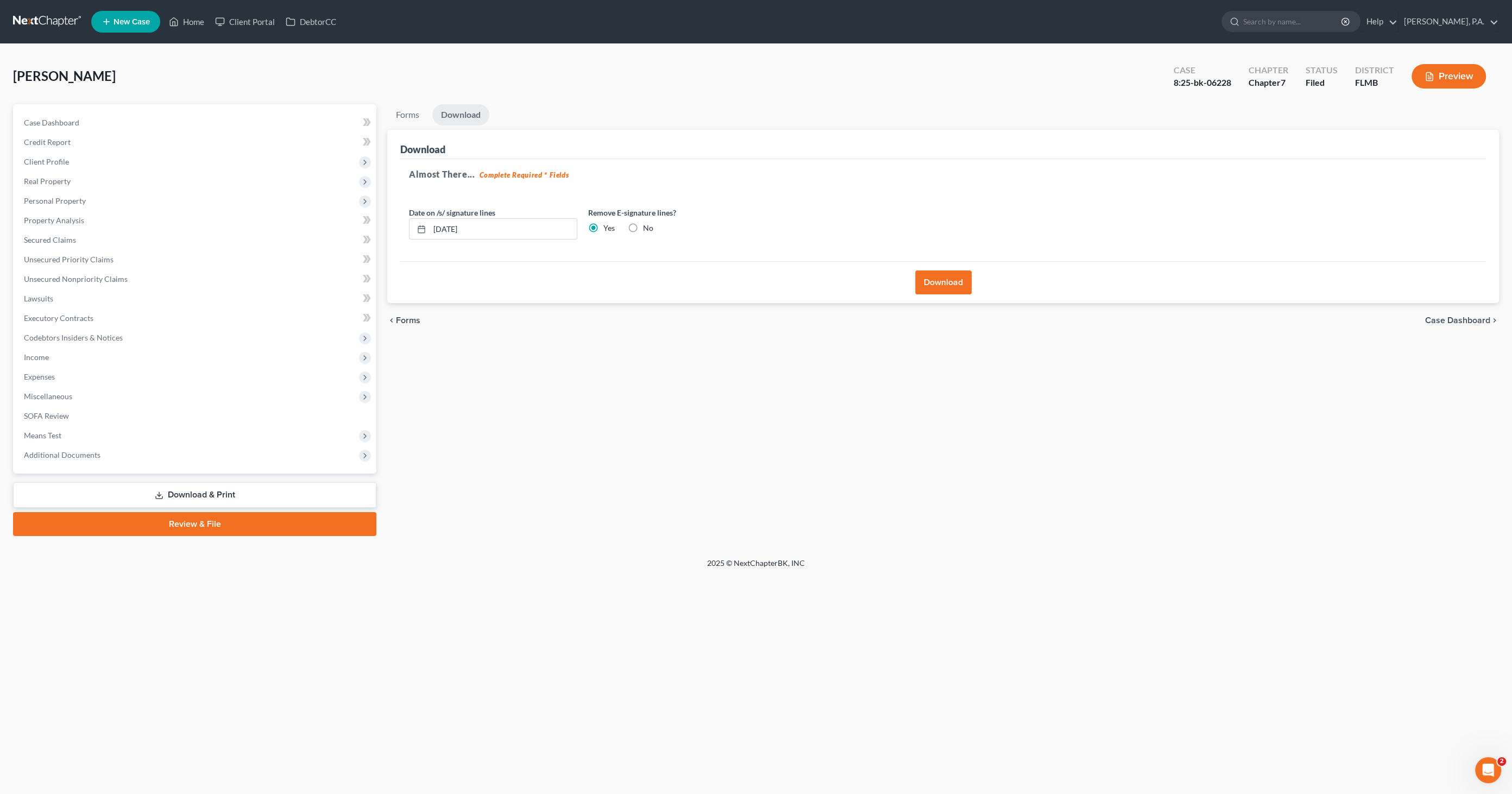
click at [1443, 316] on span "Case Dashboard" at bounding box center [1457, 321] width 65 height 9
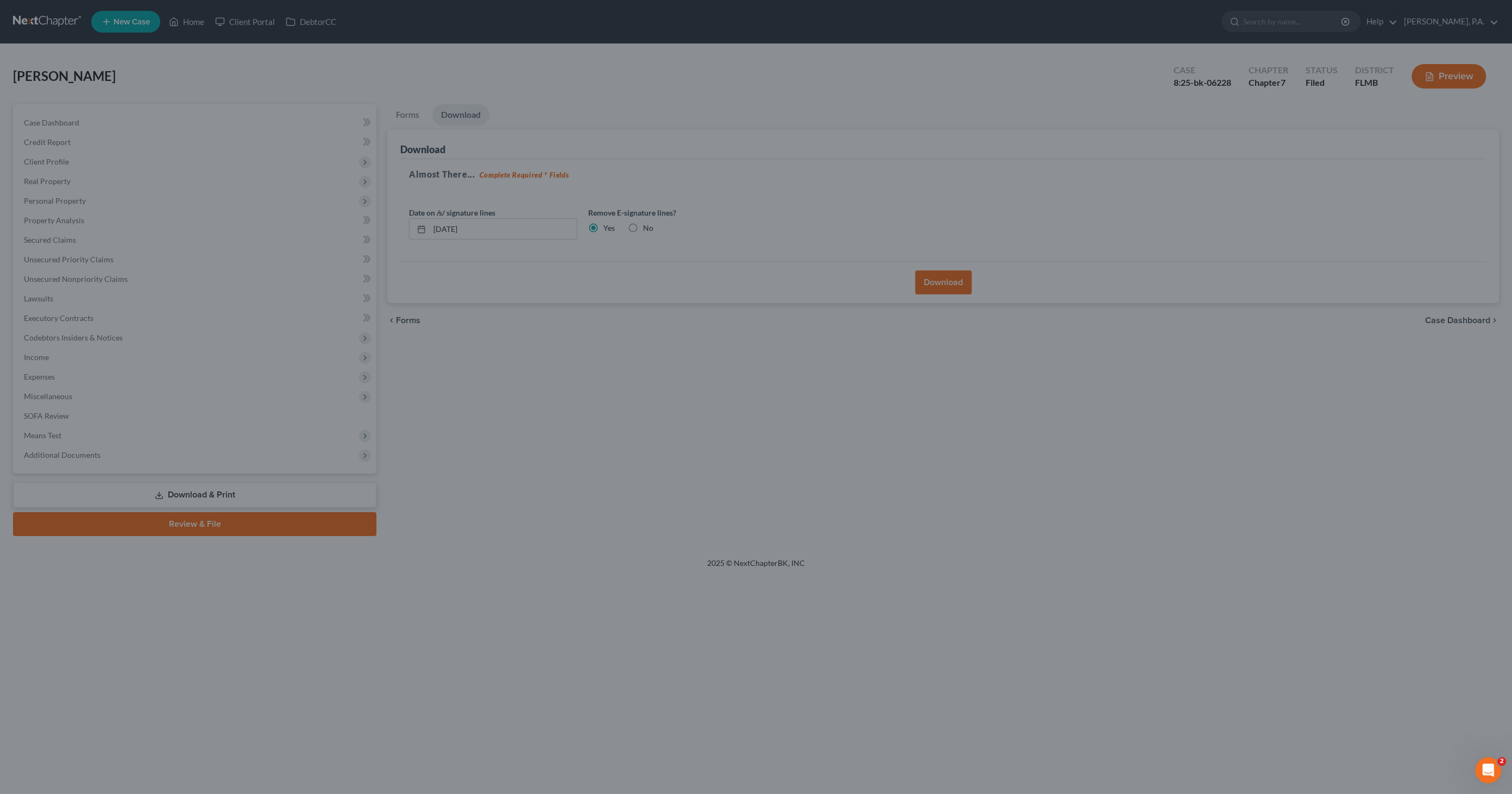
click at [1482, 319] on div at bounding box center [756, 397] width 1512 height 794
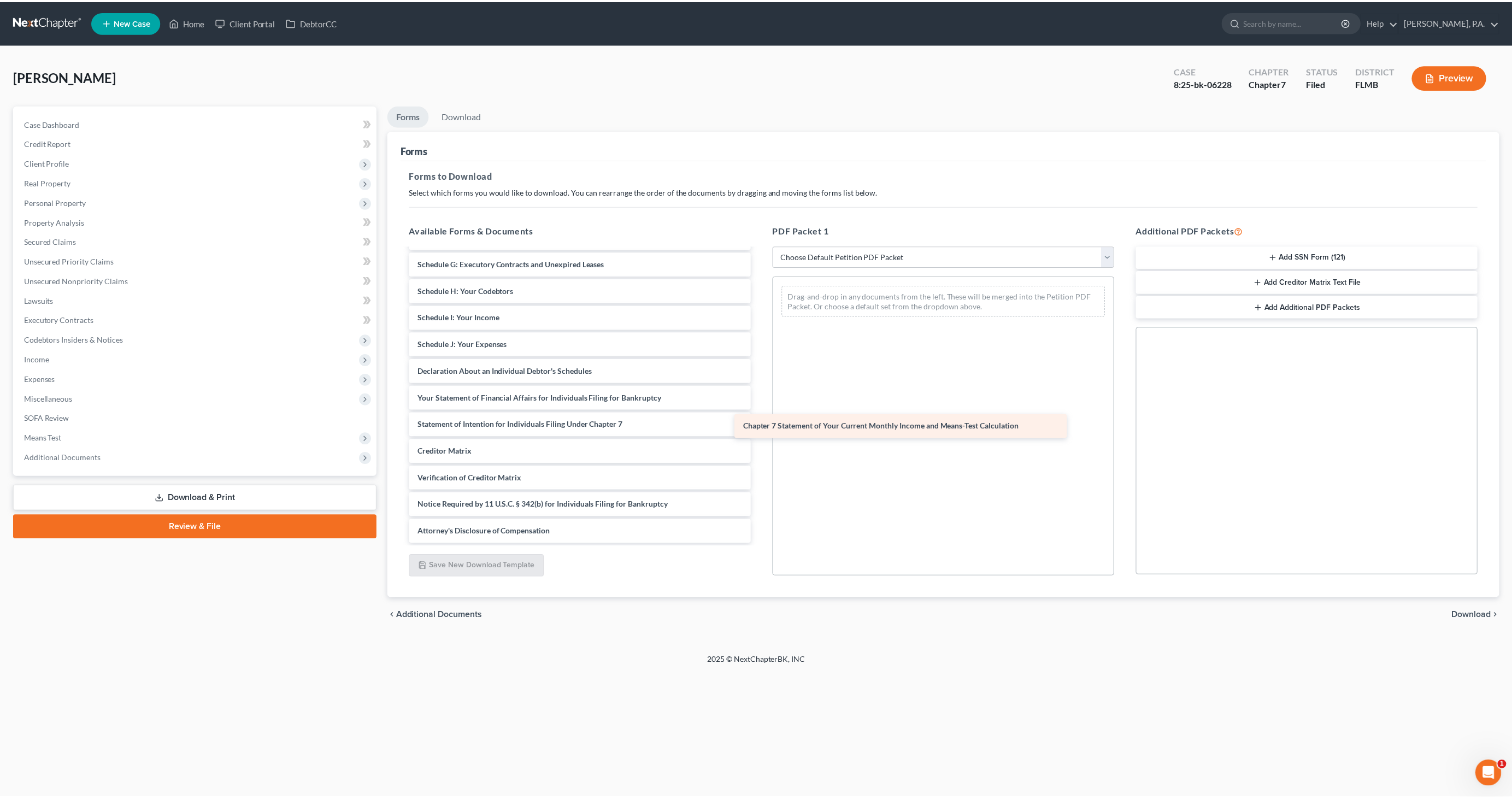
scroll to position [158, 0]
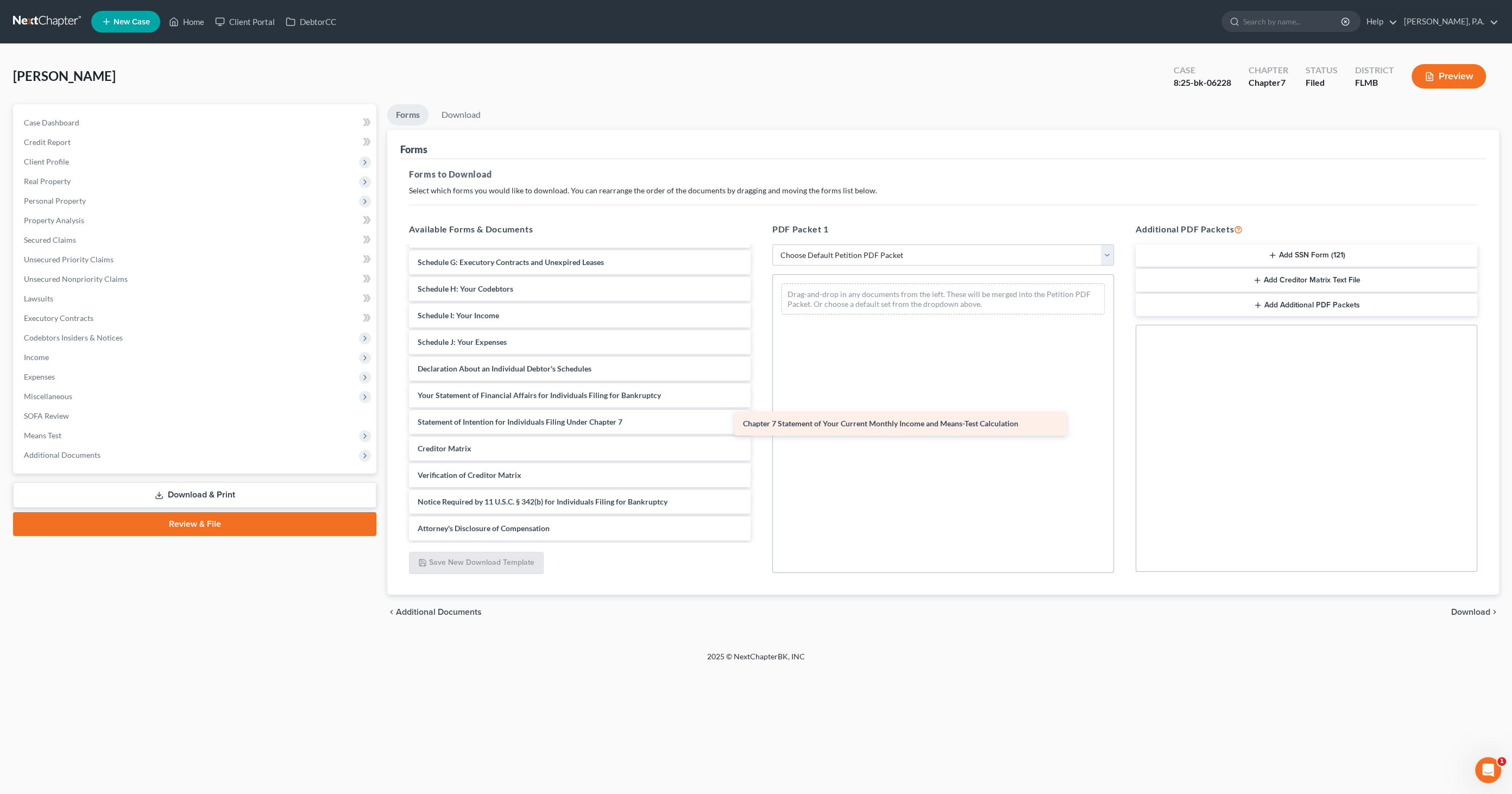
drag, startPoint x: 517, startPoint y: 425, endPoint x: 879, endPoint y: 408, distance: 362.4
click at [759, 408] on div "Chapter 7 Statement of Your Current Monthly Income and Means-Test Calculation V…" at bounding box center [580, 316] width 359 height 450
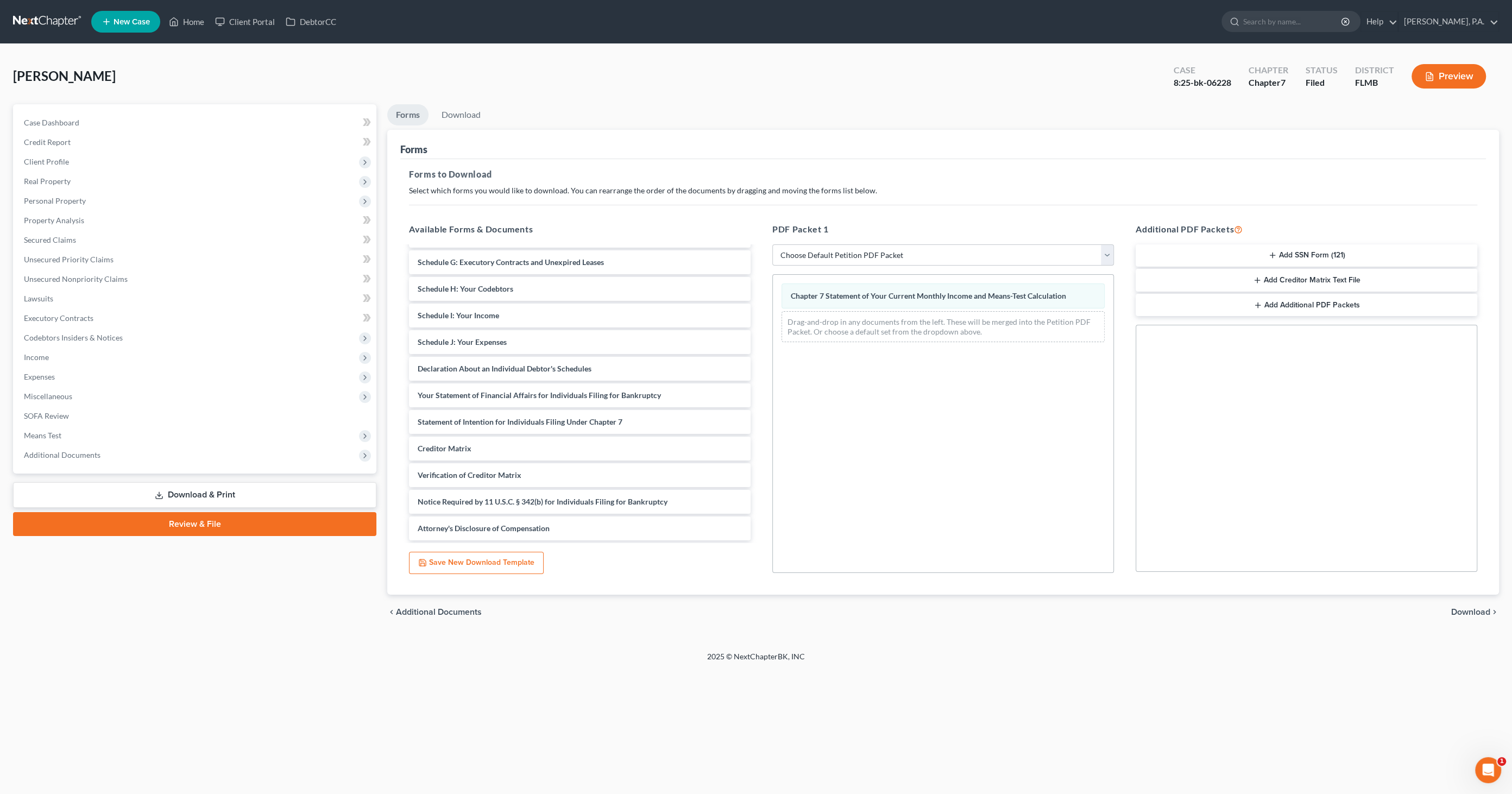
click at [1478, 612] on span "Download" at bounding box center [1470, 612] width 39 height 9
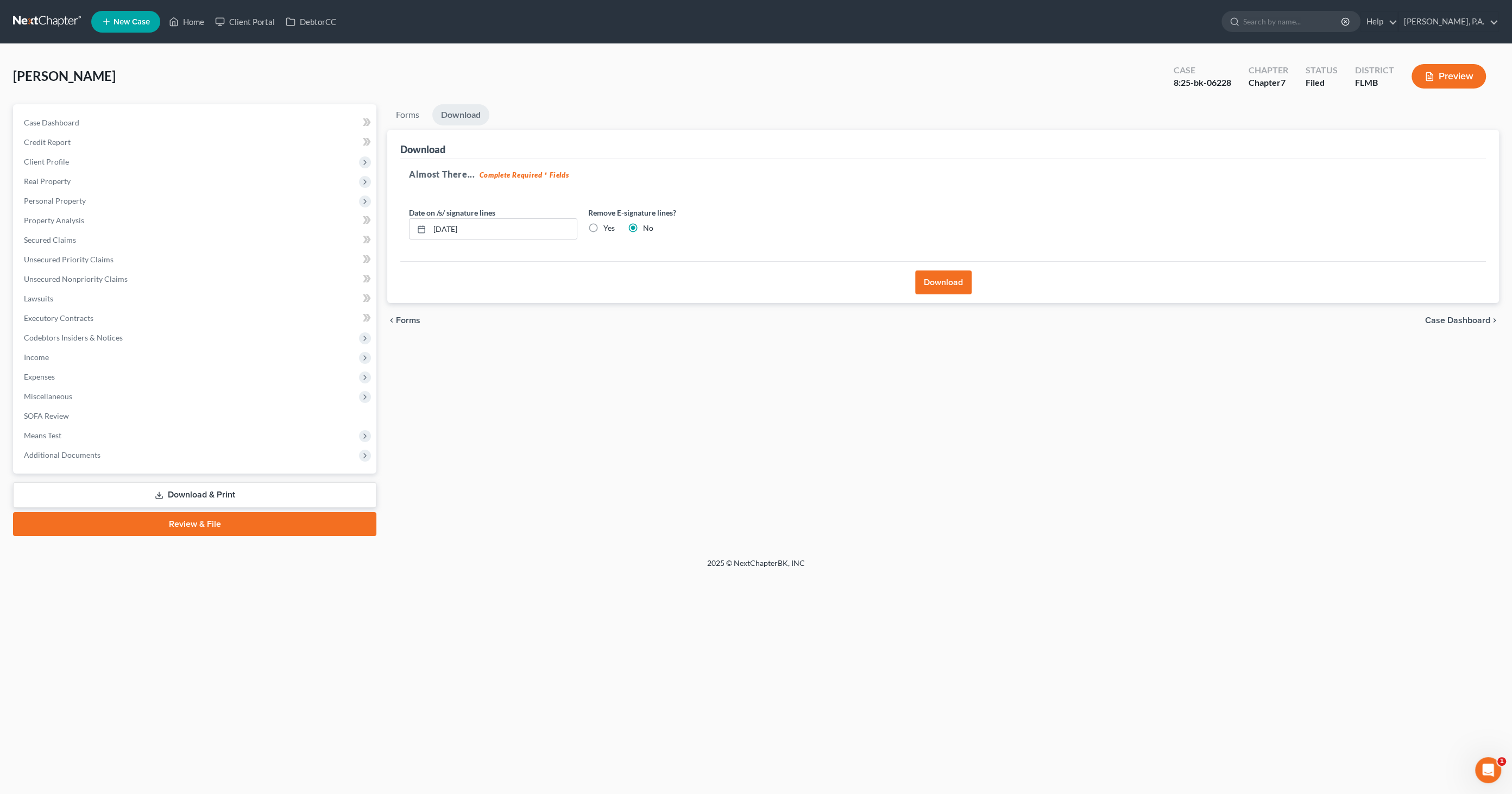
click at [605, 224] on label "Yes" at bounding box center [608, 228] width 11 height 11
click at [607, 224] on input "Yes" at bounding box center [611, 226] width 7 height 7
radio input "true"
radio input "false"
click at [945, 285] on button "Download" at bounding box center [943, 283] width 56 height 24
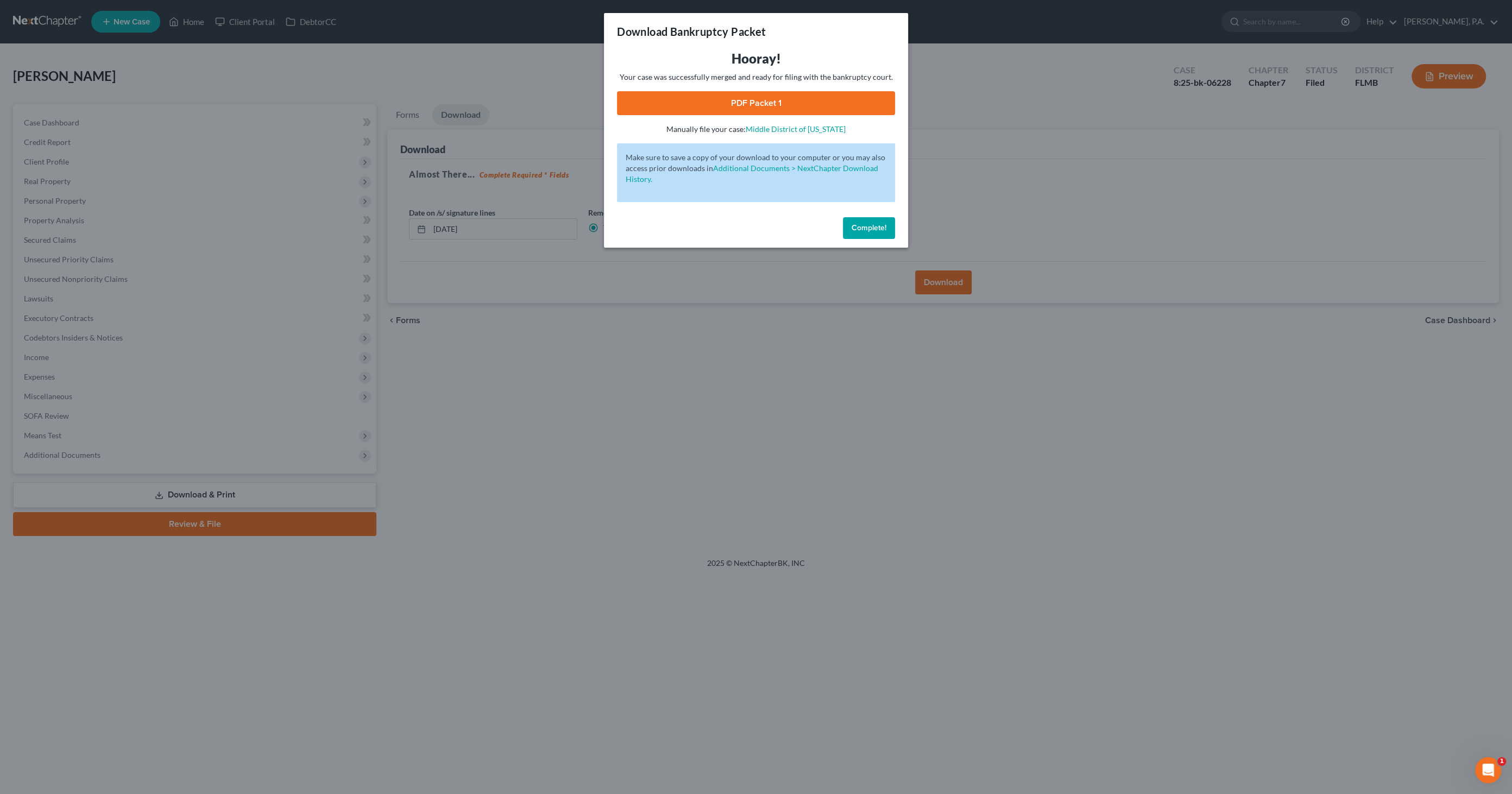
click at [731, 108] on link "PDF Packet 1" at bounding box center [756, 103] width 278 height 24
click at [872, 233] on button "Complete!" at bounding box center [869, 228] width 52 height 22
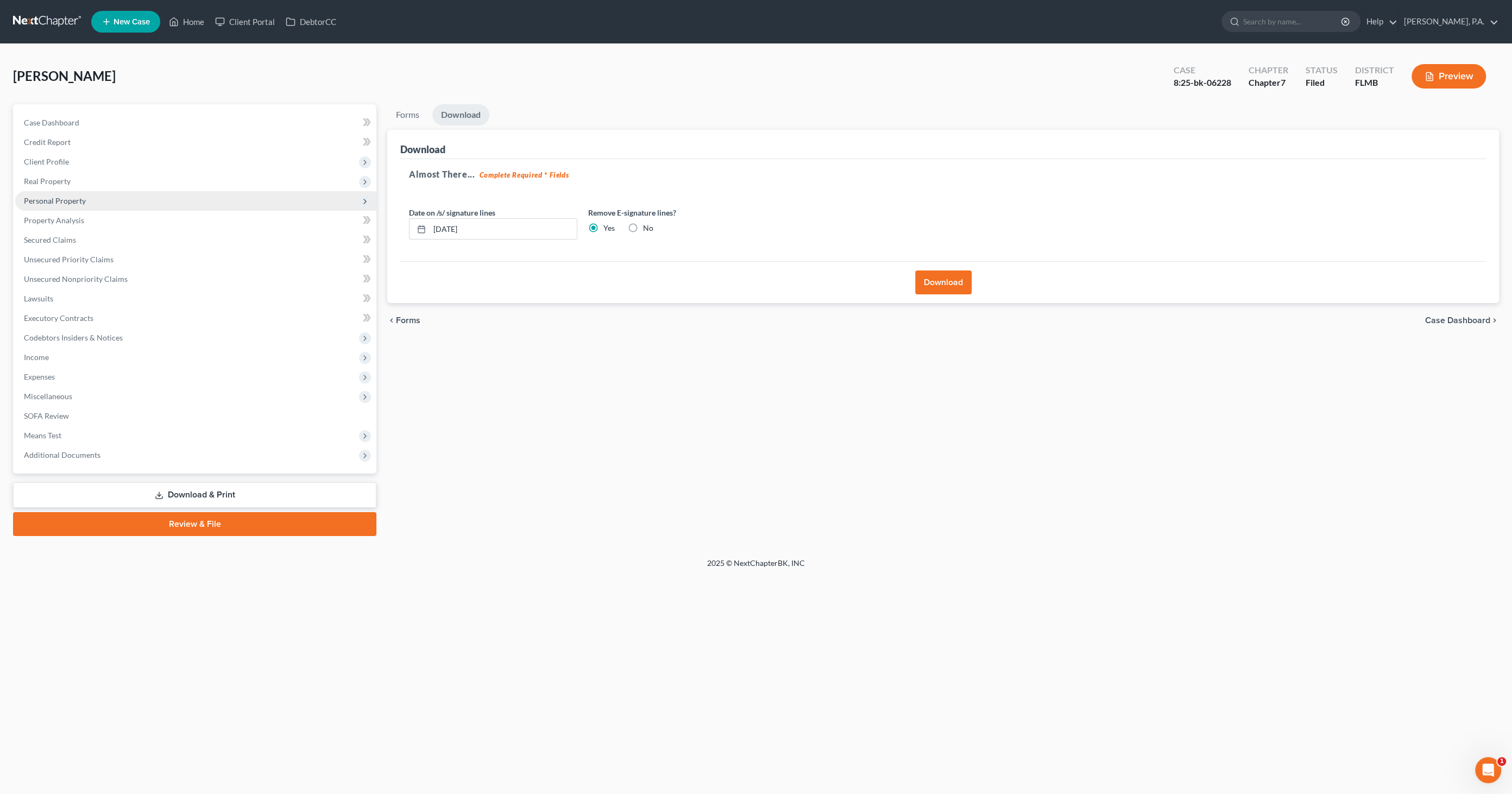
click at [55, 198] on span "Personal Property" at bounding box center [55, 200] width 62 height 10
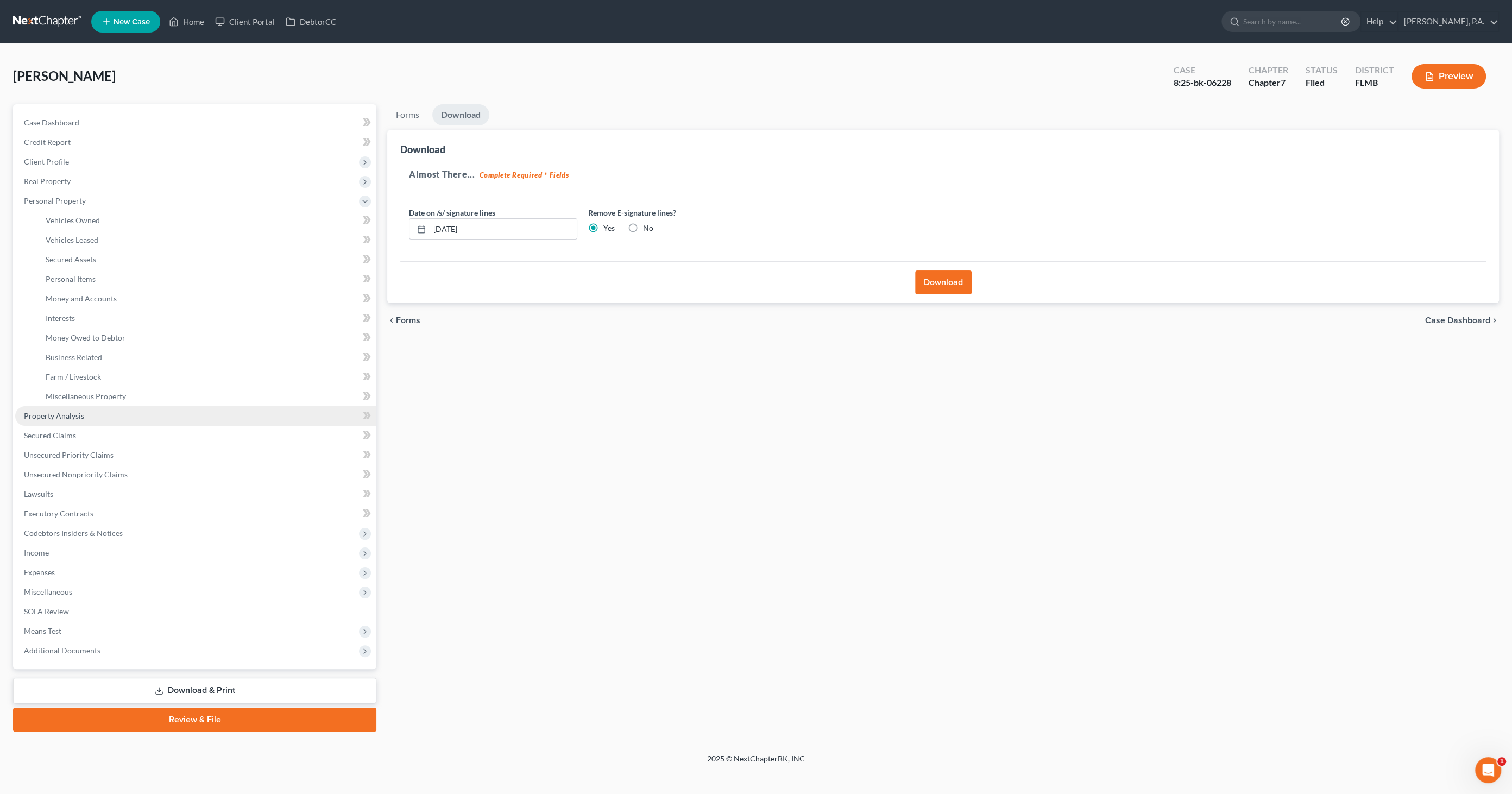
click at [75, 415] on span "Property Analysis" at bounding box center [55, 415] width 61 height 10
